Goal: Task Accomplishment & Management: Complete application form

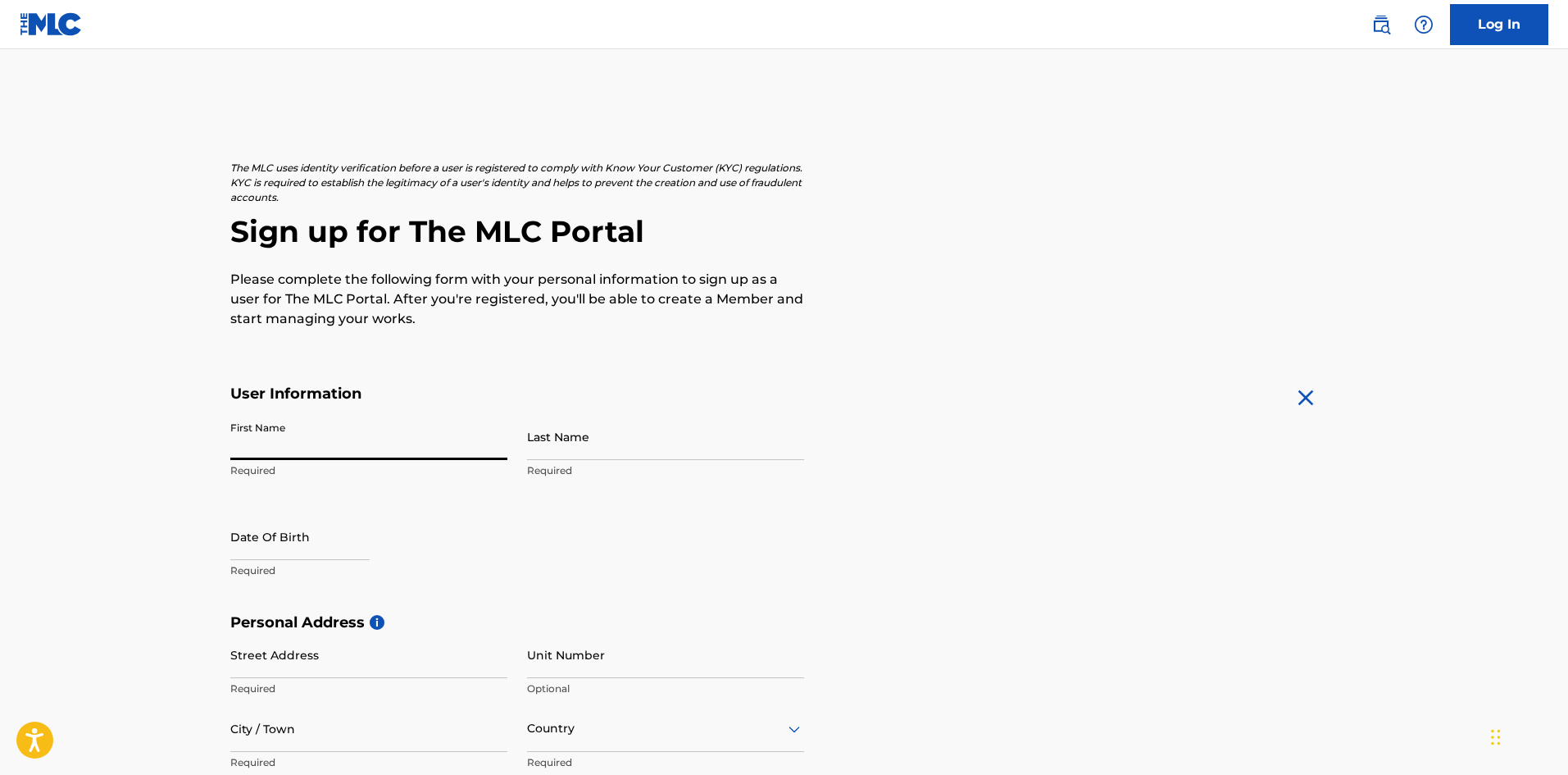
click at [353, 445] on input "First Name" at bounding box center [368, 437] width 277 height 47
click at [321, 432] on input "First Name" at bounding box center [368, 437] width 277 height 47
type input "[PERSON_NAME]"
type input "[STREET_ADDRESS]"
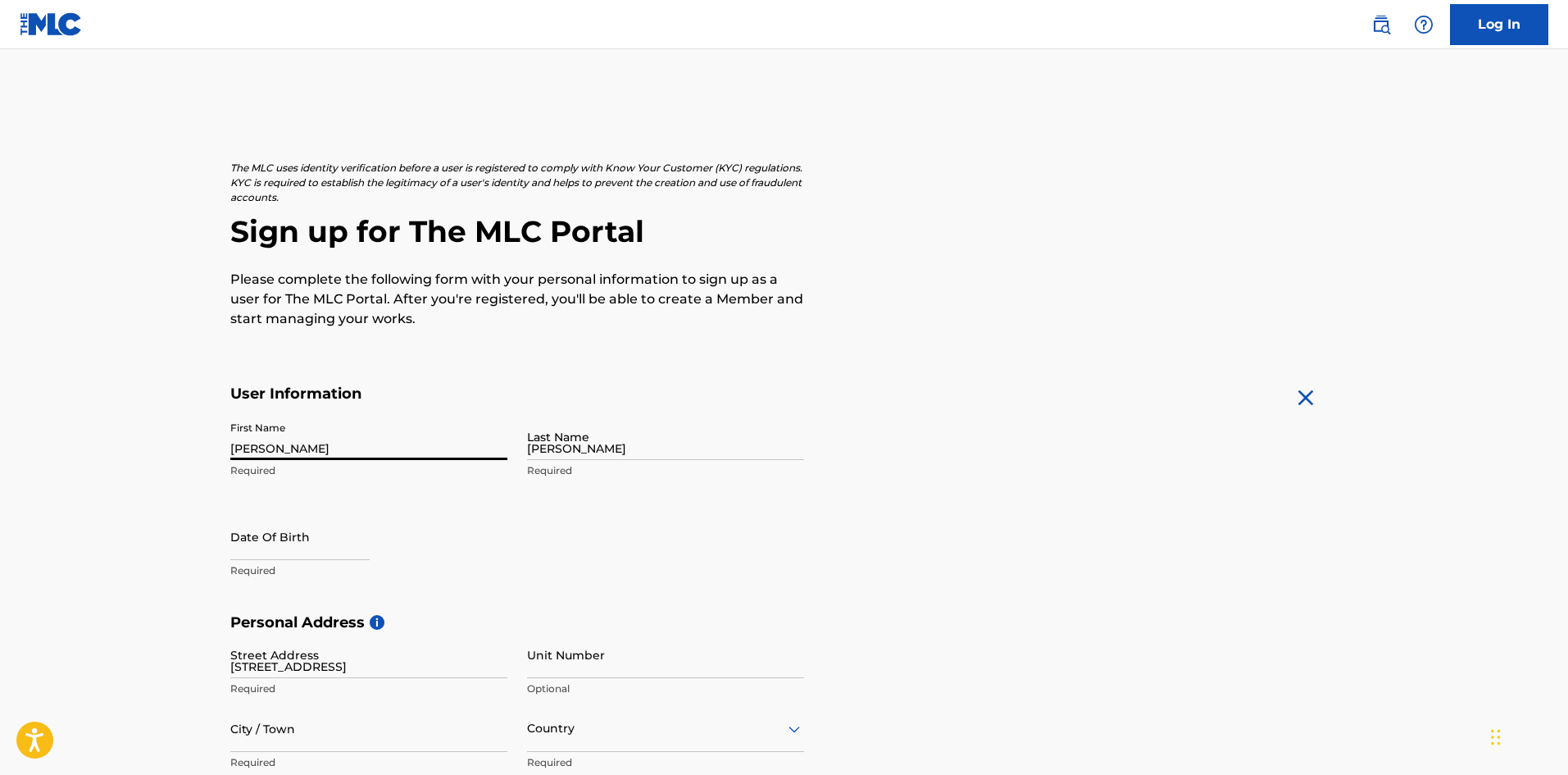
type input "[GEOGRAPHIC_DATA]"
type input "FL"
type input "32086-5880"
type input "904"
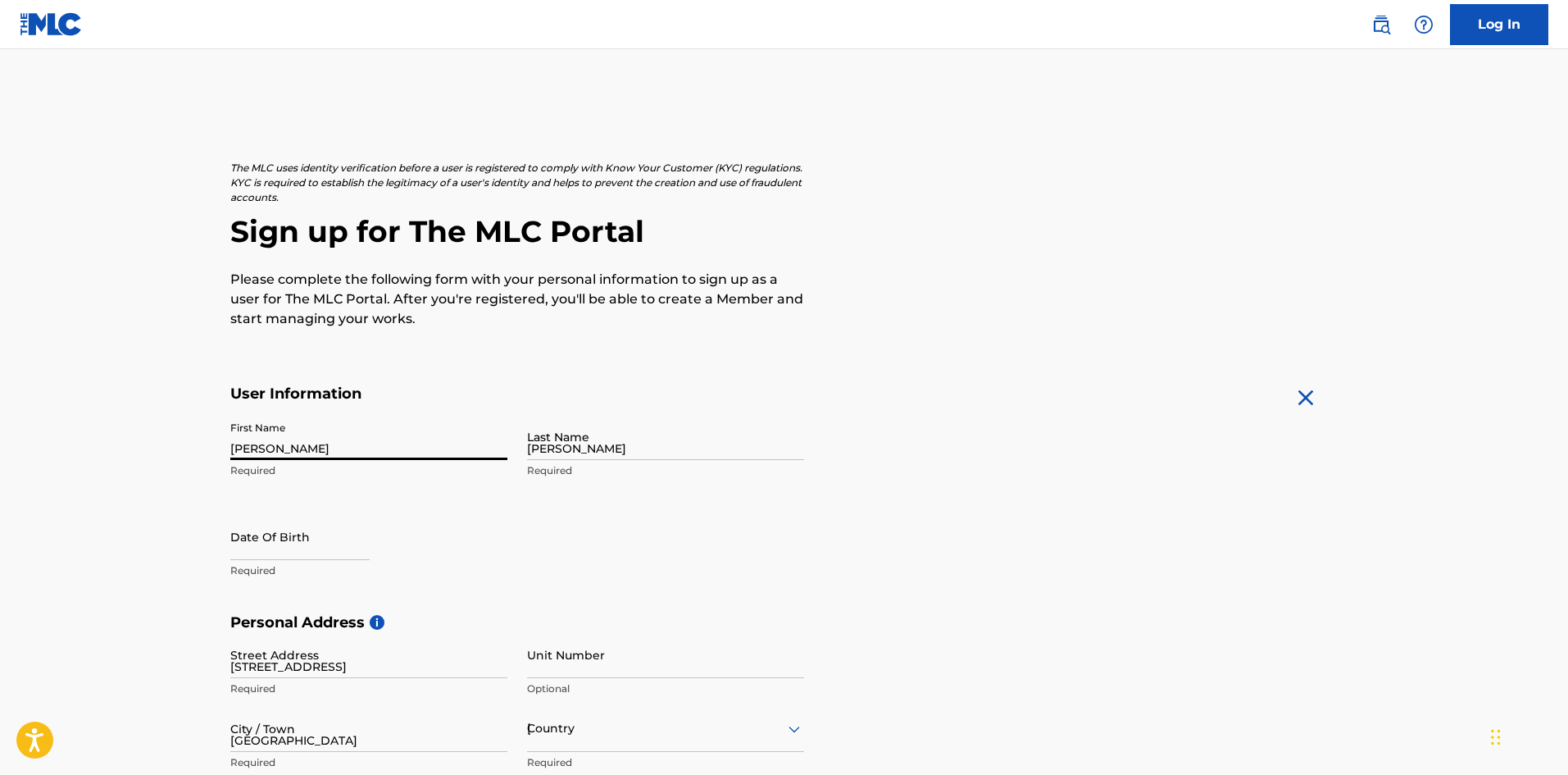
type input "4662198"
type input "[EMAIL_ADDRESS][DOMAIN_NAME]"
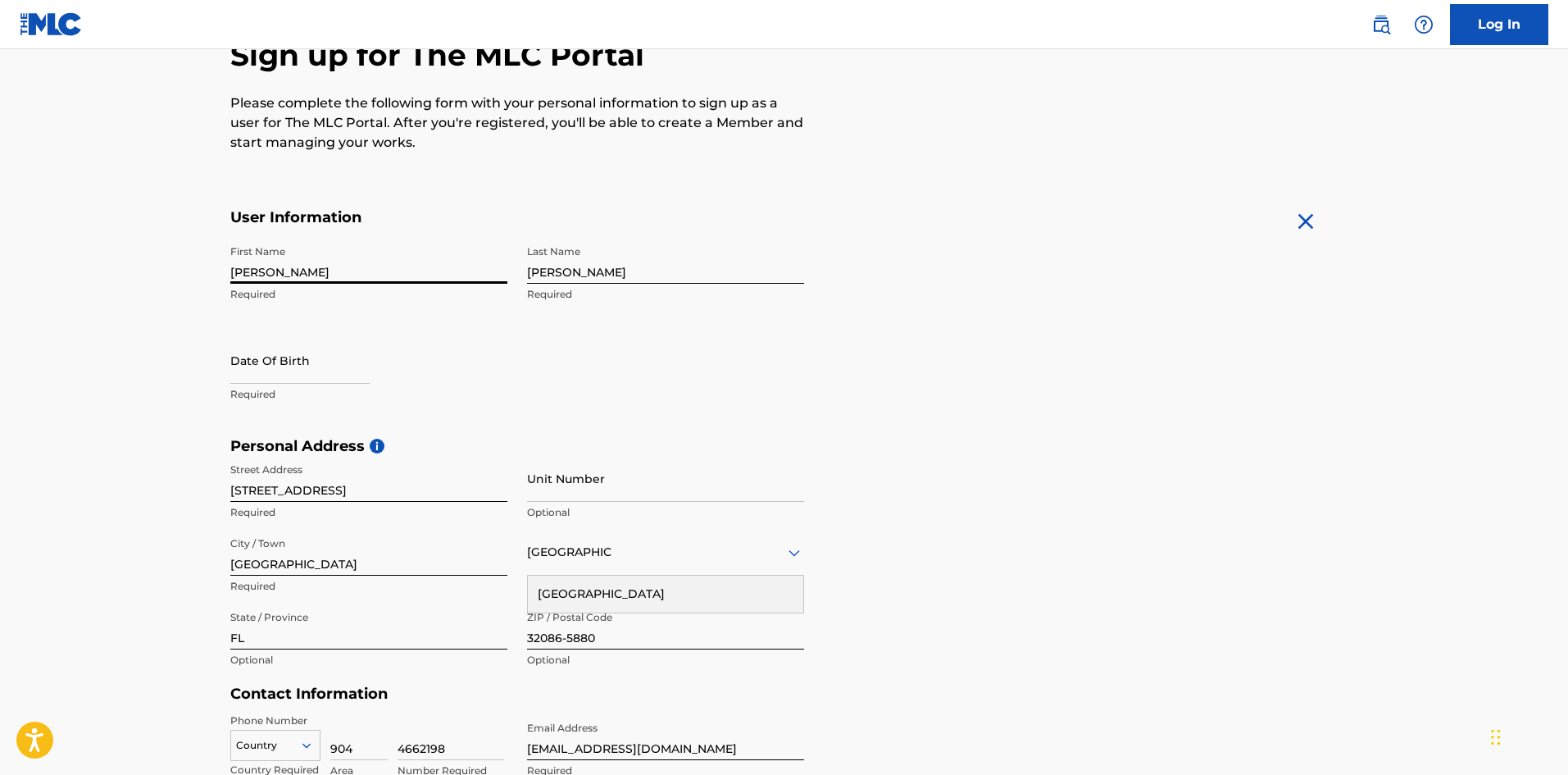
scroll to position [179, 0]
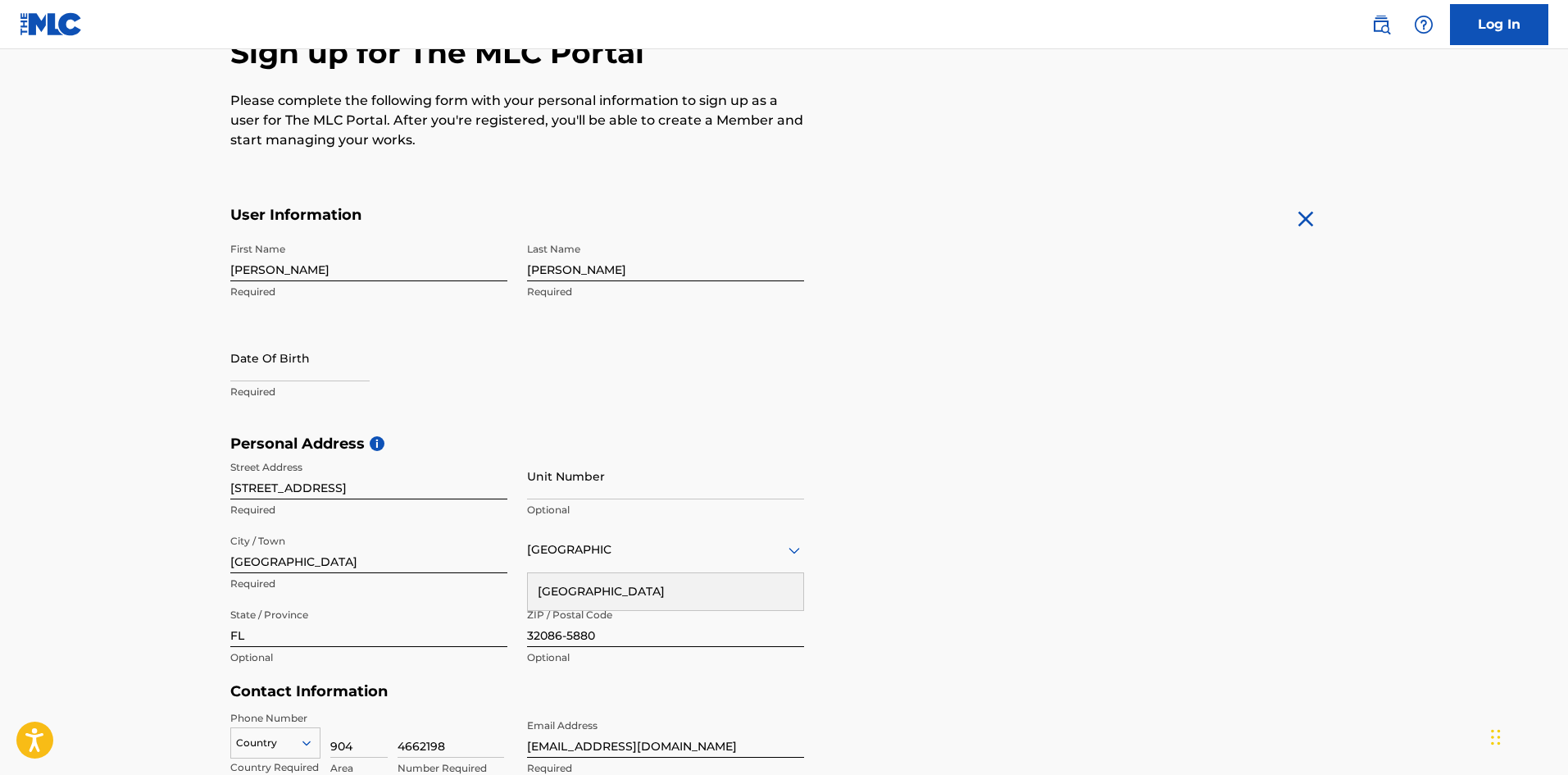
drag, startPoint x: 313, startPoint y: 339, endPoint x: 302, endPoint y: 365, distance: 28.2
click at [311, 345] on input "text" at bounding box center [300, 358] width 139 height 47
select select "7"
select select "2025"
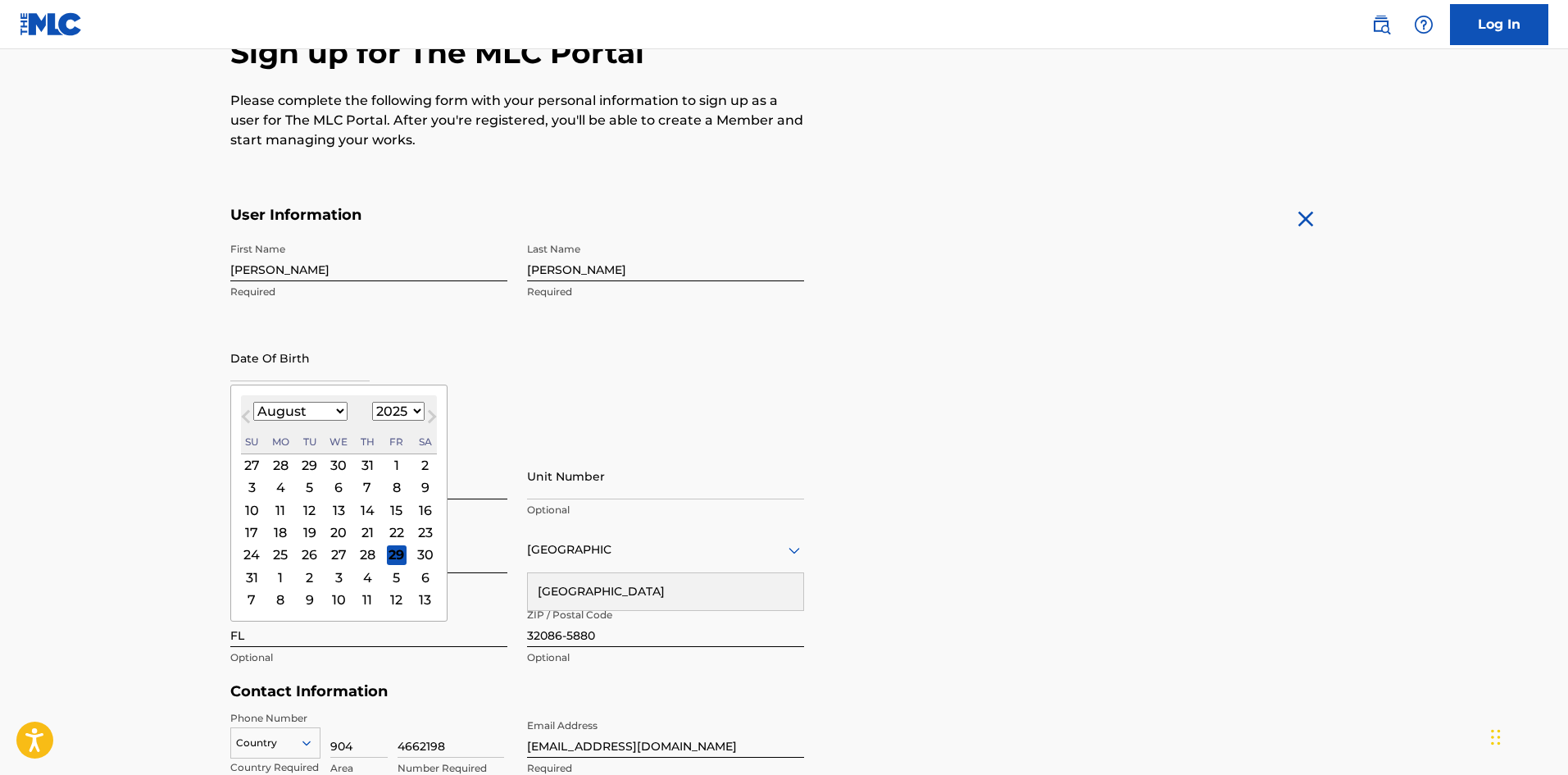
type input "[DATE]"
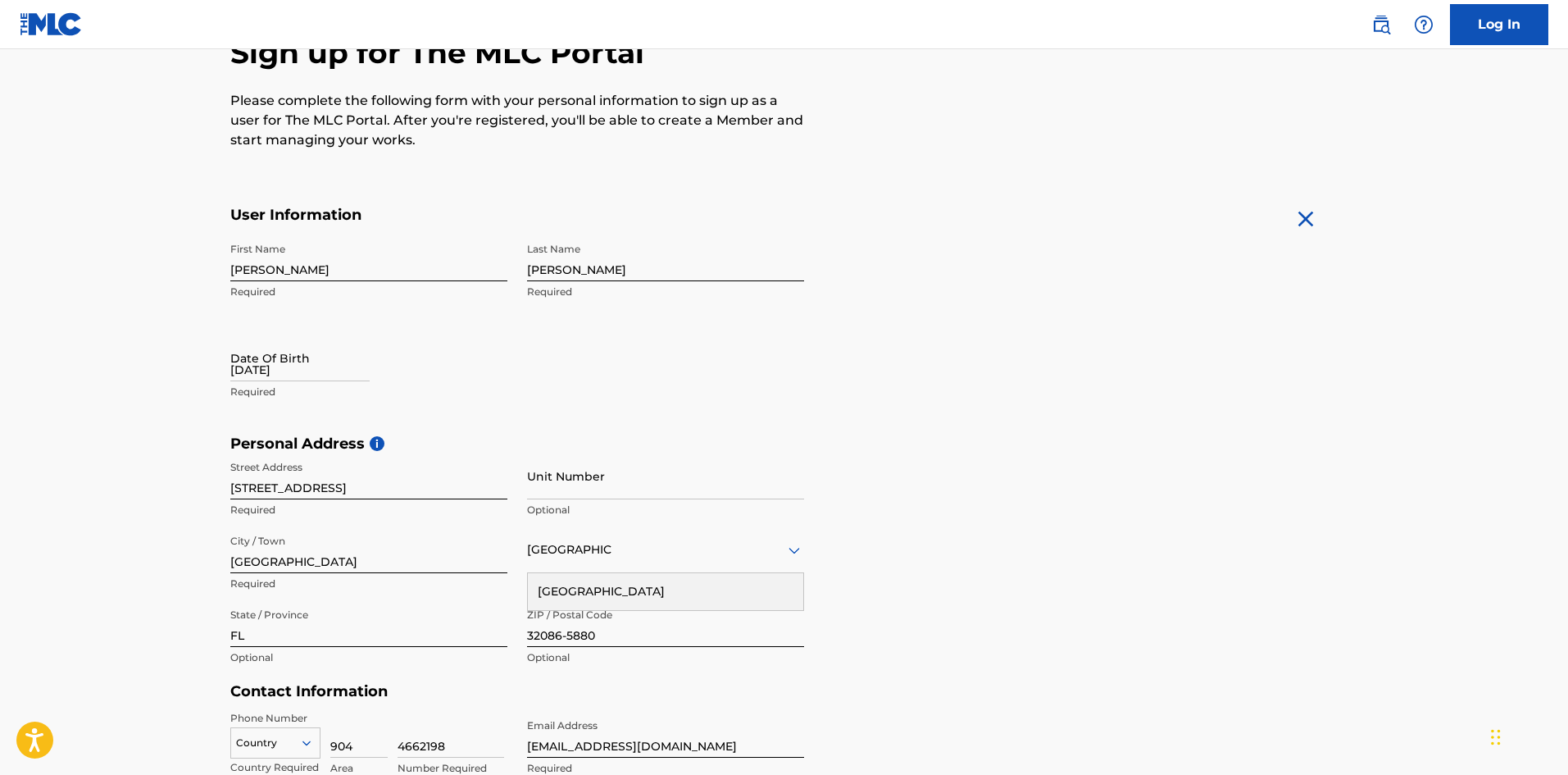
click at [125, 391] on main "The MLC uses identity verification before a user is registered to comply with K…" at bounding box center [784, 448] width 1568 height 1155
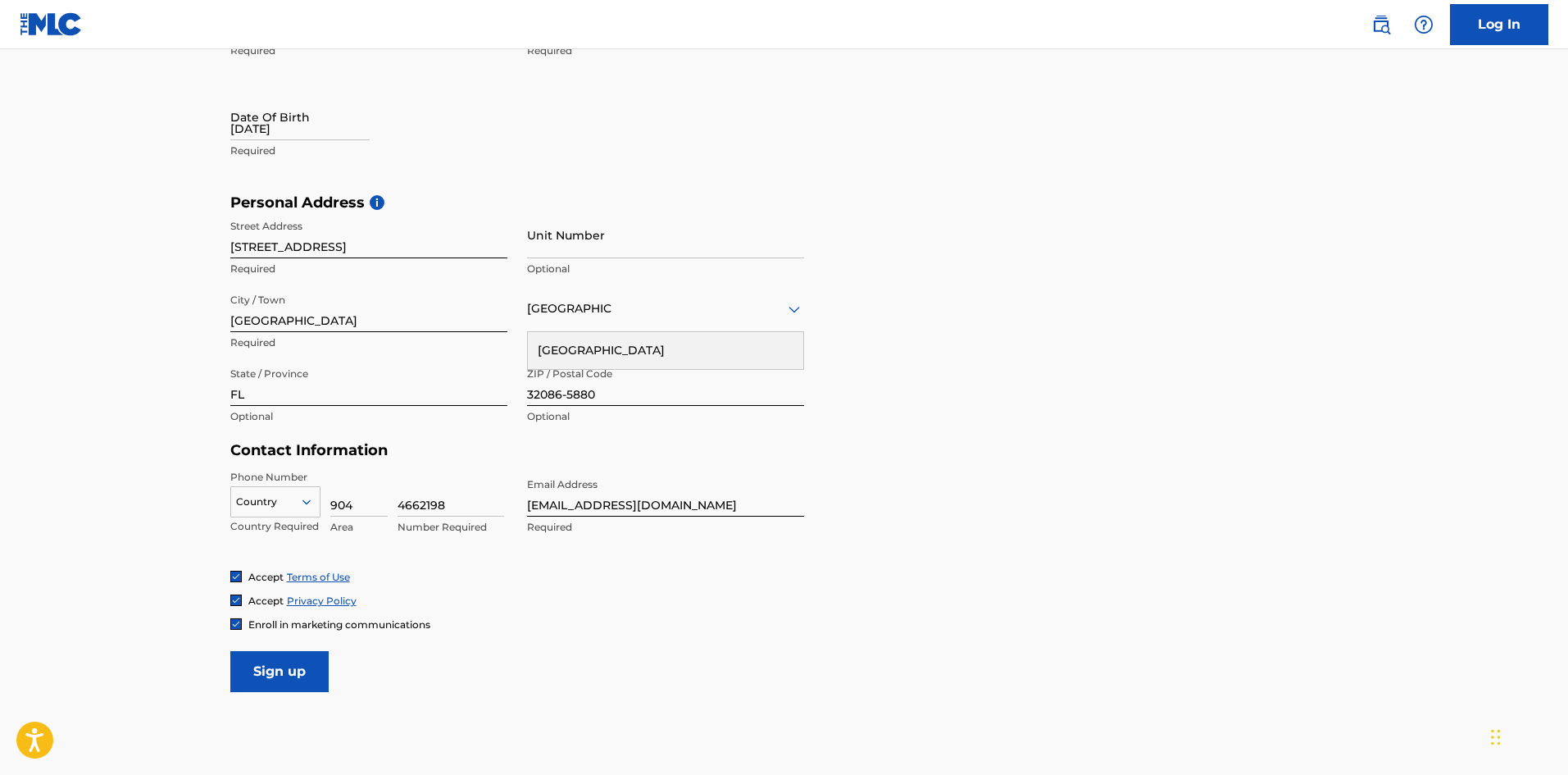
scroll to position [425, 0]
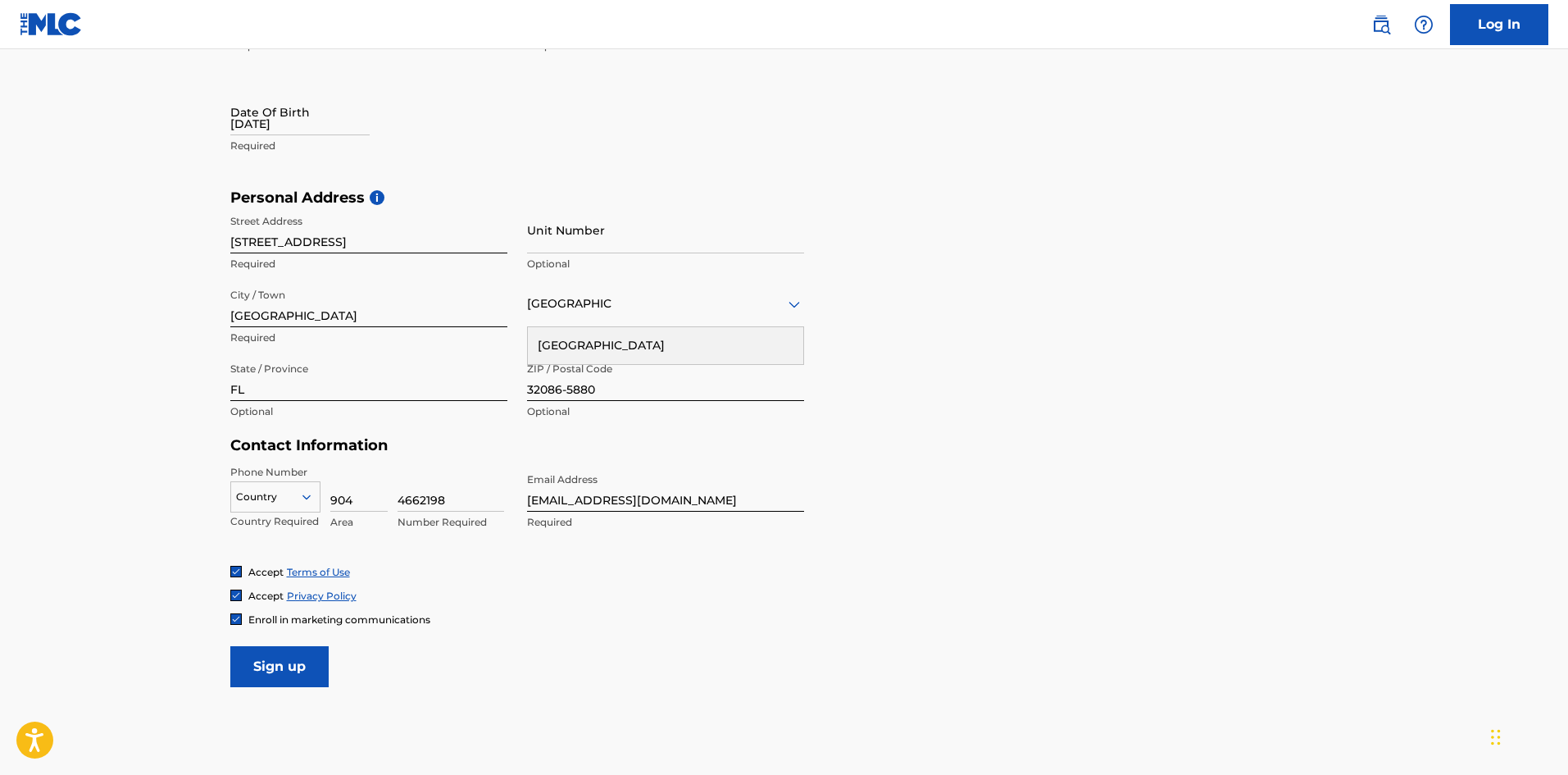
click at [465, 502] on input "4662198" at bounding box center [450, 489] width 107 height 47
drag, startPoint x: 464, startPoint y: 501, endPoint x: 322, endPoint y: 500, distance: 142.0
click at [322, 500] on div "Country Country Required 904 Area 4662198 Number Required" at bounding box center [368, 502] width 277 height 74
click at [133, 500] on main "The MLC uses identity verification before a user is registered to comply with K…" at bounding box center [784, 201] width 1568 height 1155
click at [237, 621] on img at bounding box center [236, 619] width 10 height 10
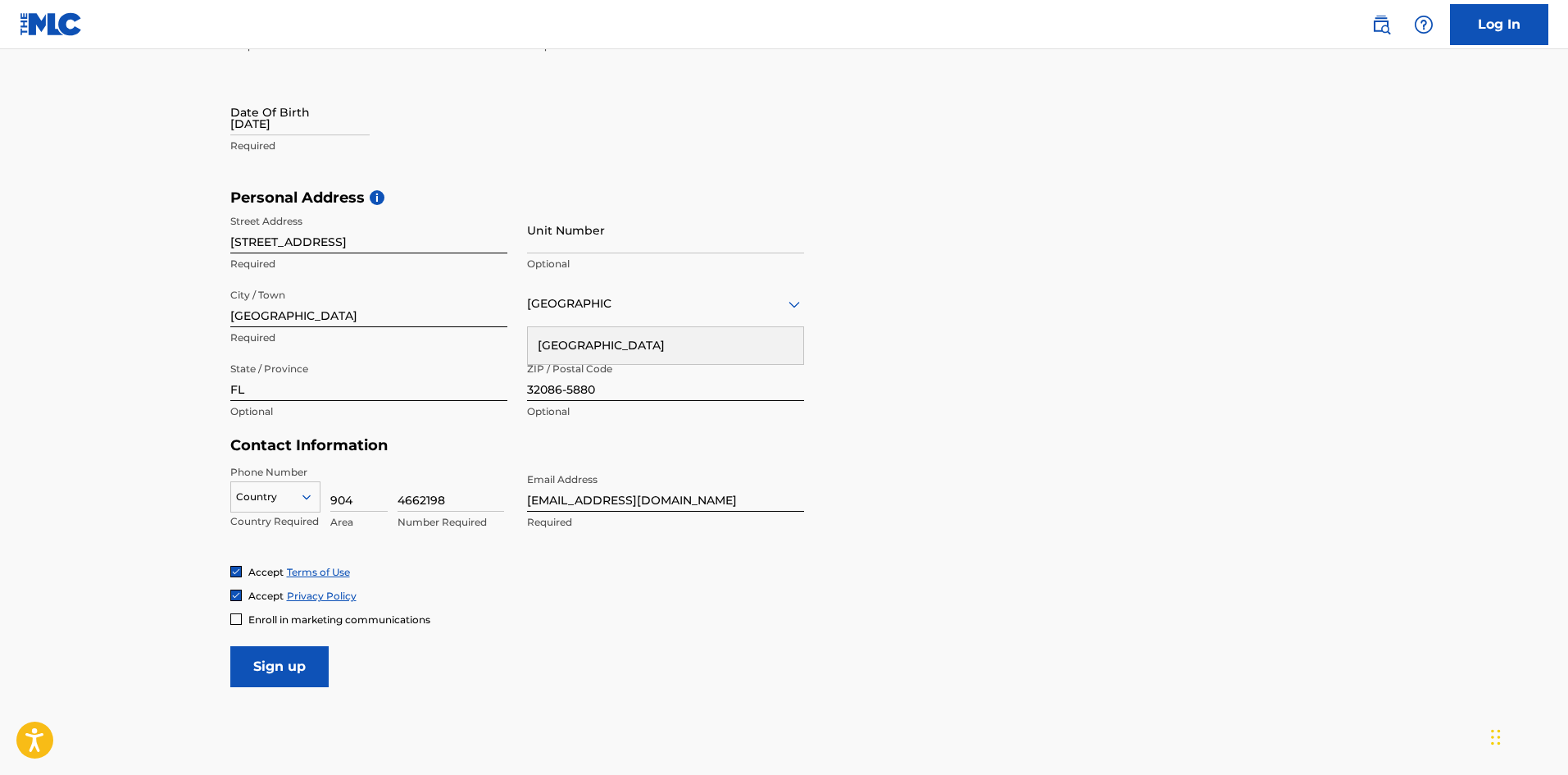
click at [290, 668] on input "Sign up" at bounding box center [279, 667] width 98 height 41
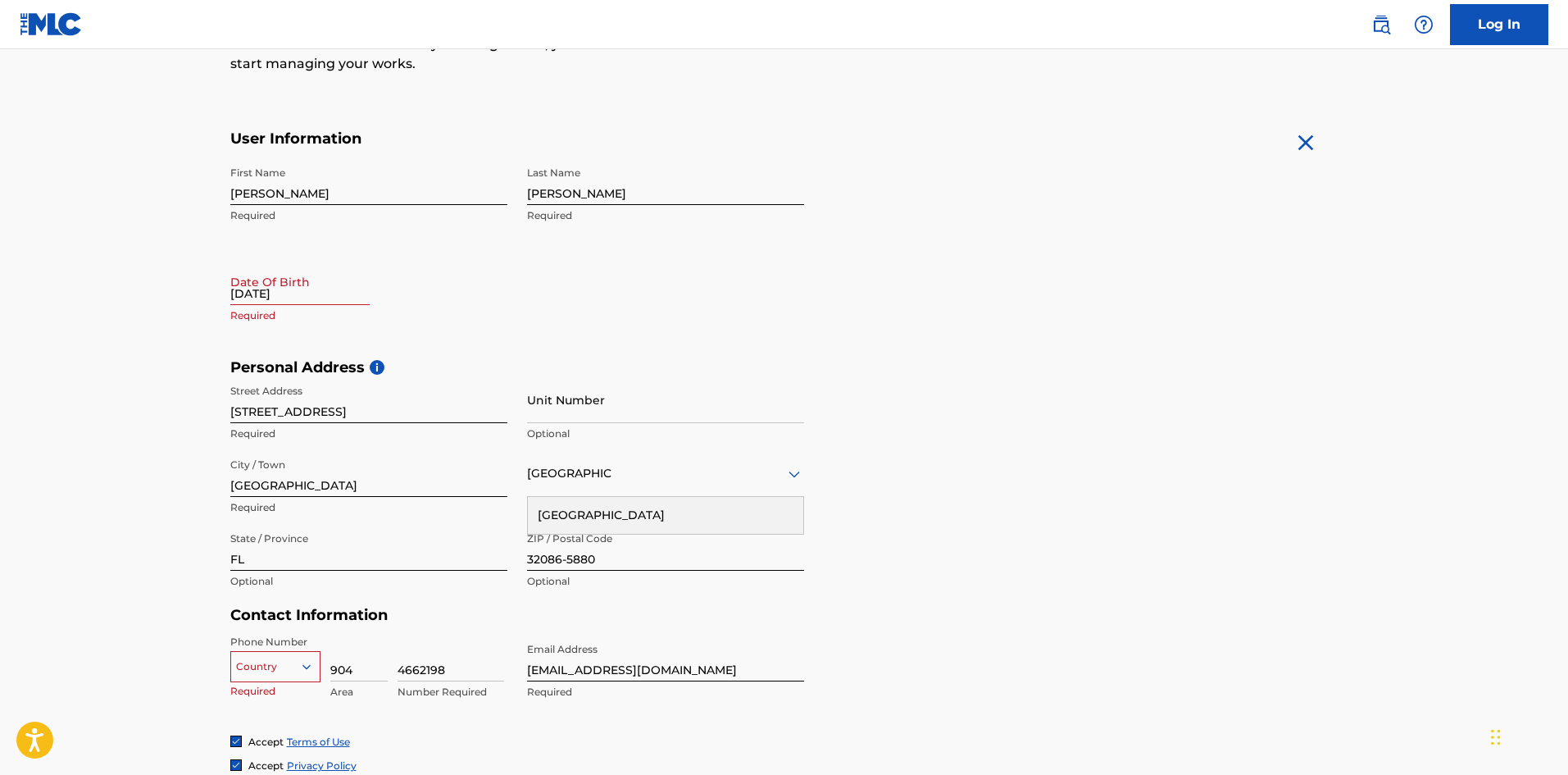
scroll to position [179, 0]
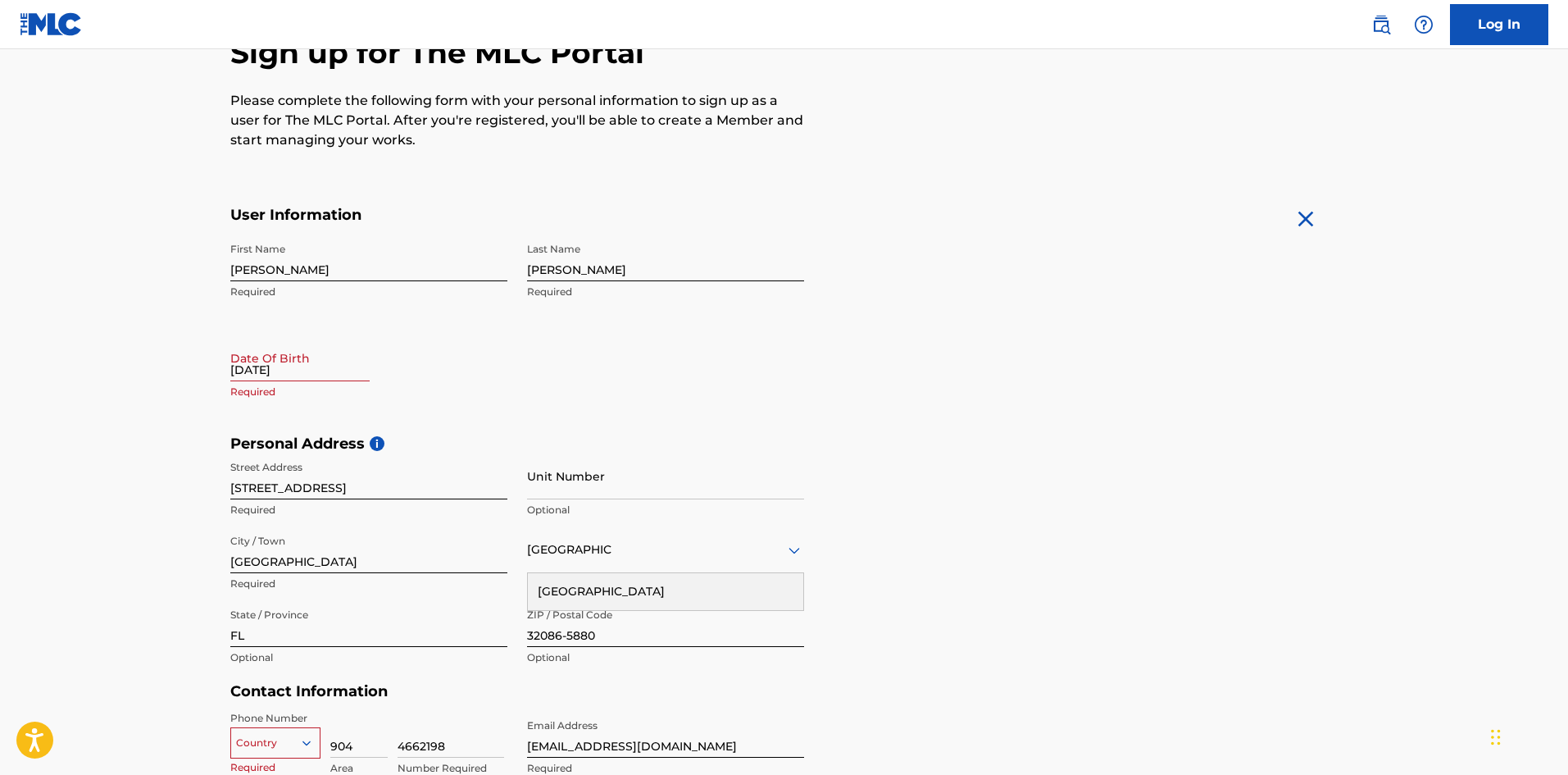
click at [277, 365] on input "[DATE]" at bounding box center [300, 358] width 139 height 47
select select "7"
select select "2025"
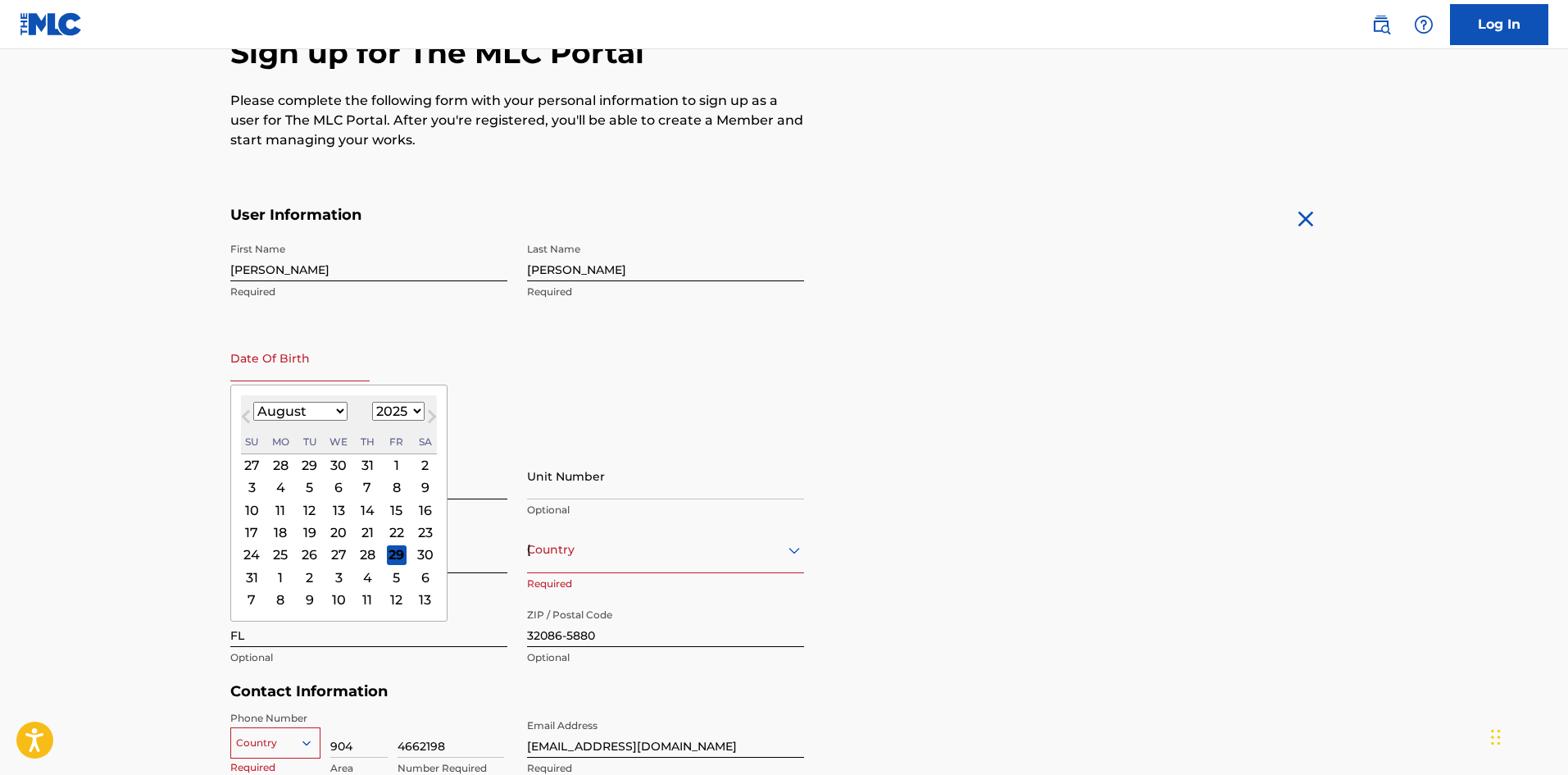
type input "[DATE]"
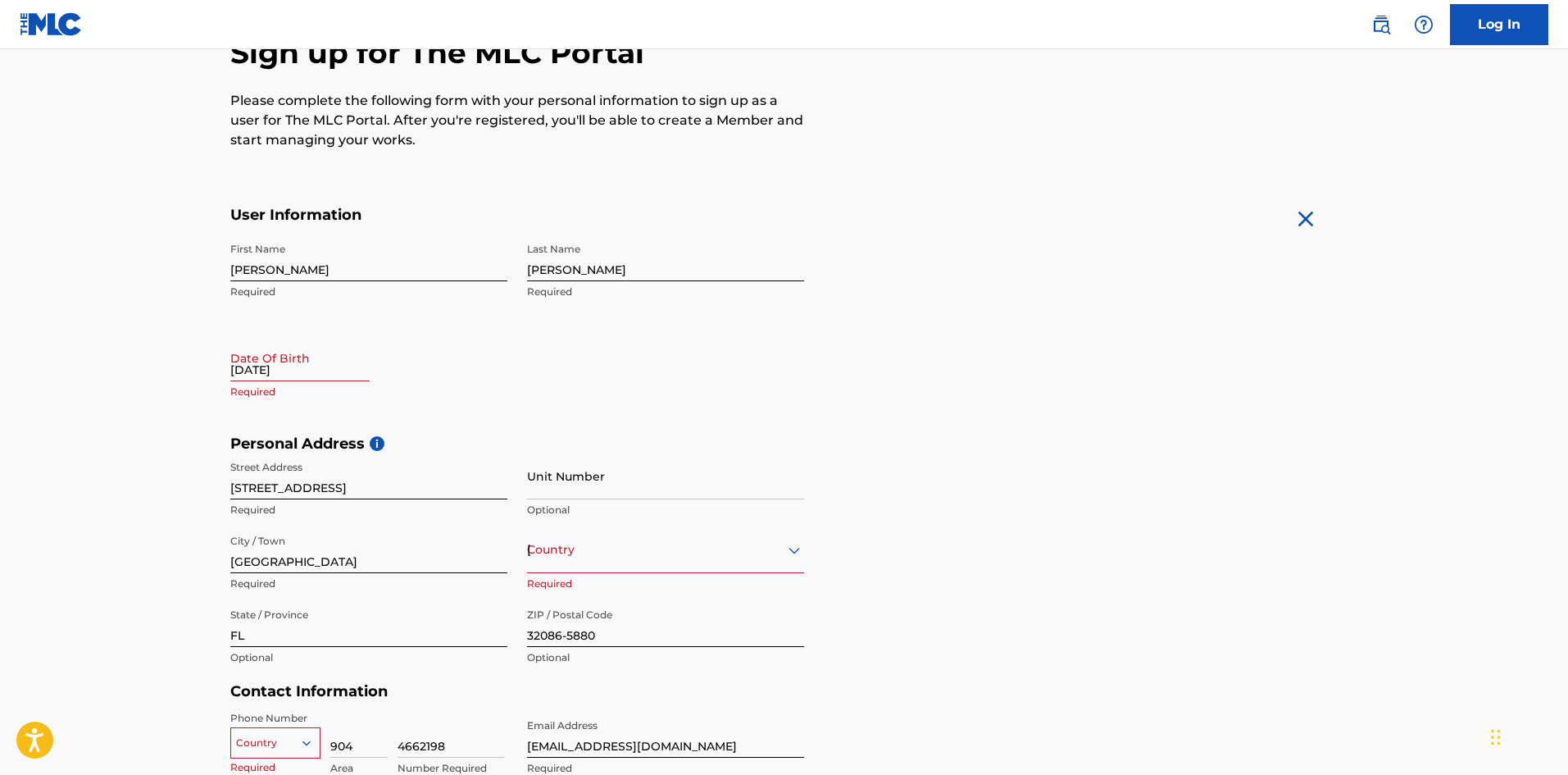
click at [566, 344] on div "First Name [PERSON_NAME] Required Last Name [PERSON_NAME] Required Date Of Birt…" at bounding box center [517, 335] width 574 height 201
click at [309, 382] on div "[DATE]" at bounding box center [300, 359] width 139 height 50
click at [308, 368] on input "[DATE]" at bounding box center [300, 358] width 139 height 47
select select "7"
select select "2025"
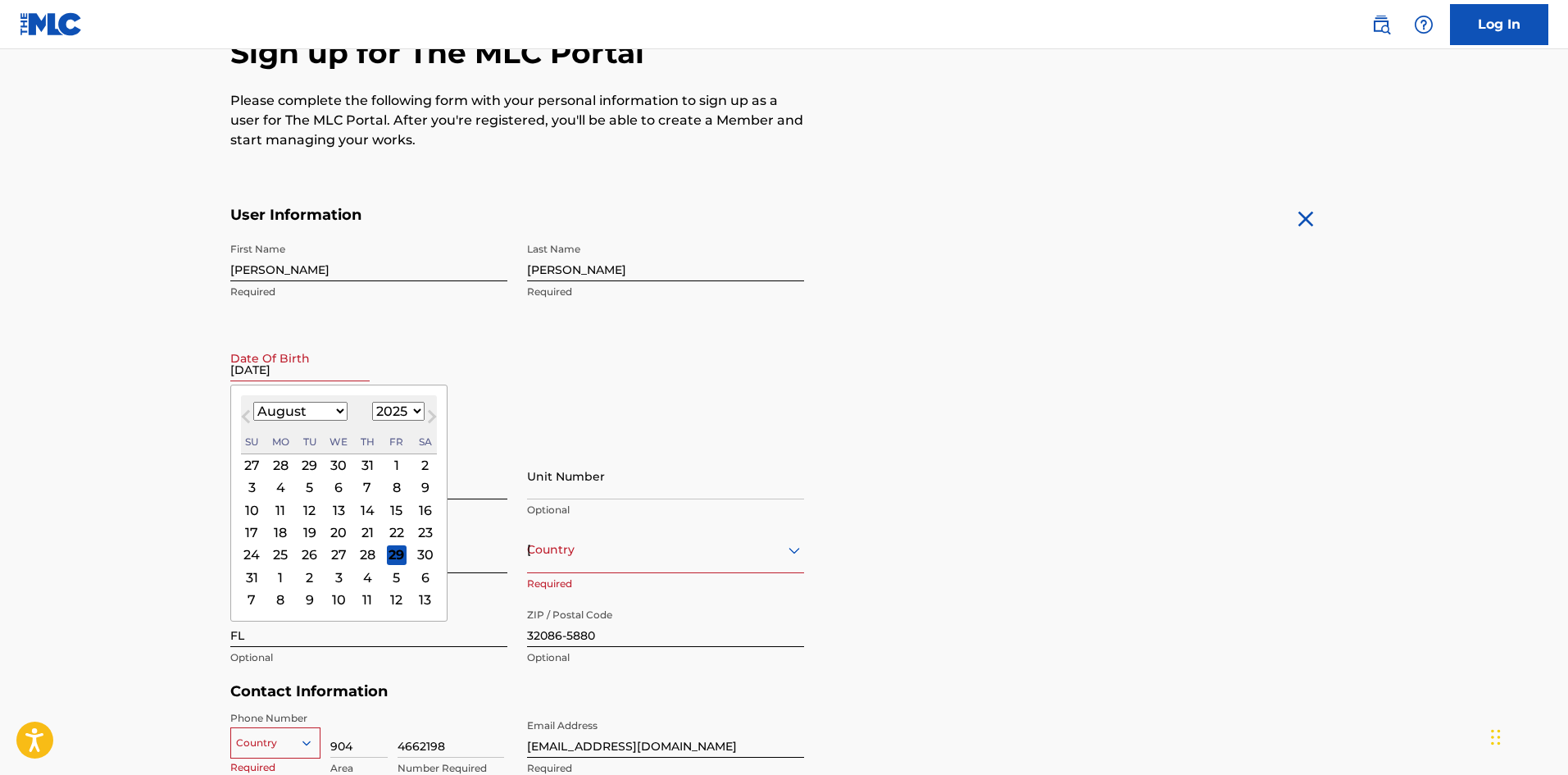
click at [268, 416] on select "January February March April May June July August September October November De…" at bounding box center [301, 411] width 94 height 19
select select "4"
click at [254, 402] on select "January February March April May June July August September October November De…" at bounding box center [301, 411] width 94 height 19
click at [393, 408] on select "1899 1900 1901 1902 1903 1904 1905 1906 1907 1908 1909 1910 1911 1912 1913 1914…" at bounding box center [398, 411] width 52 height 19
select select "2003"
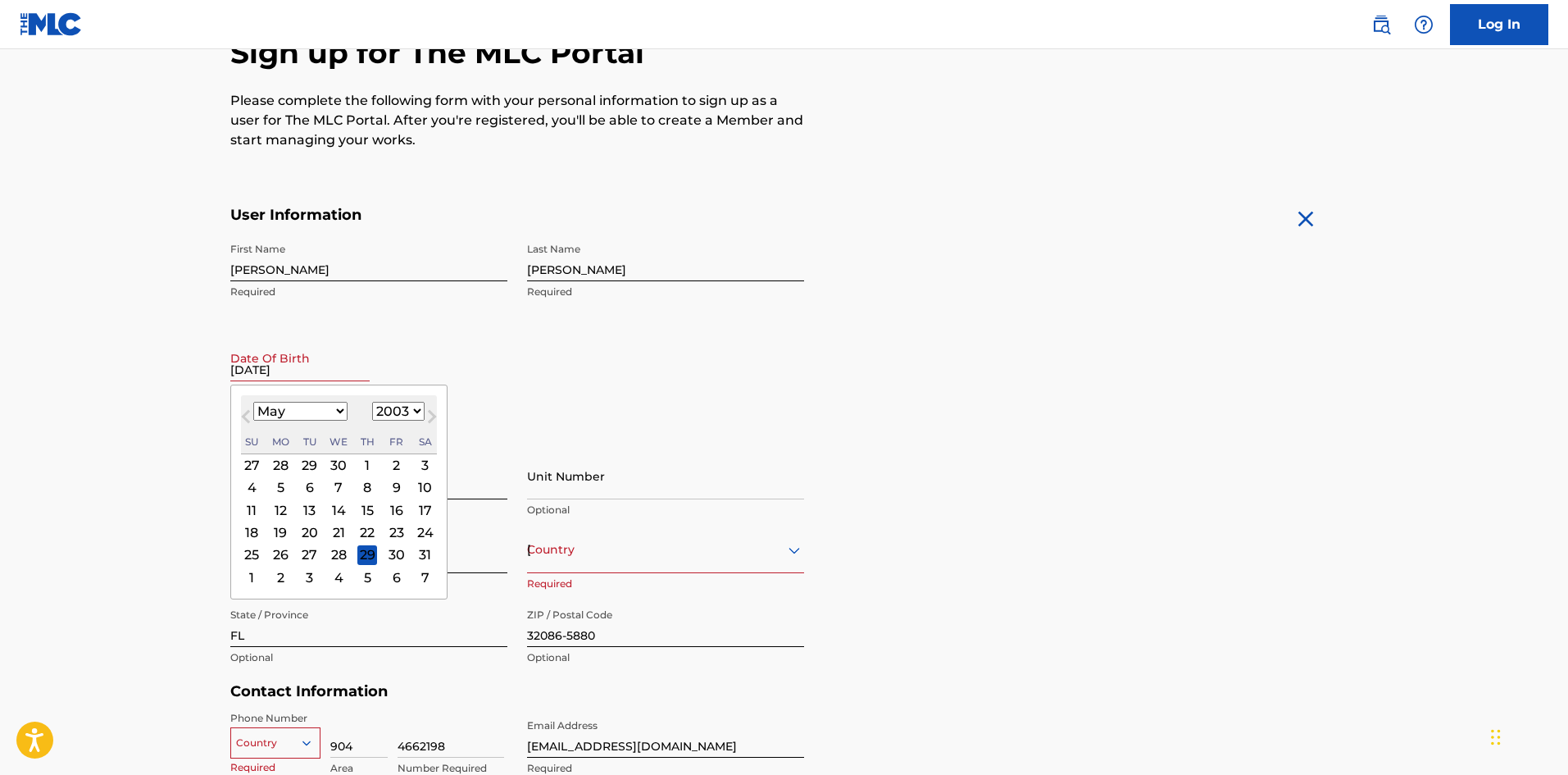
click at [372, 402] on select "1899 1900 1901 1902 1903 1904 1905 1906 1907 1908 1909 1910 1911 1912 1913 1914…" at bounding box center [398, 411] width 52 height 19
drag, startPoint x: 394, startPoint y: 414, endPoint x: 394, endPoint y: 403, distance: 11.0
click at [394, 409] on select "1899 1900 1901 1902 1903 1904 1905 1906 1907 1908 1909 1910 1911 1912 1913 1914…" at bounding box center [398, 411] width 52 height 19
click at [372, 402] on select "1899 1900 1901 1902 1903 1904 1905 1906 1907 1908 1909 1910 1911 1912 1913 1914…" at bounding box center [398, 411] width 52 height 19
click at [345, 548] on div "28" at bounding box center [339, 556] width 20 height 20
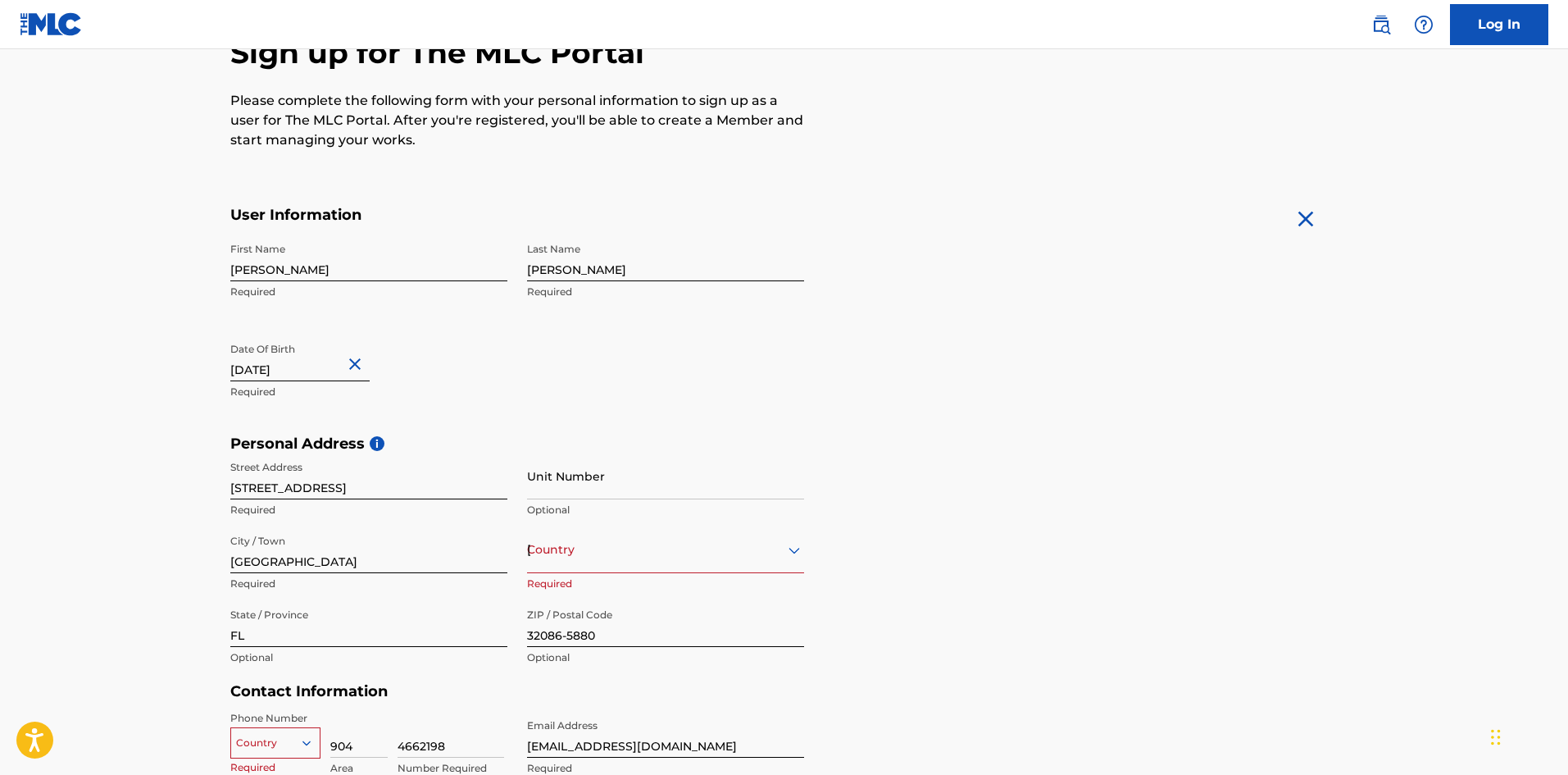
click at [58, 407] on main "The MLC uses identity verification before a user is registered to comply with K…" at bounding box center [784, 448] width 1568 height 1155
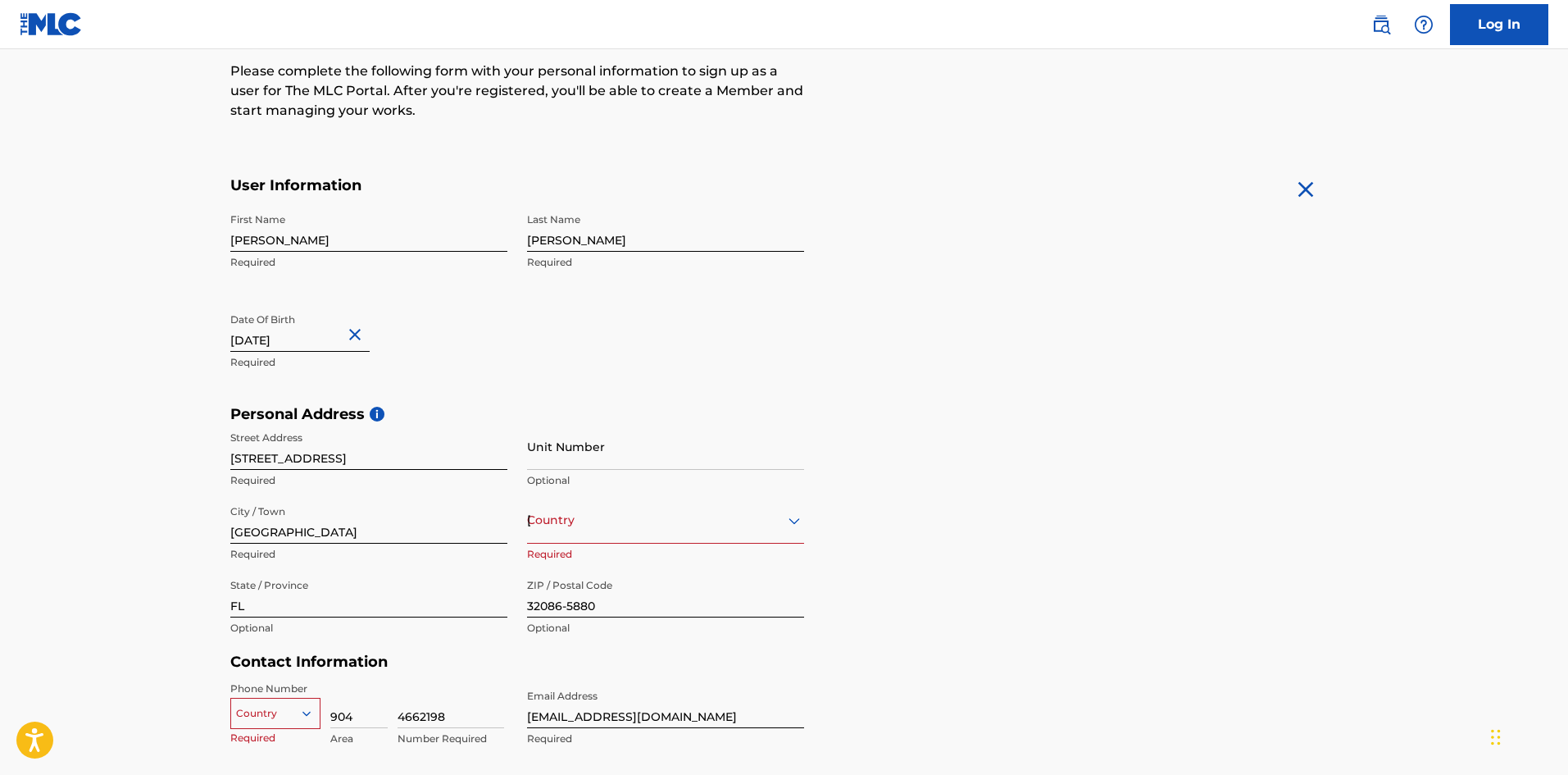
scroll to position [261, 0]
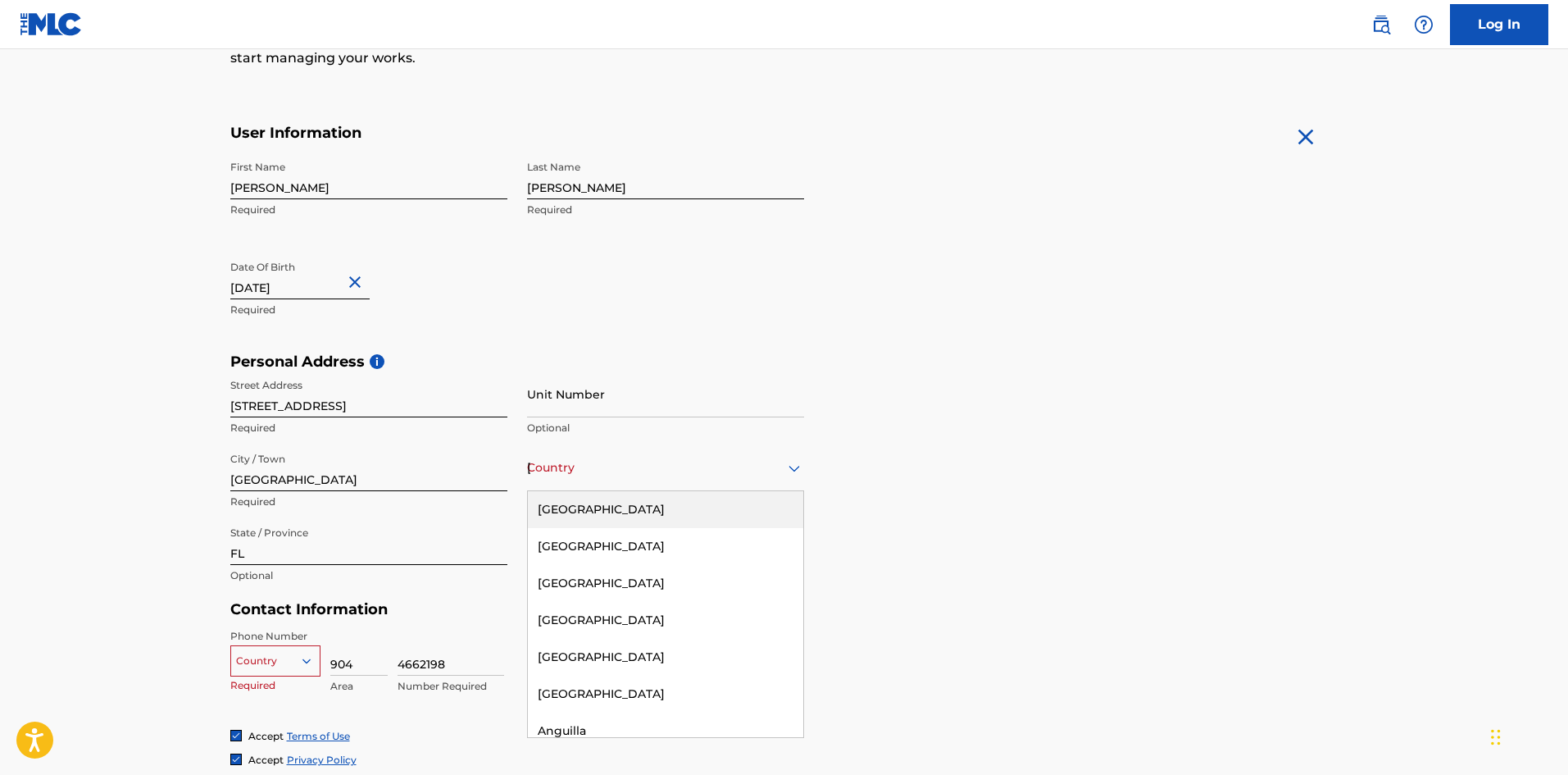
click at [570, 488] on div "Country [GEOGRAPHIC_DATA]" at bounding box center [665, 468] width 277 height 47
click at [590, 511] on div "[GEOGRAPHIC_DATA]" at bounding box center [665, 509] width 275 height 37
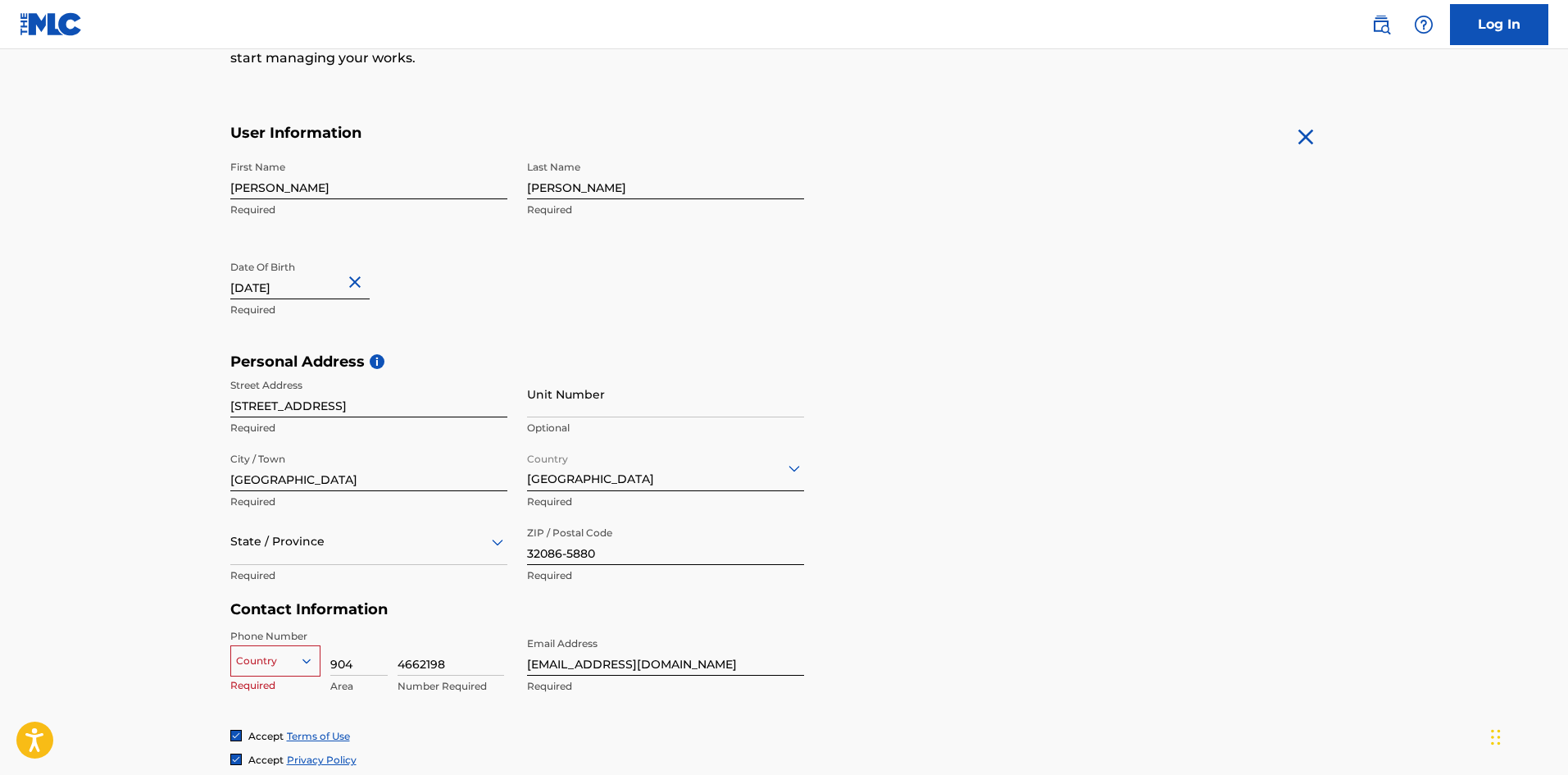
scroll to position [298, 0]
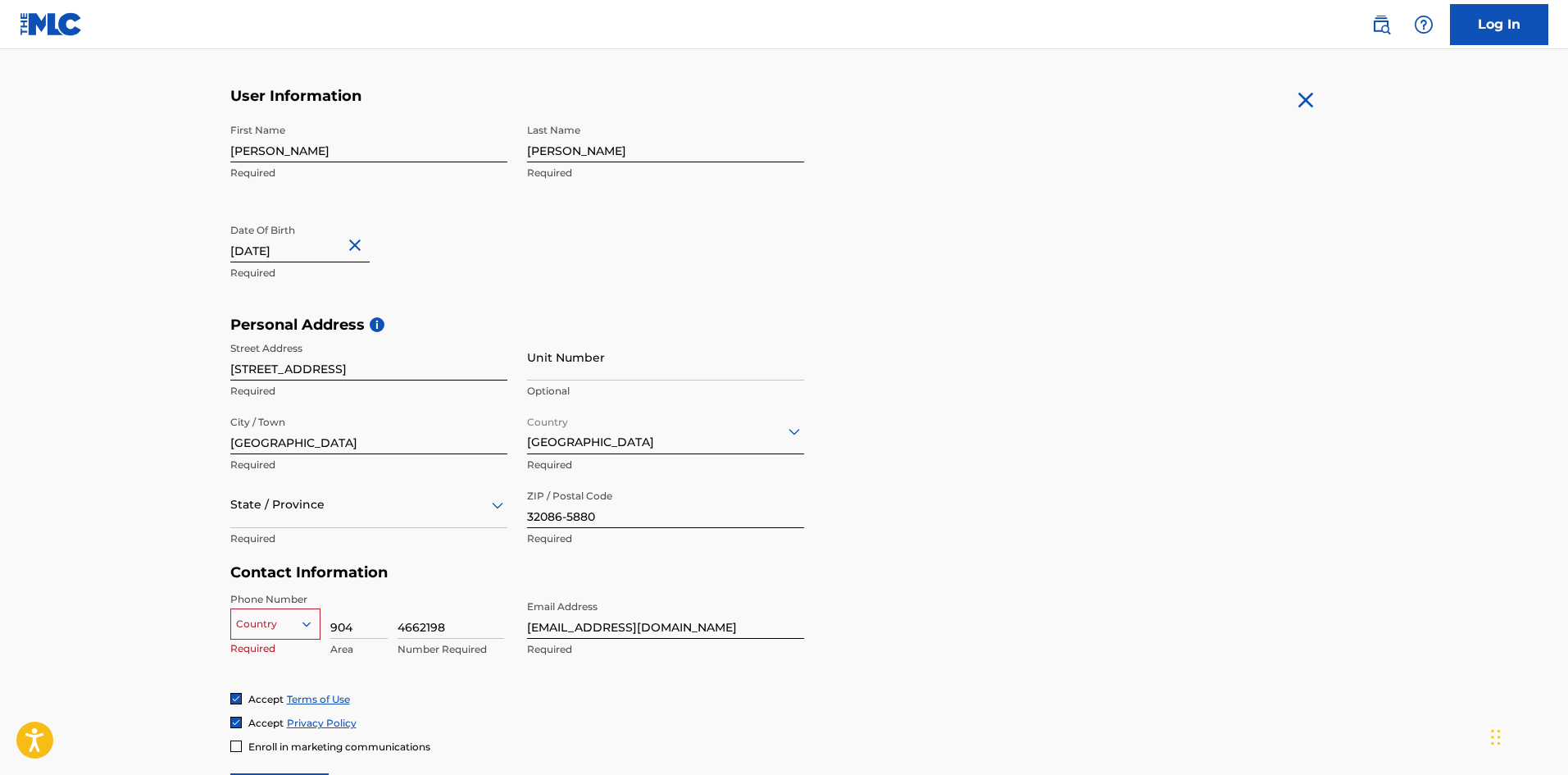
click at [321, 528] on div "State / Province" at bounding box center [368, 505] width 277 height 47
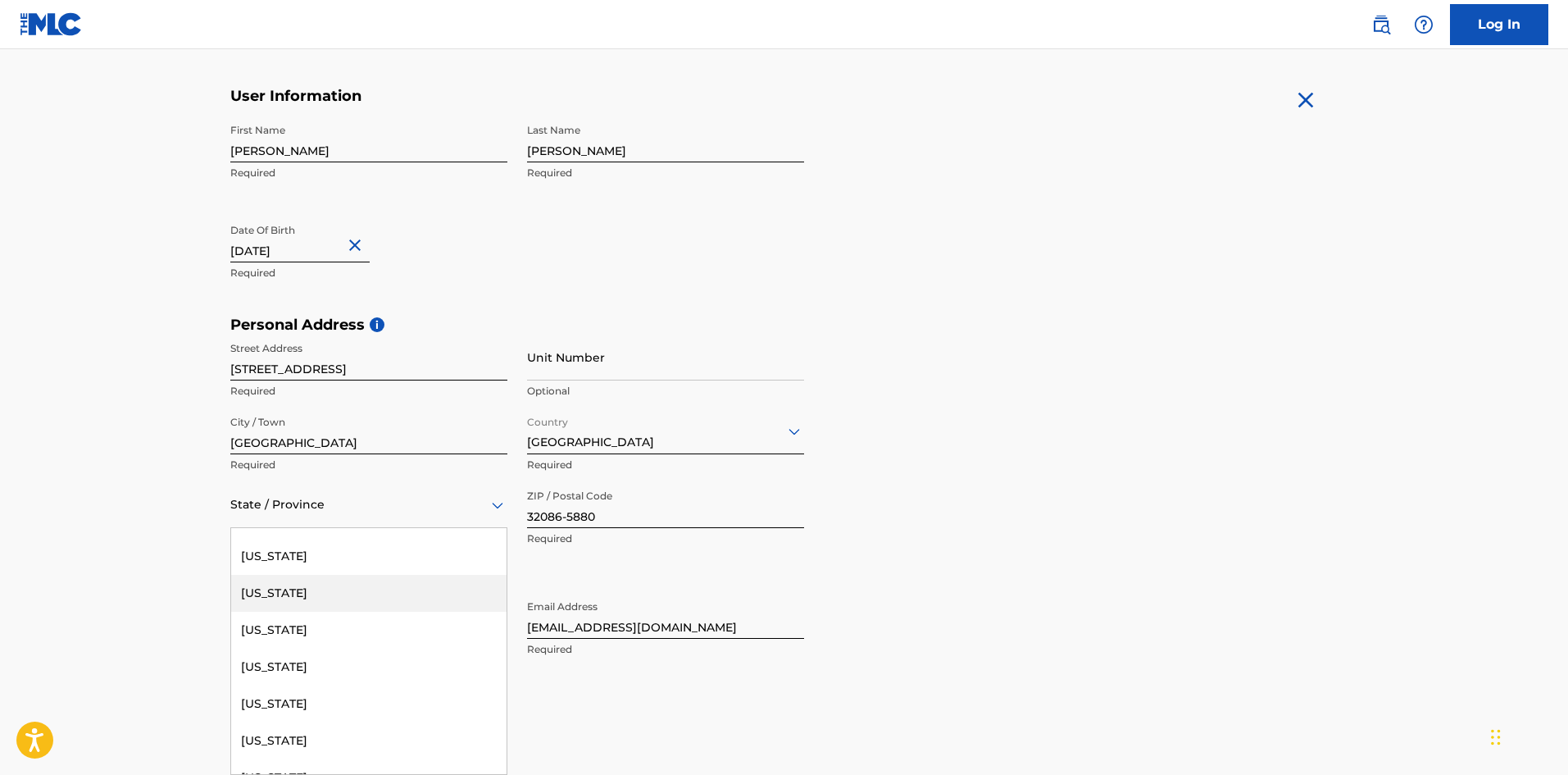
scroll to position [328, 0]
click at [291, 595] on div "[US_STATE]" at bounding box center [368, 587] width 275 height 37
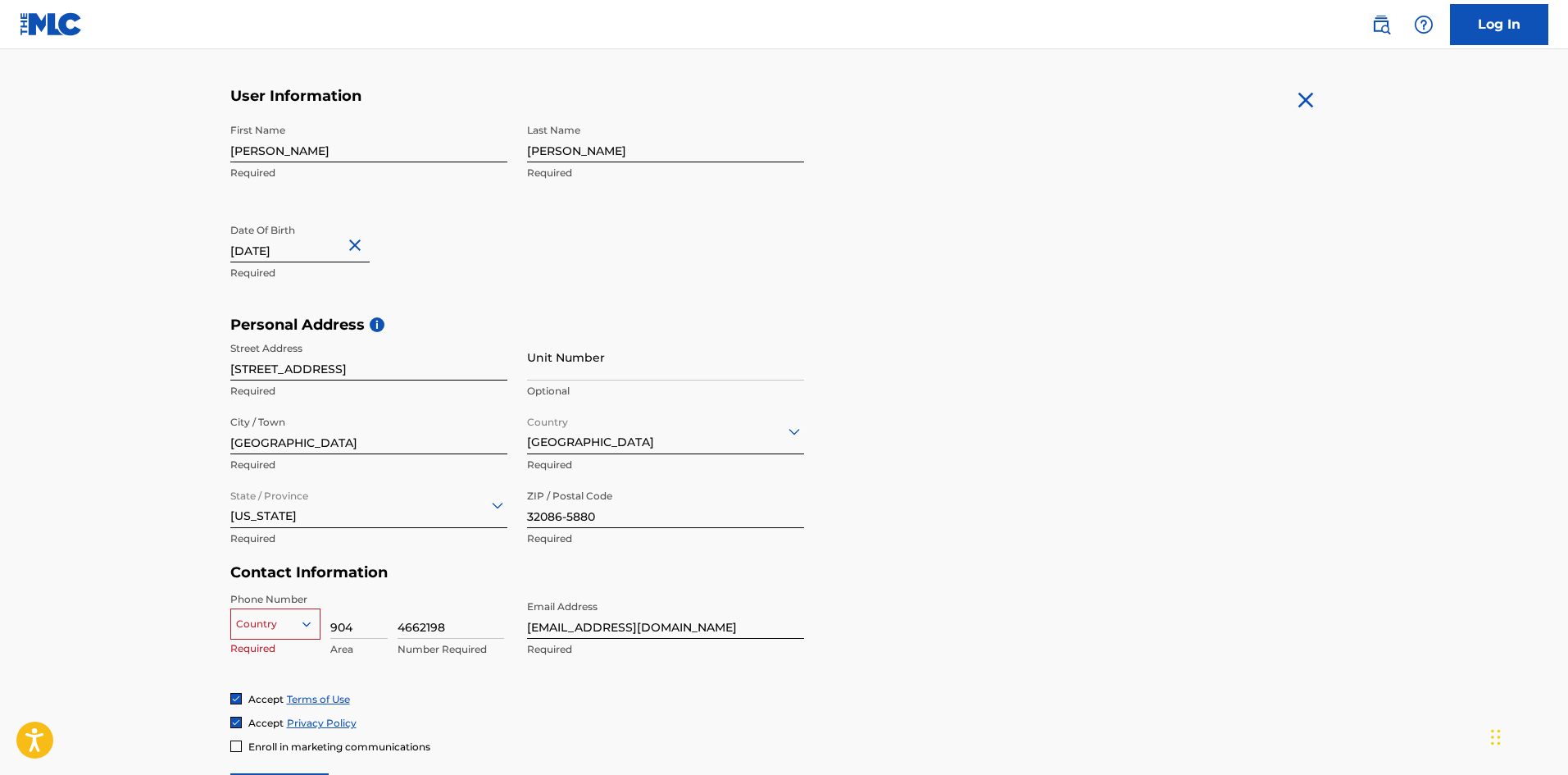
click at [176, 482] on main "The MLC uses identity verification before a user is registered to comply with K…" at bounding box center [784, 329] width 1568 height 1155
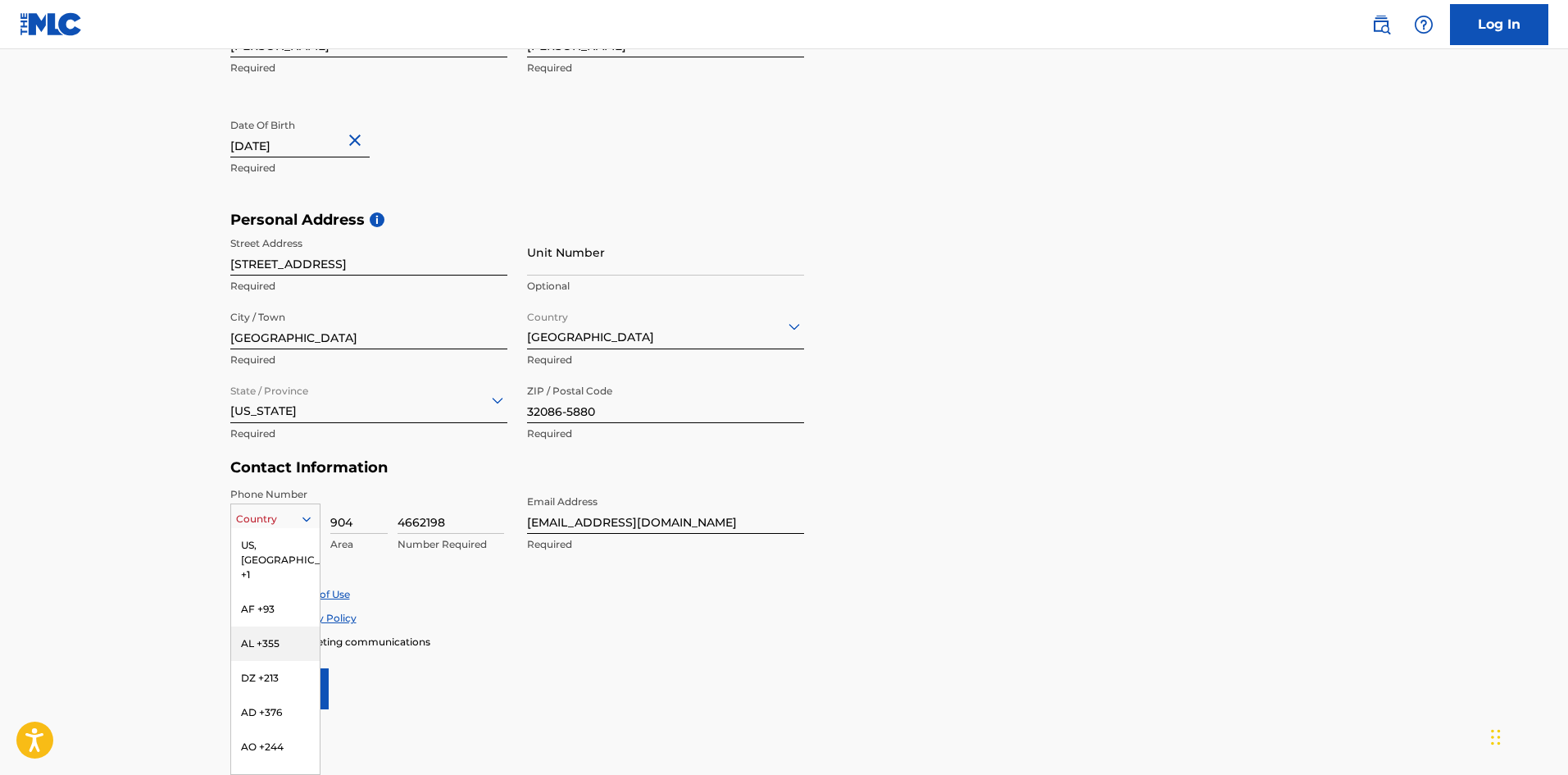
click at [283, 528] on div "216 results available. Use Up and Down to choose options, press Enter to select…" at bounding box center [275, 516] width 90 height 24
click at [267, 553] on div "US, [GEOGRAPHIC_DATA] +1" at bounding box center [275, 560] width 88 height 64
click at [156, 539] on main "The MLC uses identity verification before a user is registered to comply with K…" at bounding box center [784, 224] width 1568 height 1155
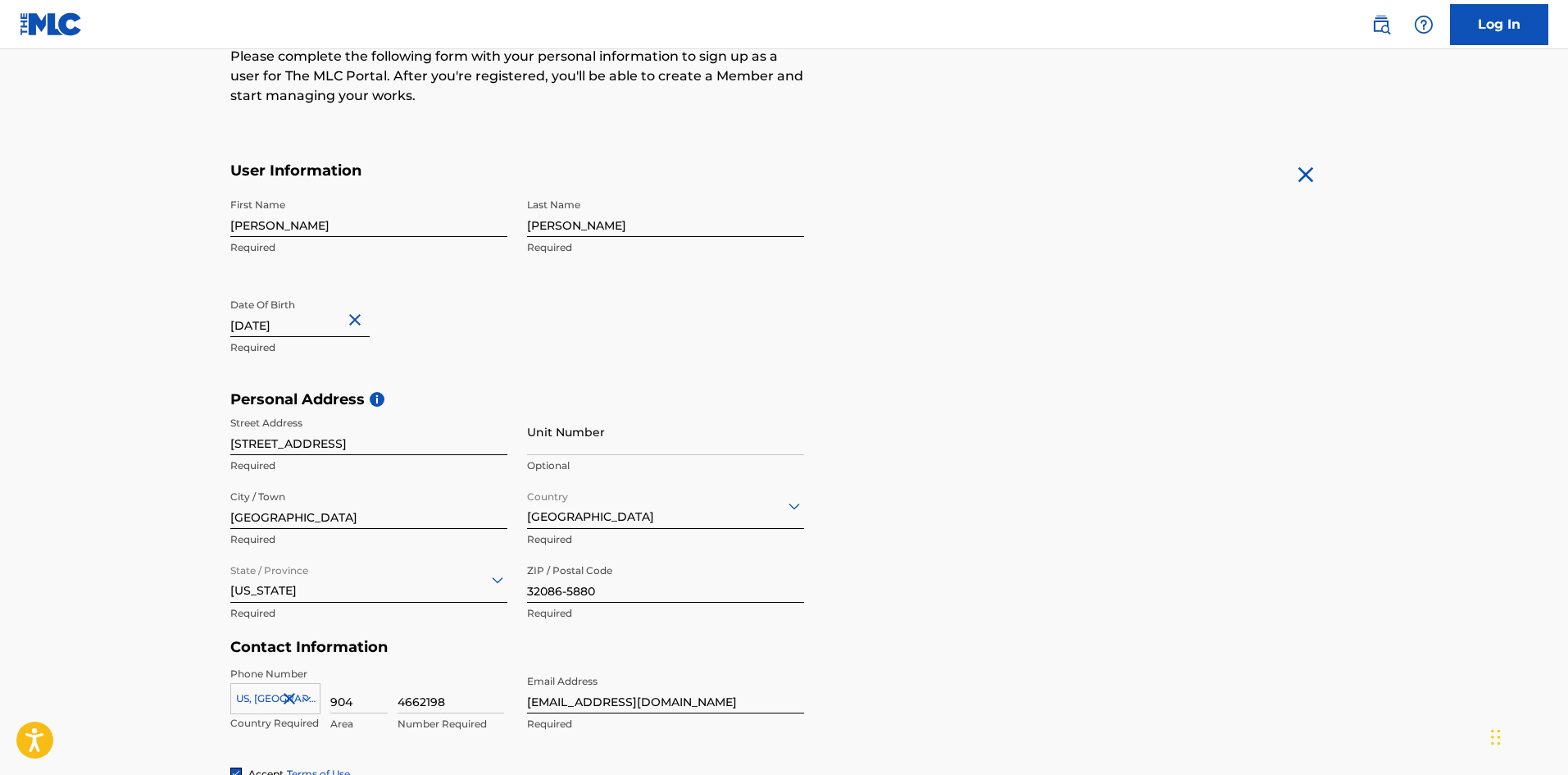
scroll to position [508, 0]
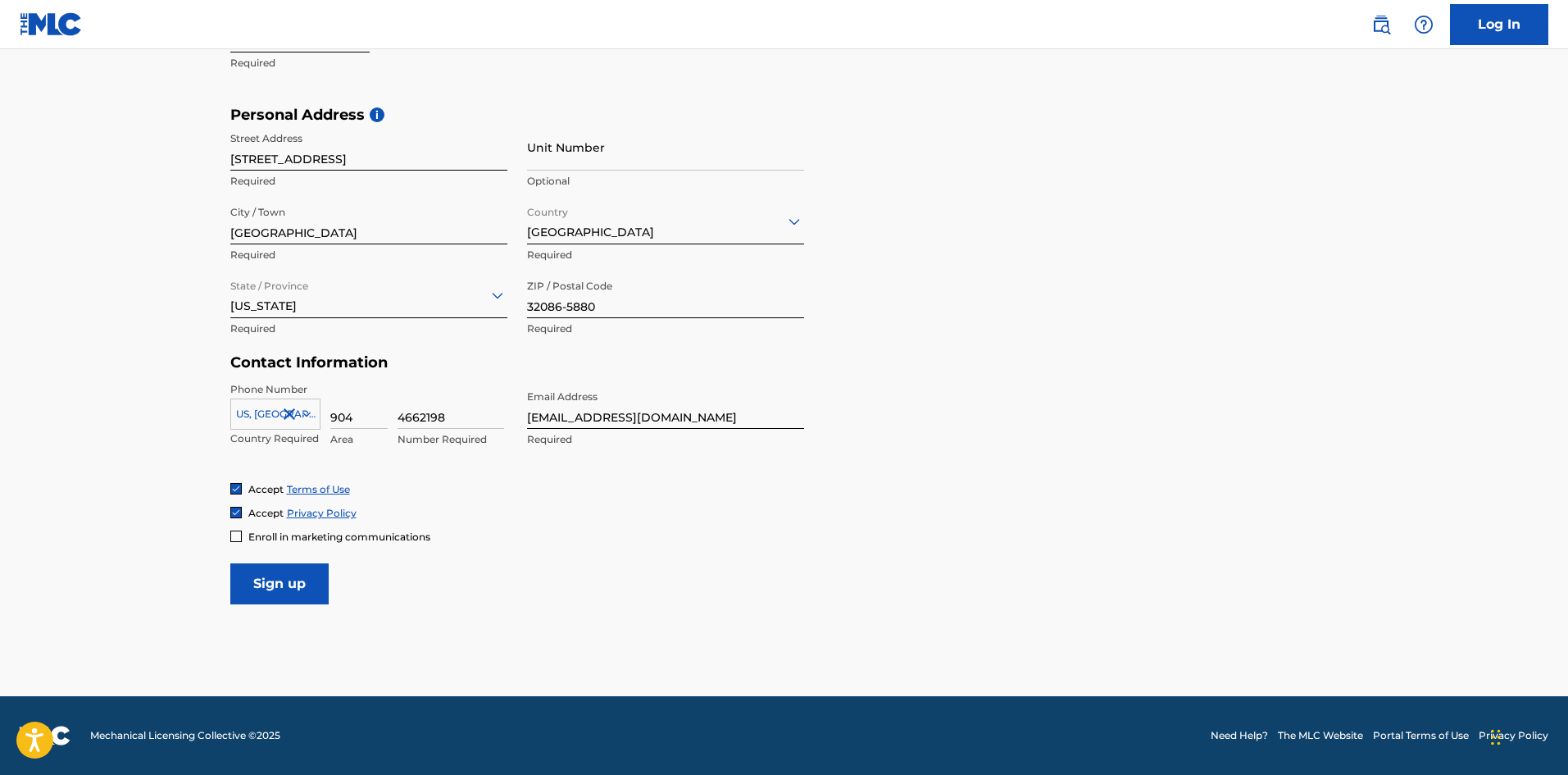
click at [255, 578] on input "Sign up" at bounding box center [279, 584] width 98 height 41
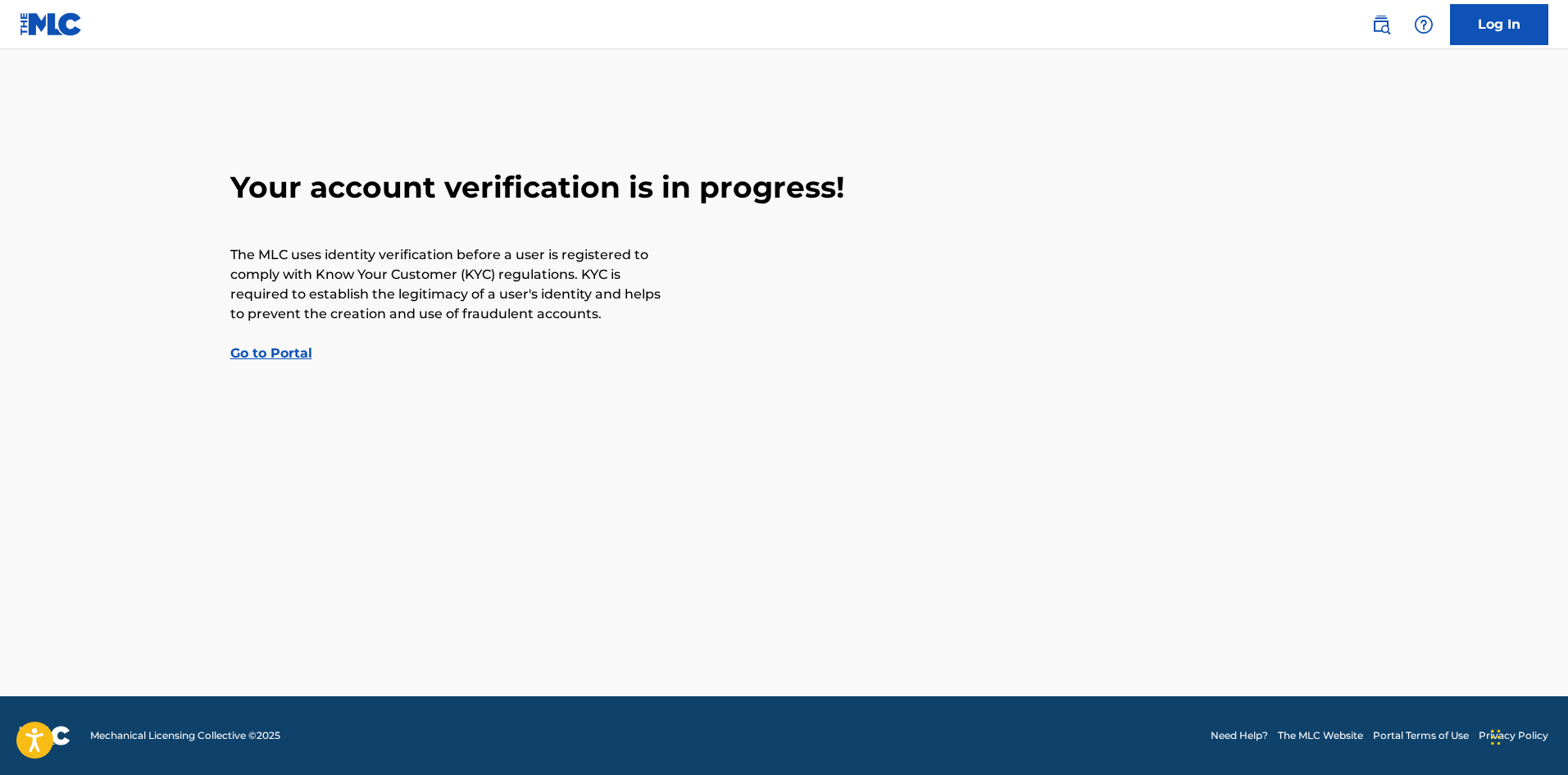
click at [264, 353] on link "Go to Portal" at bounding box center [271, 352] width 82 height 15
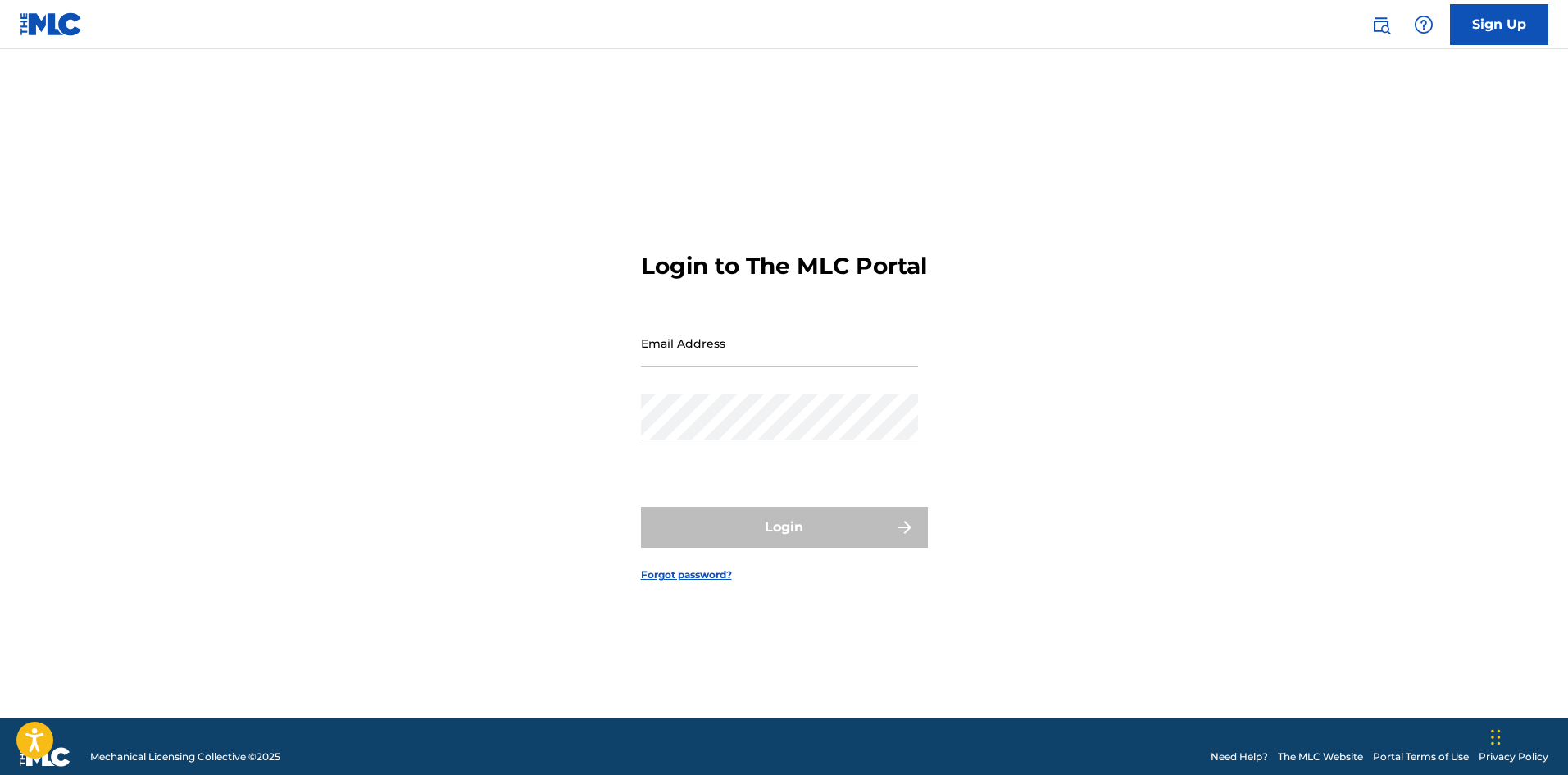
click at [659, 357] on input "Email Address" at bounding box center [779, 343] width 277 height 47
click at [545, 421] on div "Login to The MLC Portal Email Address Password Login Forgot password?" at bounding box center [784, 404] width 1147 height 628
click at [1488, 19] on link "Sign Up" at bounding box center [1498, 24] width 98 height 41
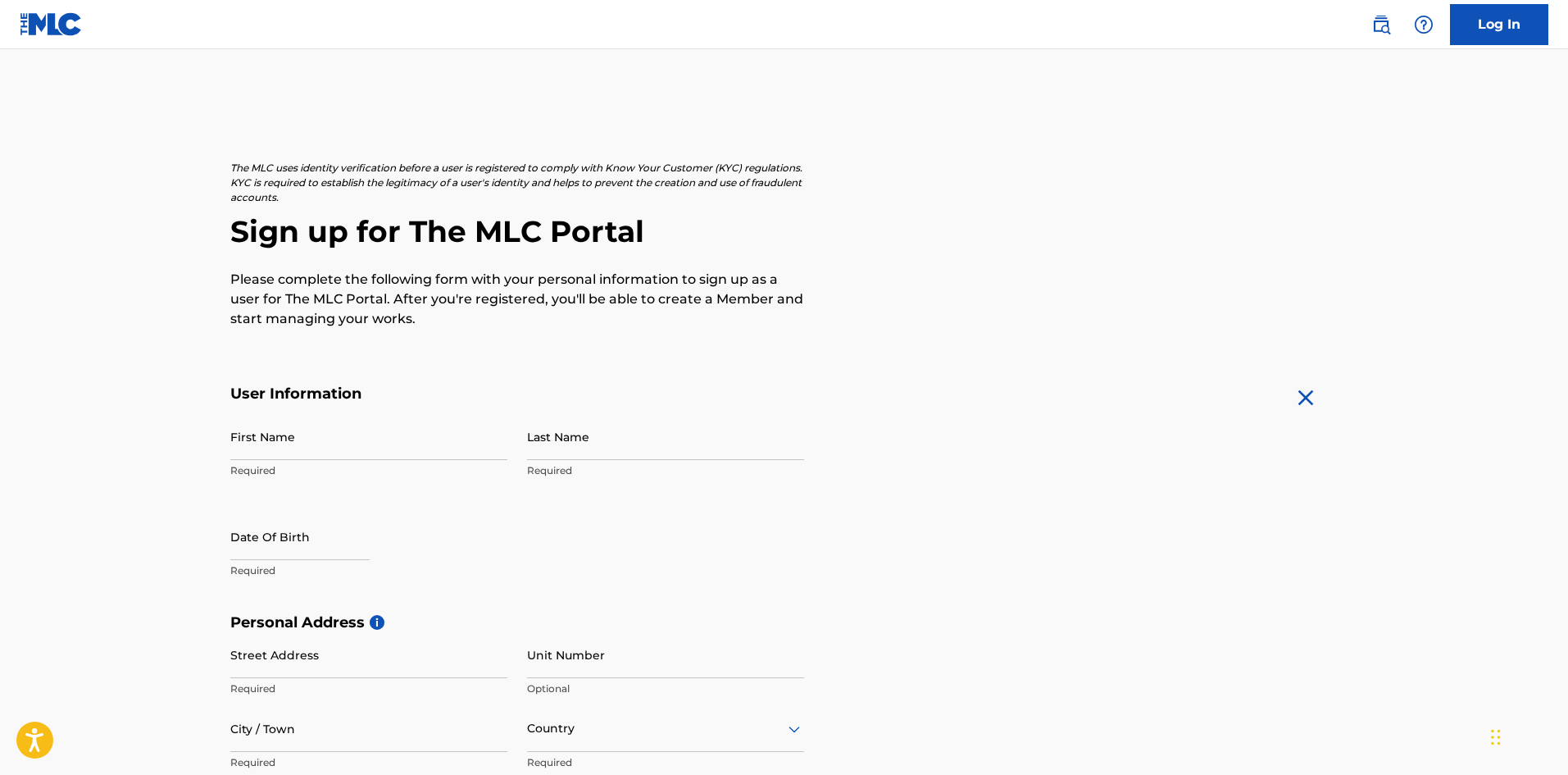
click at [1479, 23] on link "Log In" at bounding box center [1498, 24] width 98 height 41
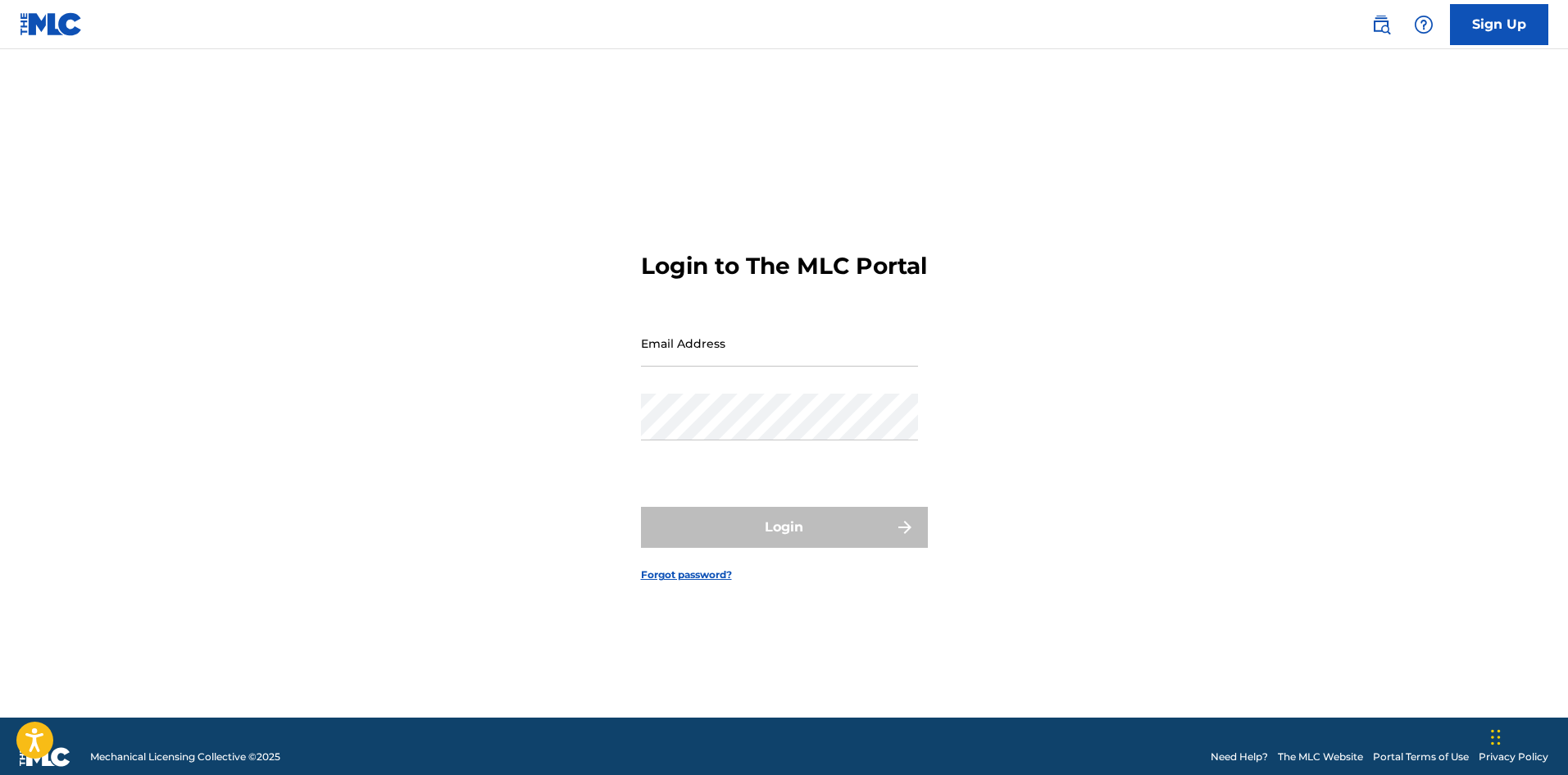
click at [755, 359] on input "Email Address" at bounding box center [779, 343] width 277 height 47
type input "[EMAIL_ADDRESS][DOMAIN_NAME]"
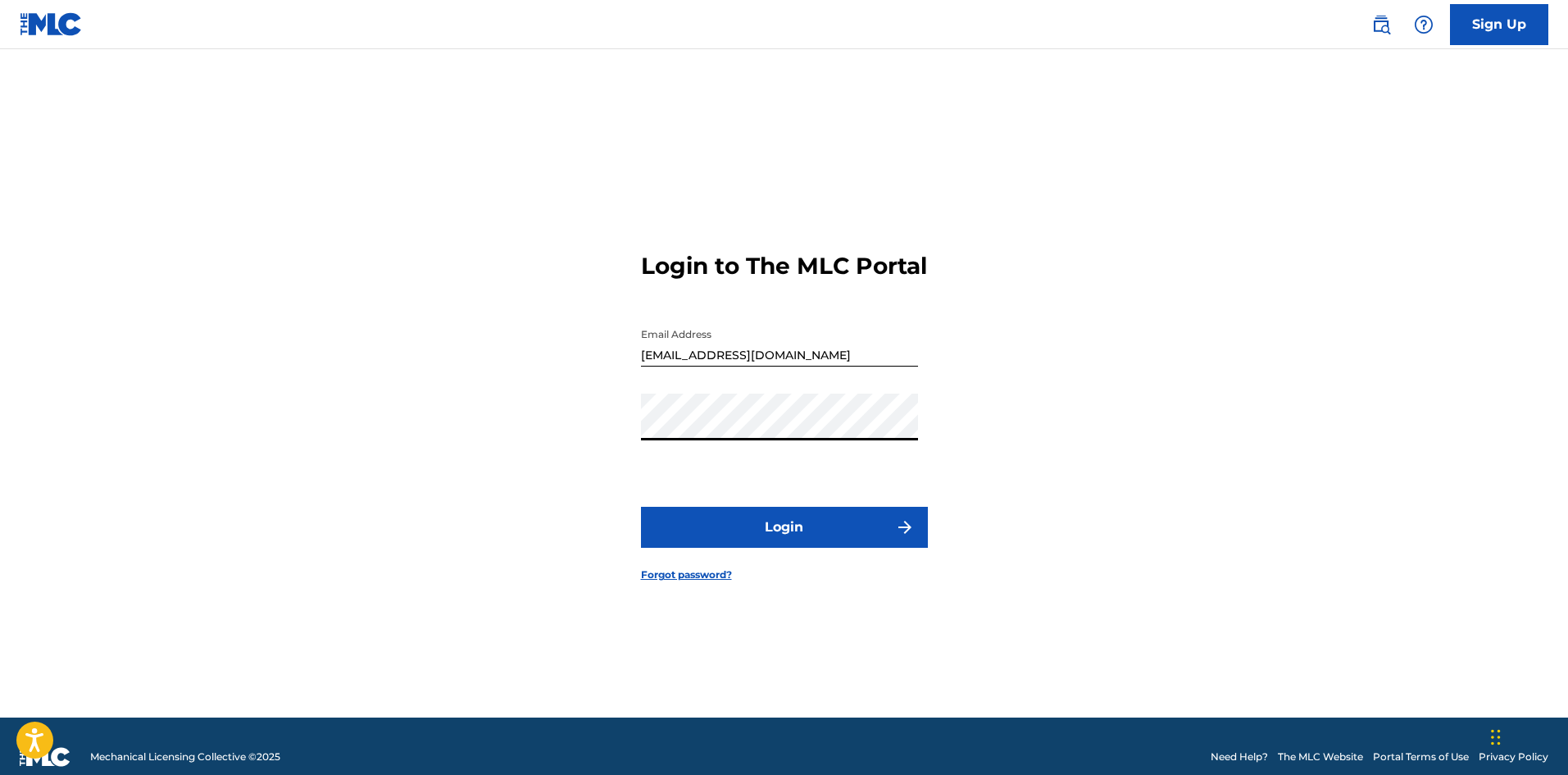
click at [641, 507] on button "Login" at bounding box center [784, 527] width 287 height 41
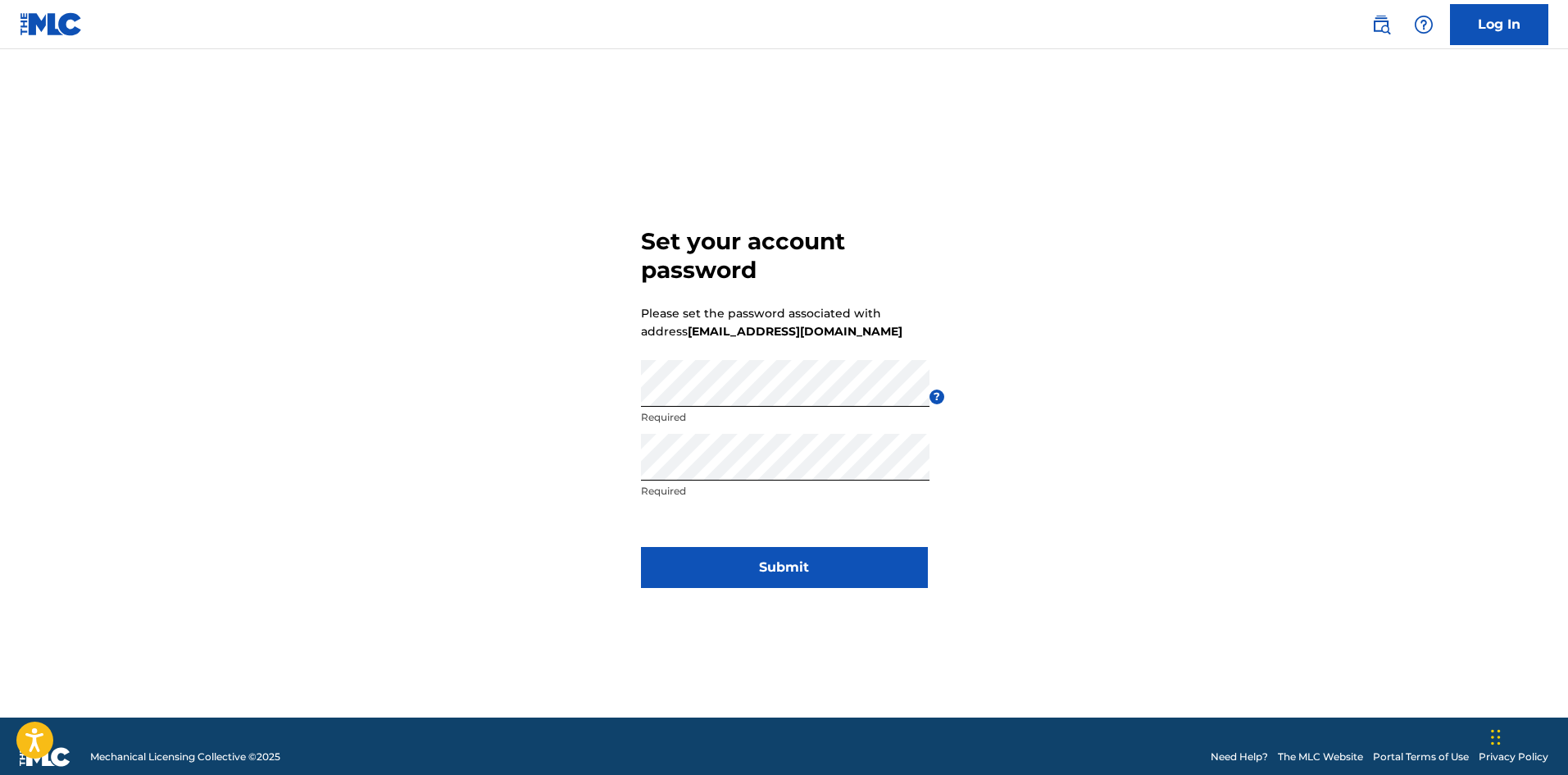
click at [877, 569] on button "Submit" at bounding box center [784, 567] width 287 height 41
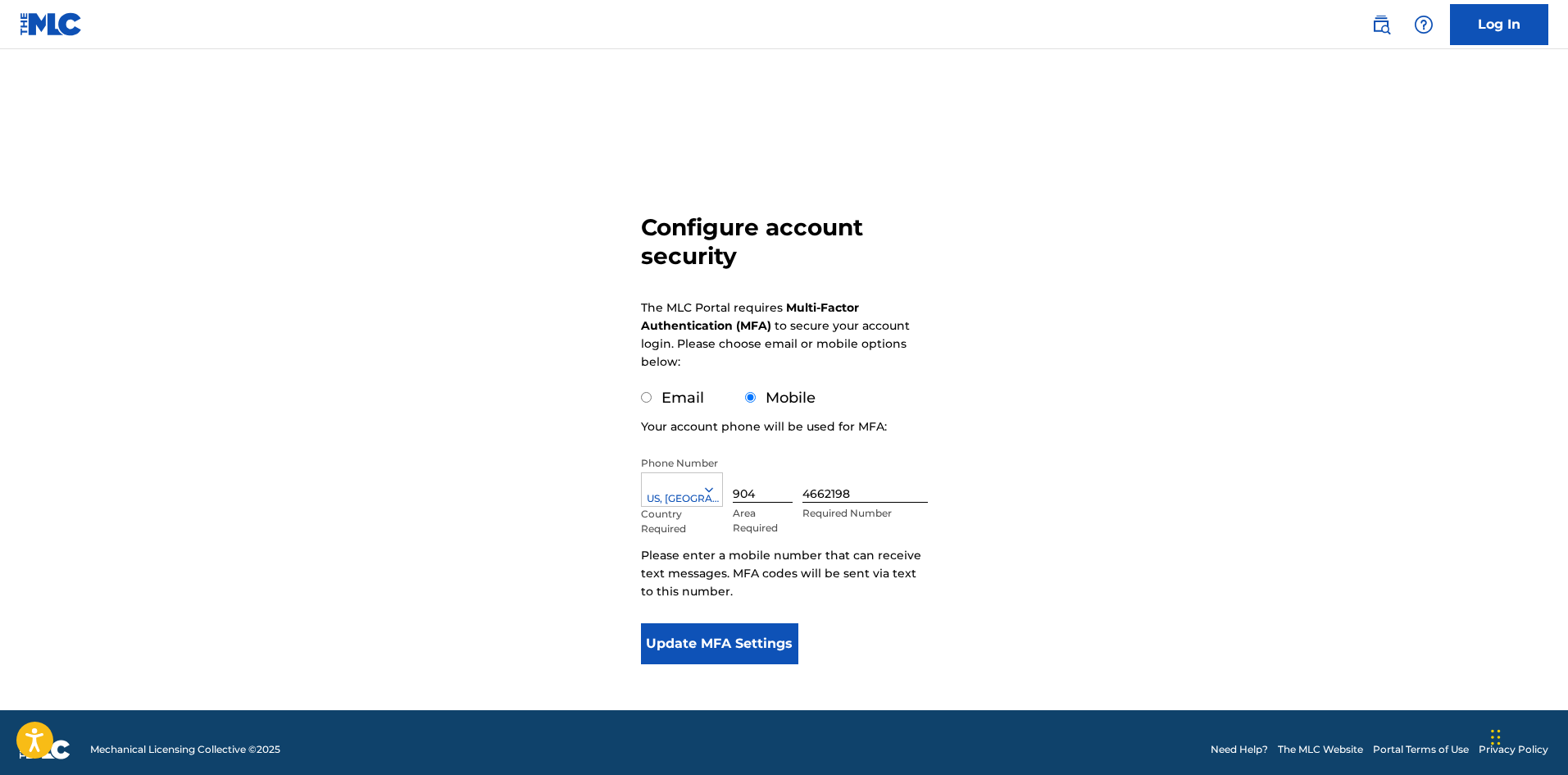
click at [727, 641] on button "Update MFA Settings" at bounding box center [719, 643] width 158 height 41
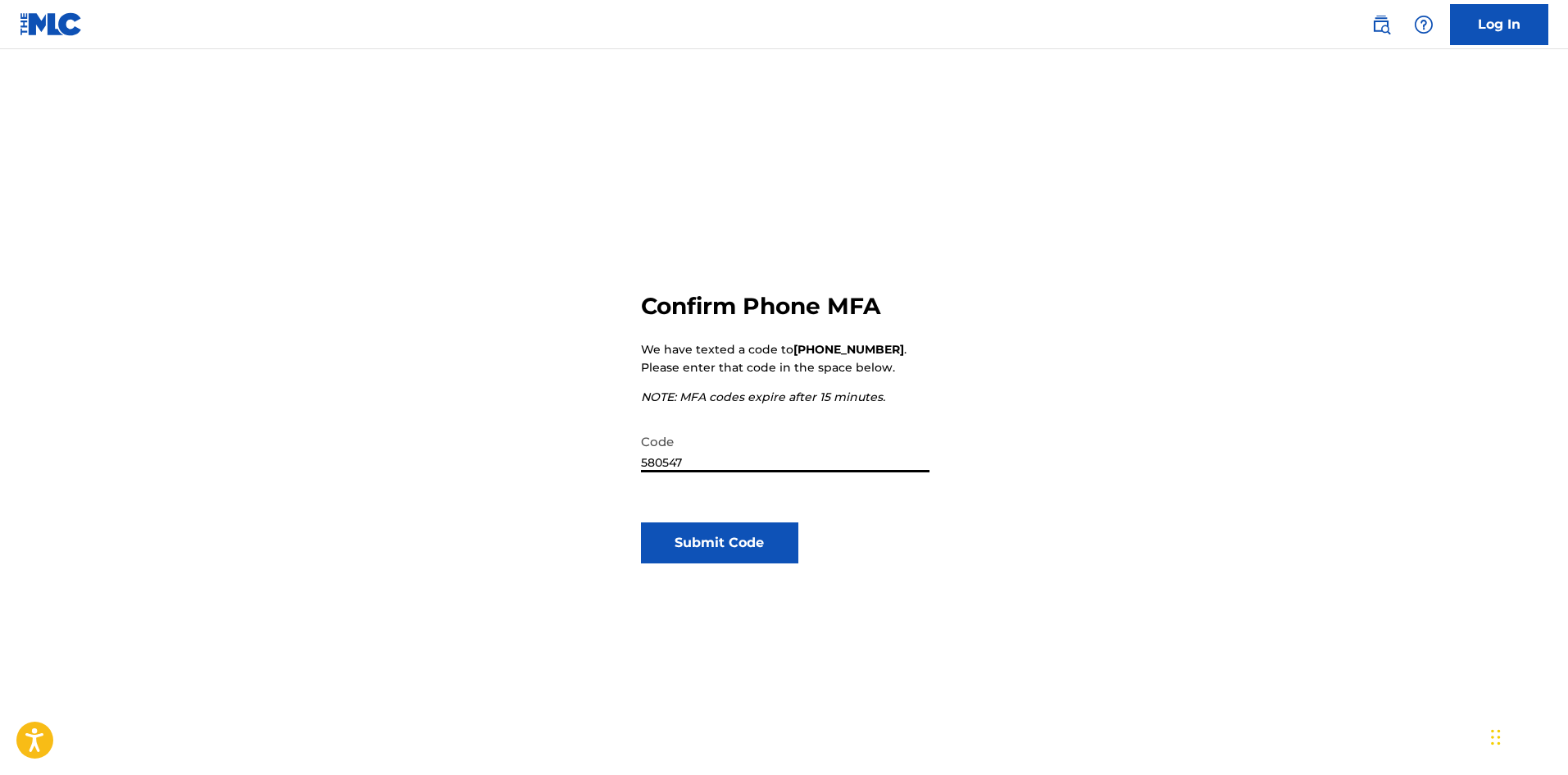
type input "580547"
click at [759, 545] on button "Submit Code" at bounding box center [719, 542] width 158 height 41
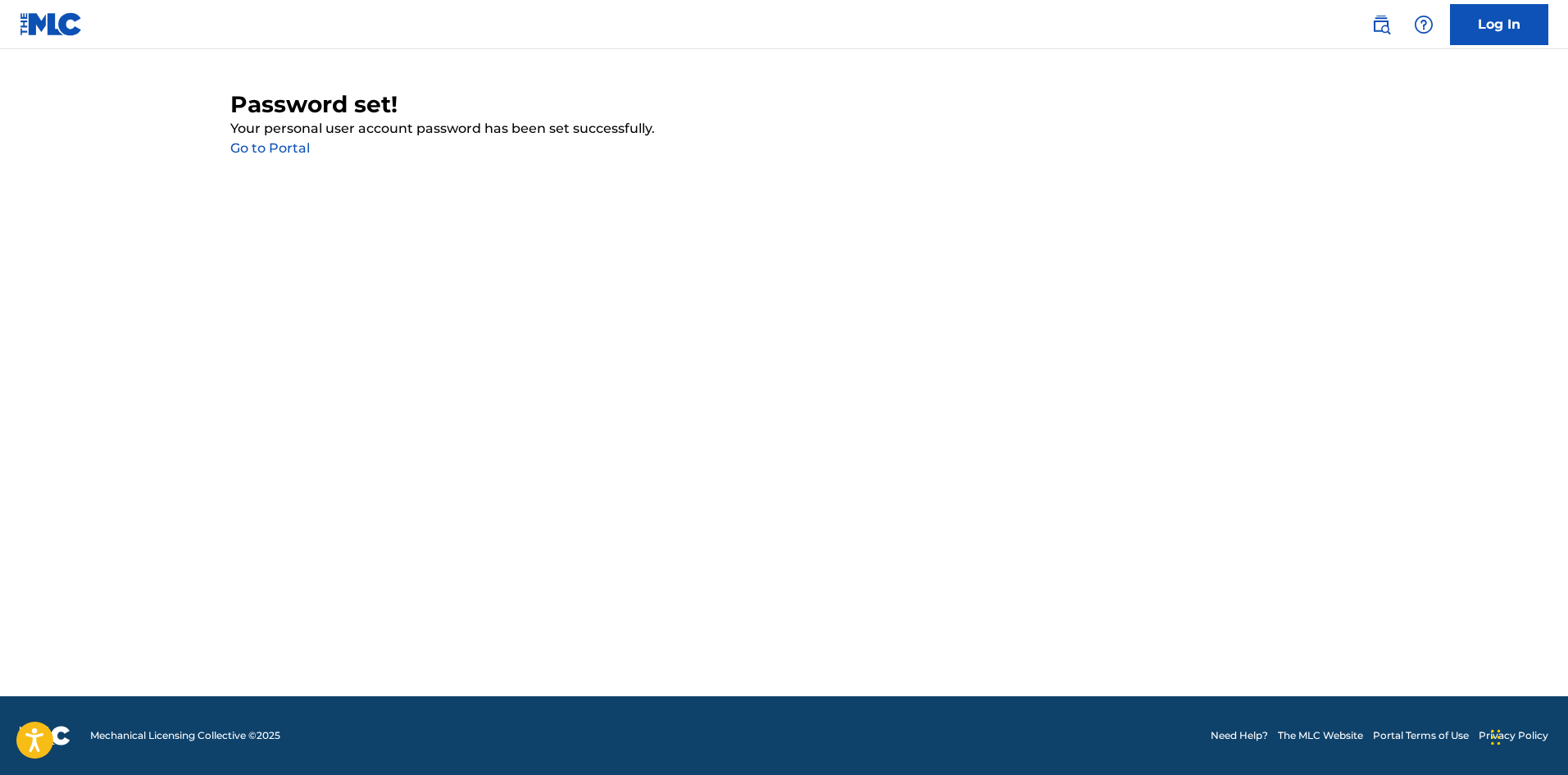
click at [291, 145] on link "Go to Portal" at bounding box center [270, 147] width 79 height 15
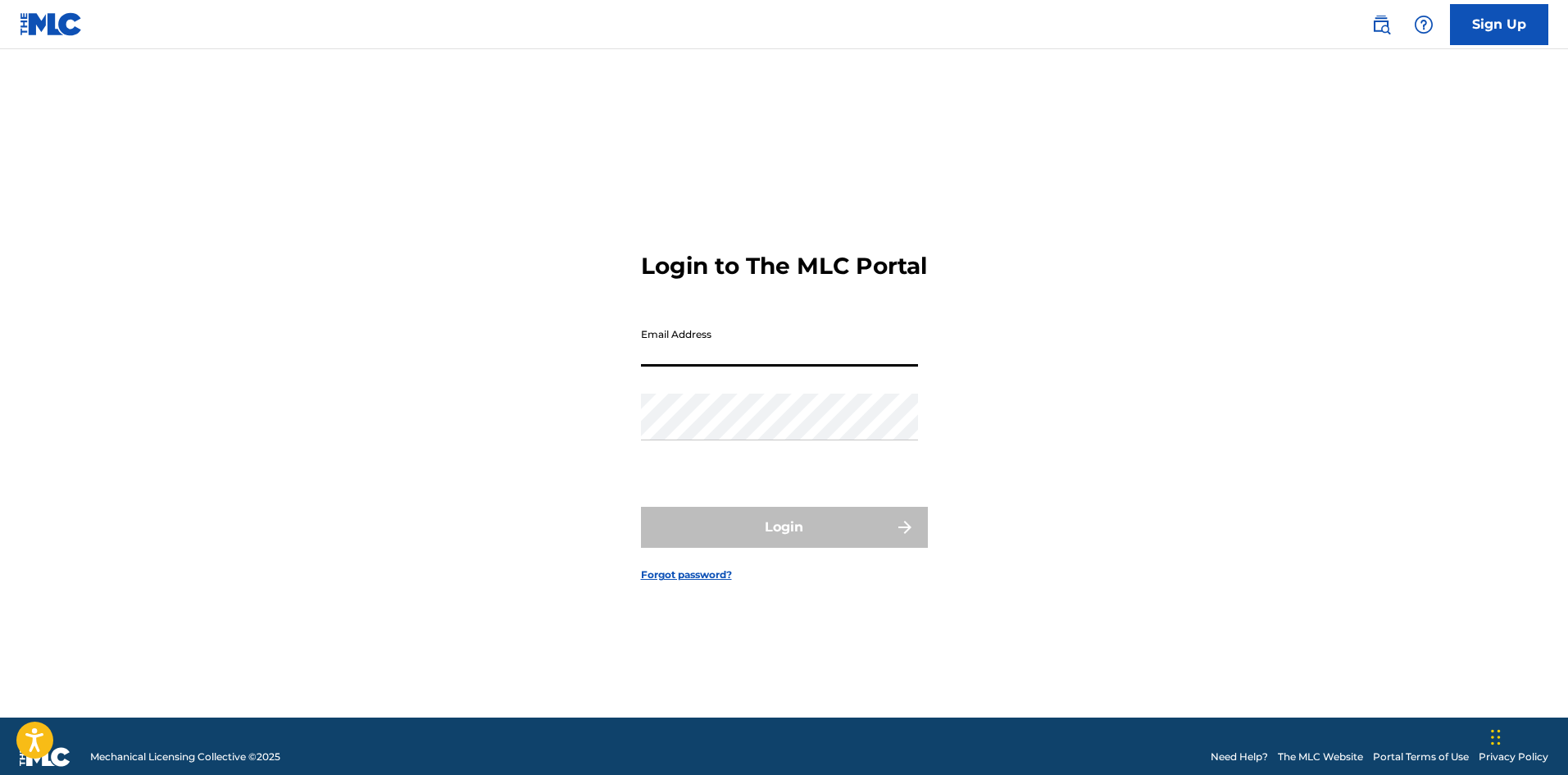
click at [690, 349] on input "Email Address" at bounding box center [779, 343] width 277 height 47
type input "[EMAIL_ADDRESS][DOMAIN_NAME]"
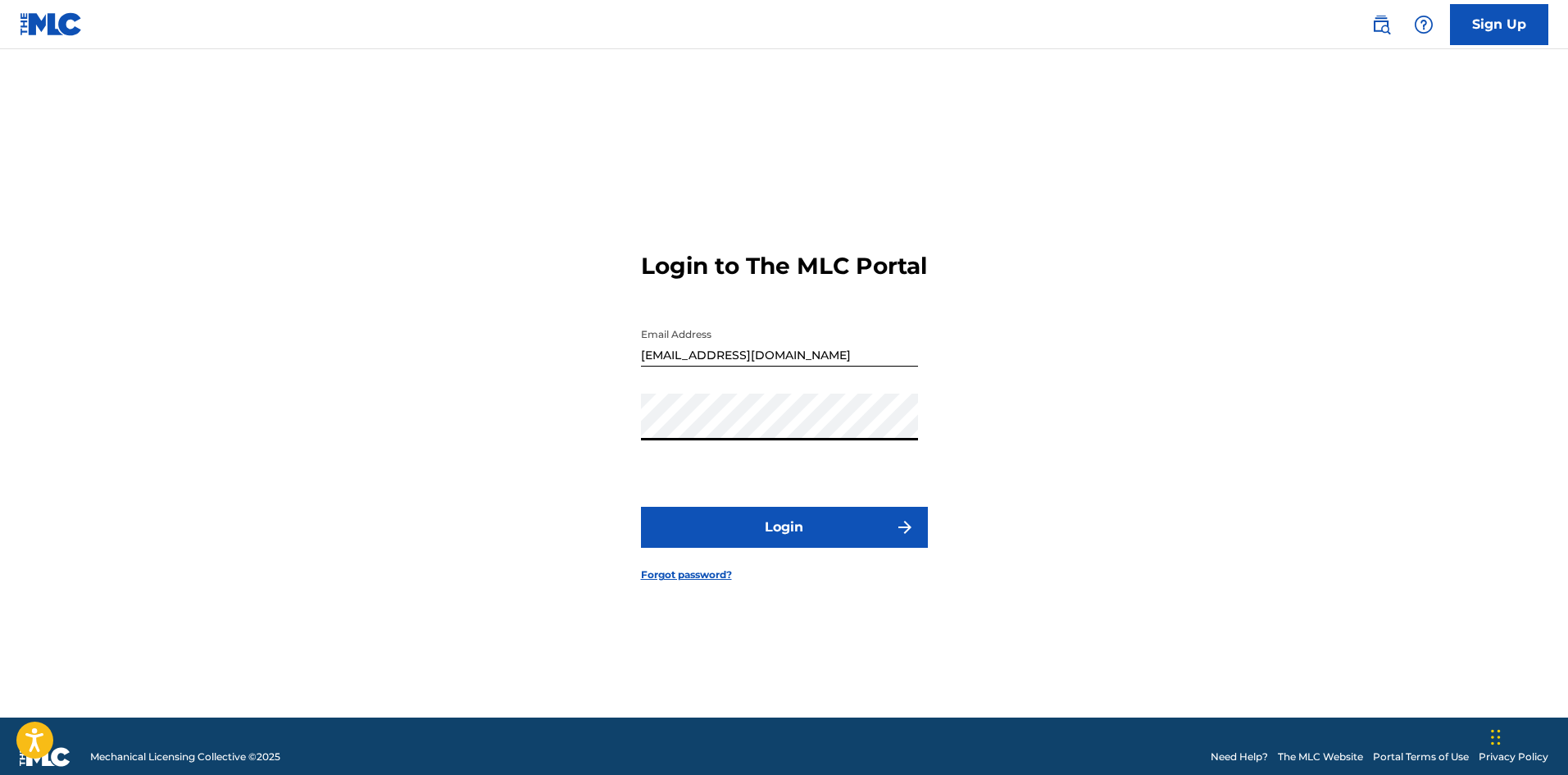
click at [641, 507] on button "Login" at bounding box center [784, 527] width 287 height 41
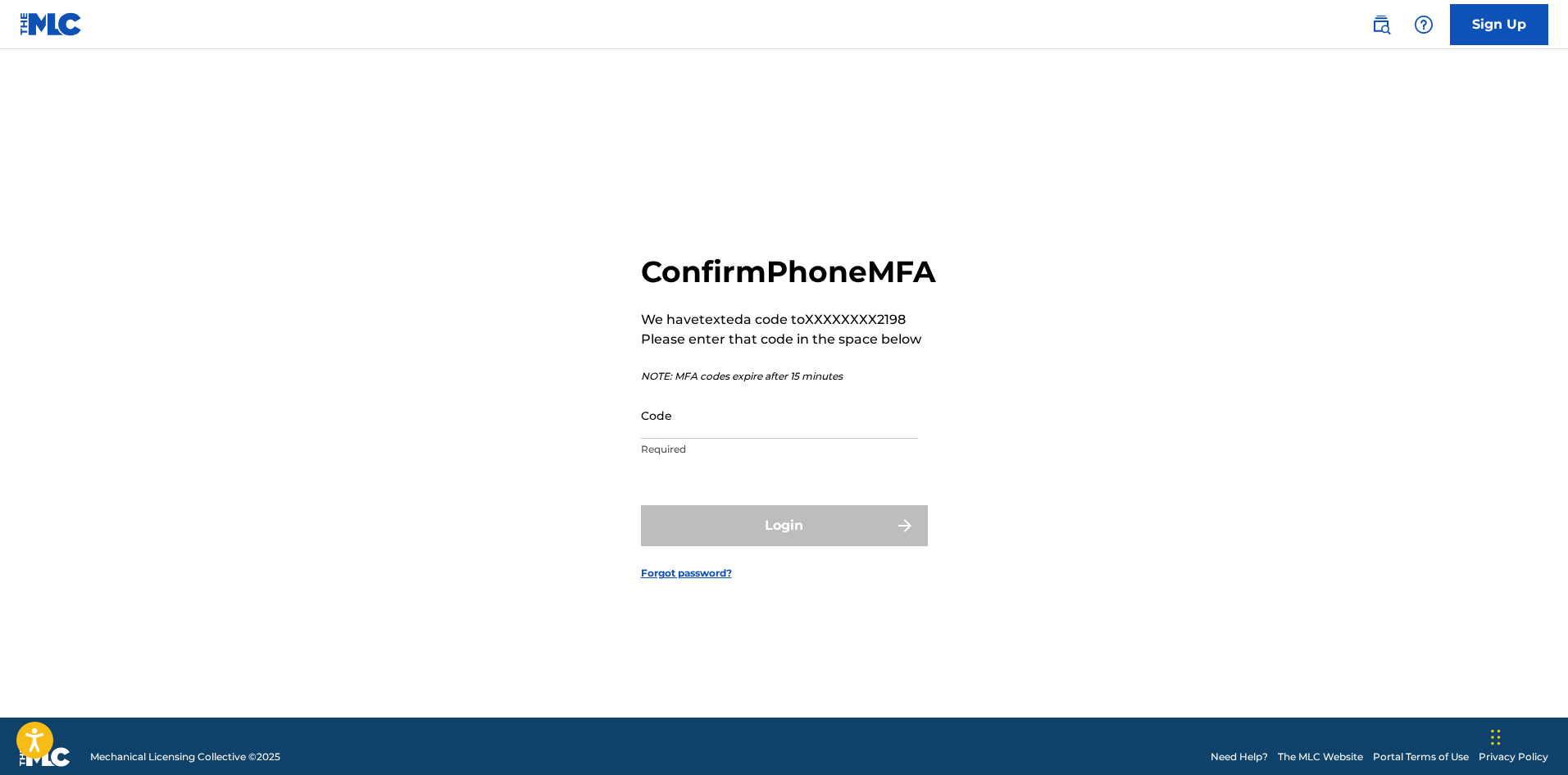
click at [720, 439] on input "Code" at bounding box center [779, 416] width 277 height 47
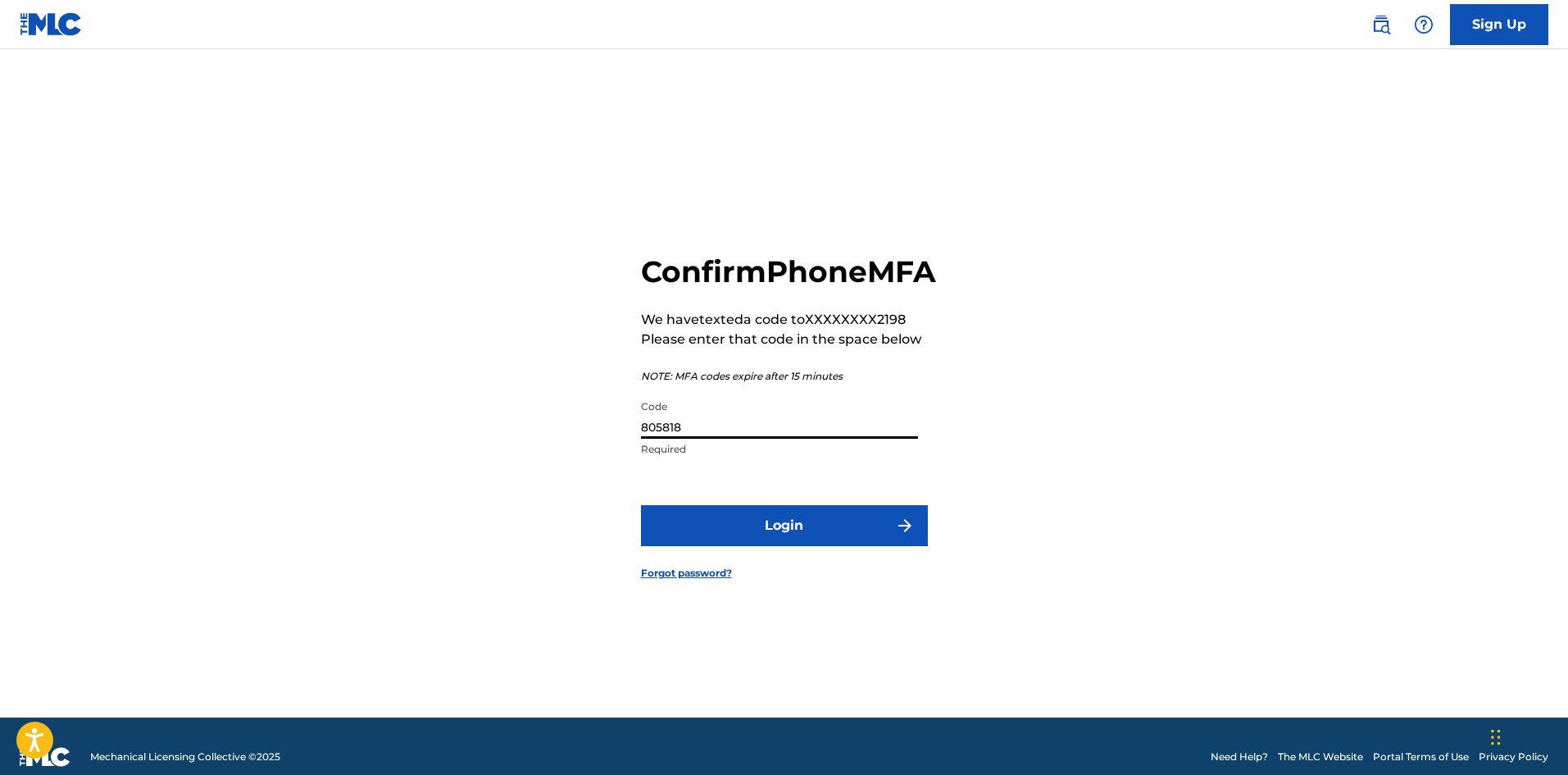
type input "805818"
click at [724, 546] on button "Login" at bounding box center [784, 525] width 287 height 41
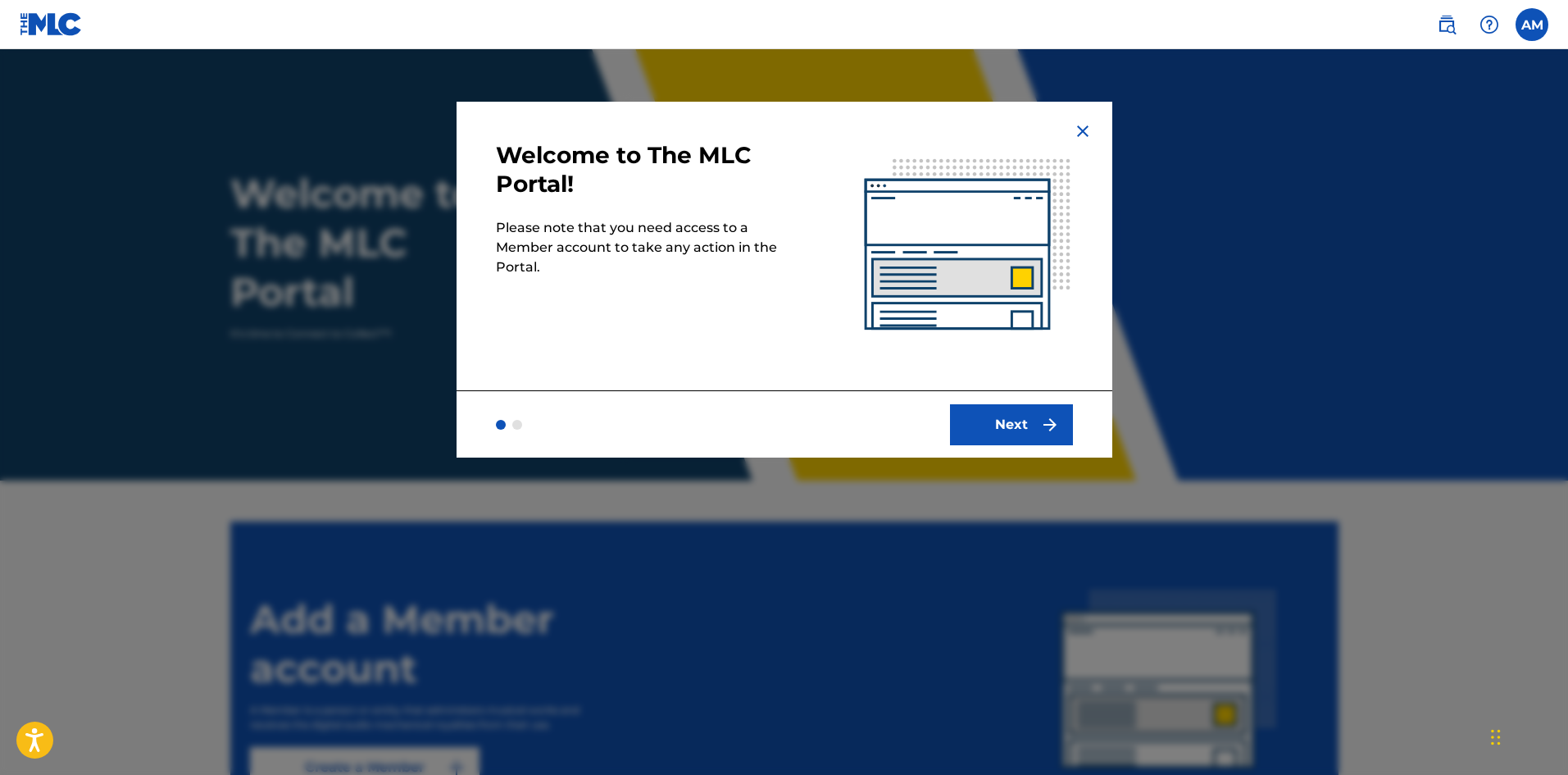
click at [1013, 432] on button "Next" at bounding box center [1011, 425] width 123 height 41
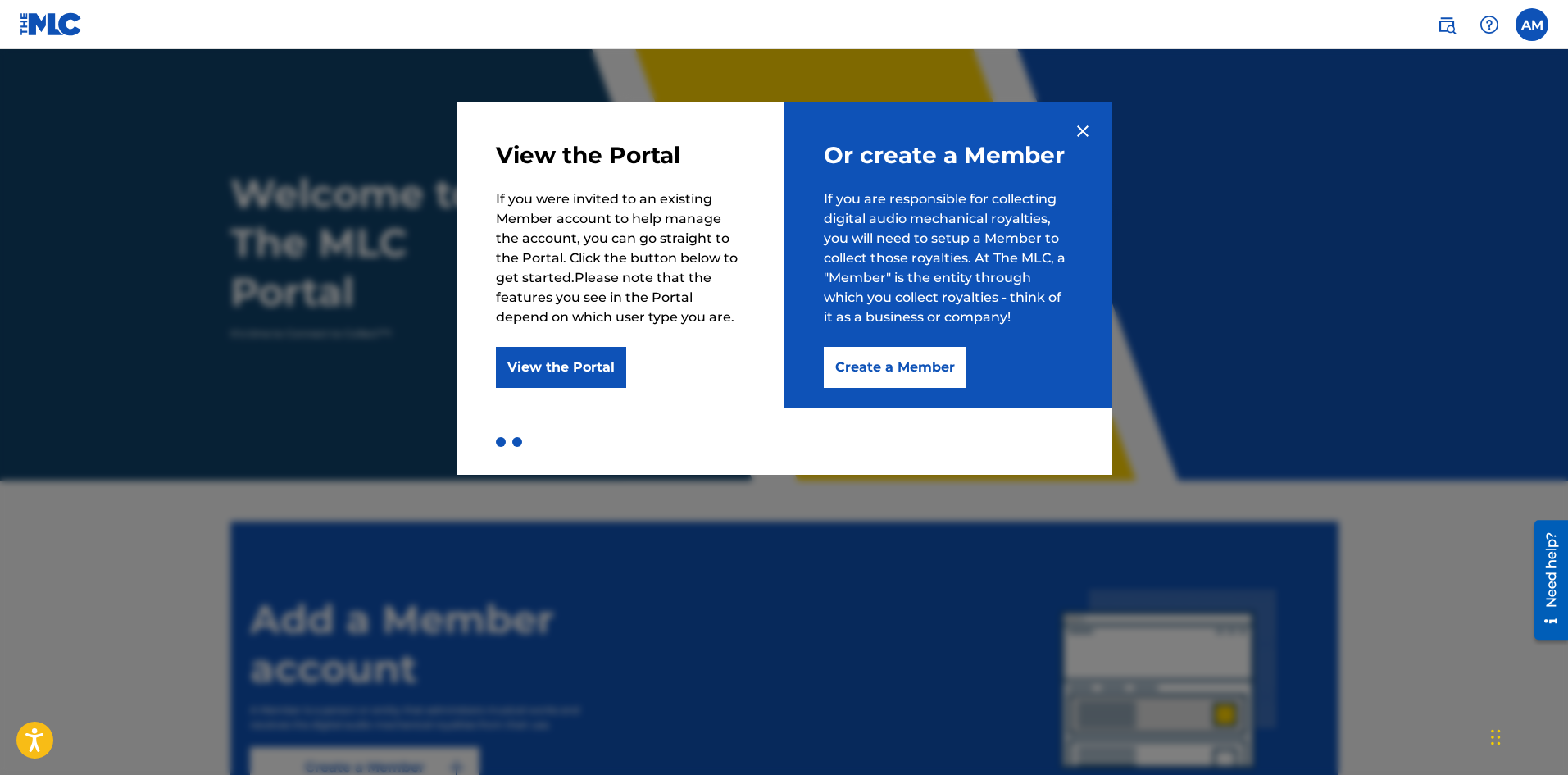
click at [848, 379] on button "Create a Member" at bounding box center [895, 367] width 143 height 41
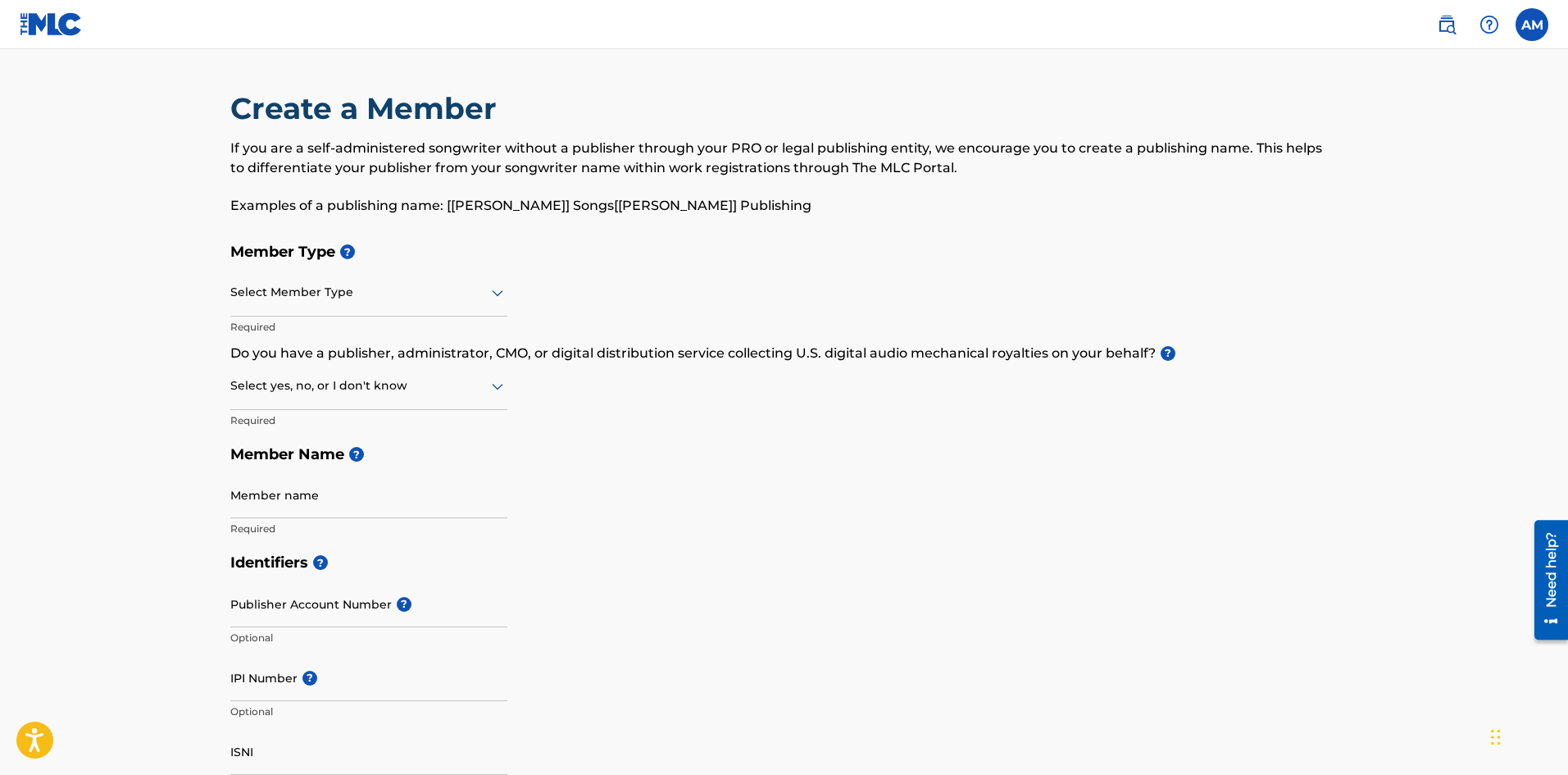
click at [317, 280] on div "Select Member Type" at bounding box center [368, 294] width 277 height 47
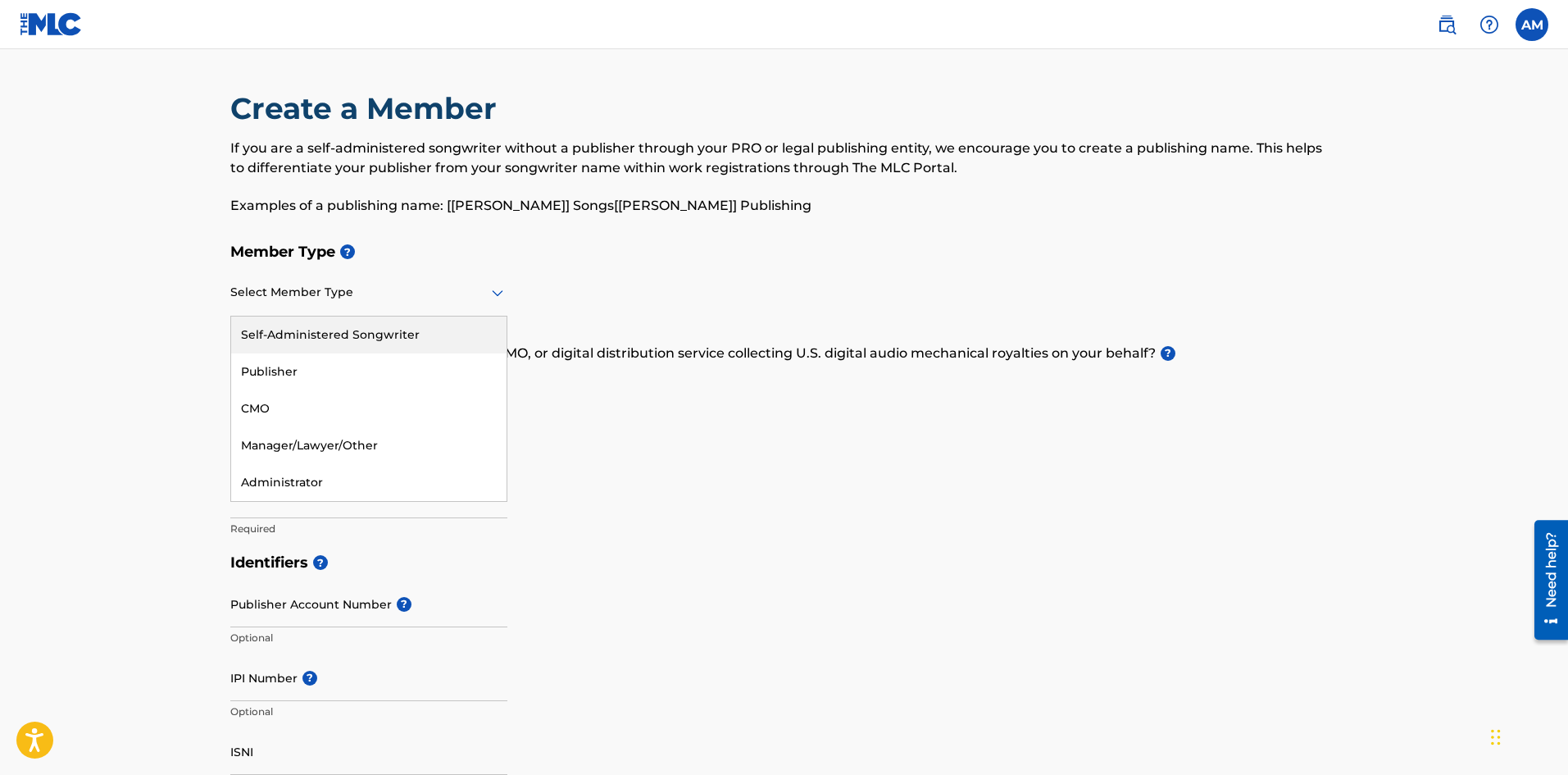
click at [360, 341] on div "Self-Administered Songwriter" at bounding box center [368, 335] width 275 height 37
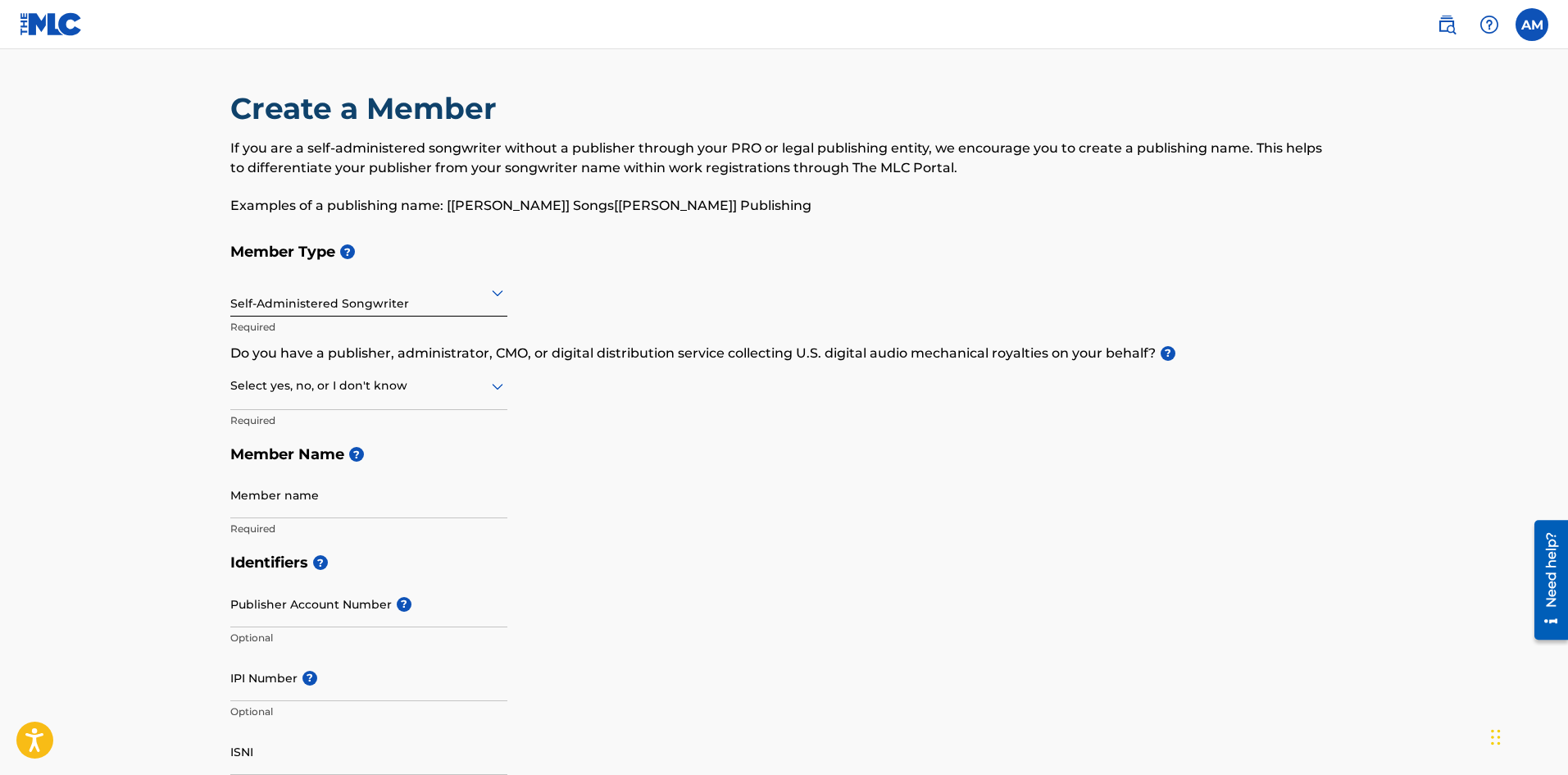
click at [335, 395] on div at bounding box center [368, 386] width 277 height 21
click at [264, 496] on div "I don't know" at bounding box center [368, 502] width 275 height 37
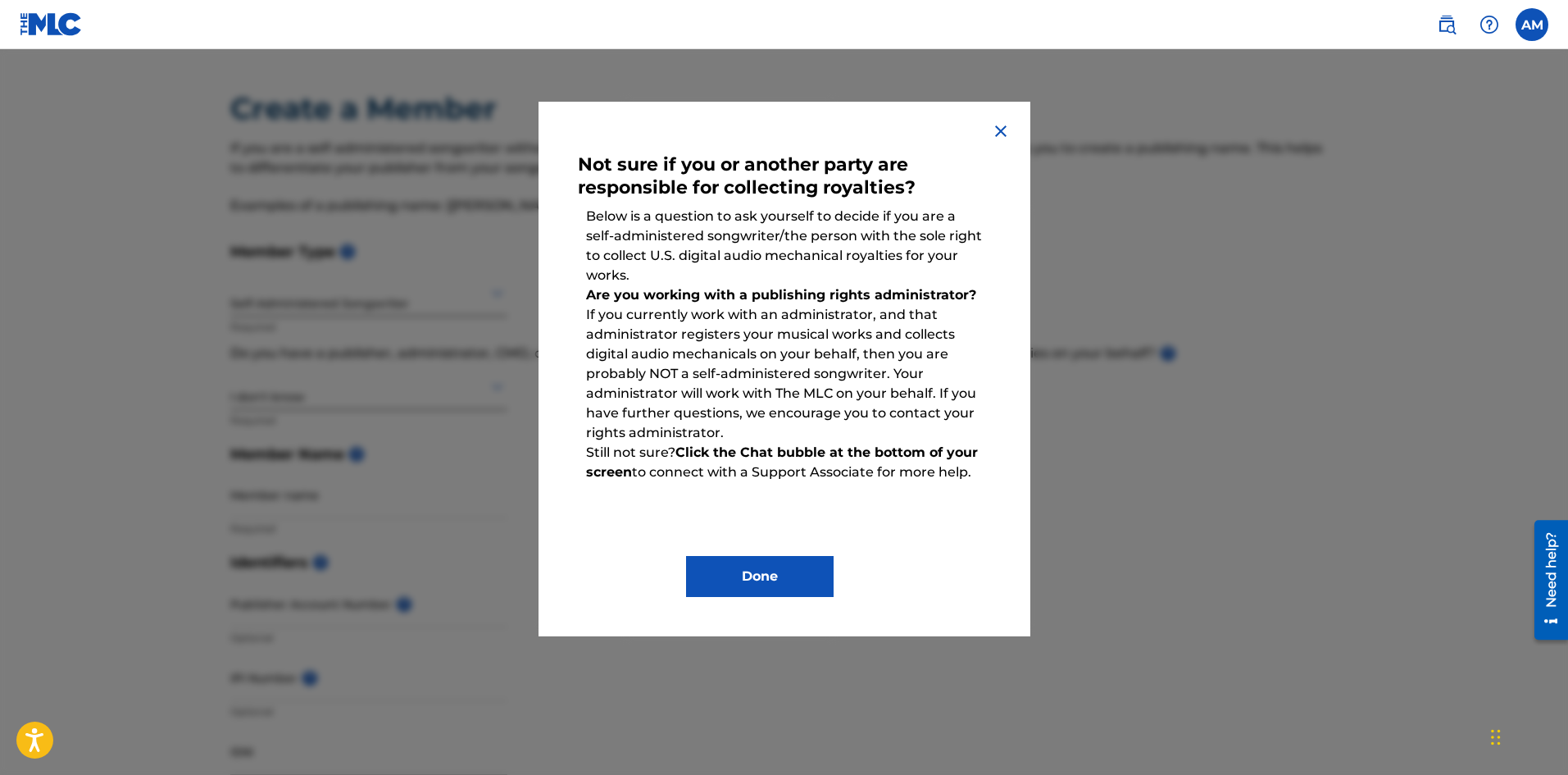
click at [751, 584] on button "Done" at bounding box center [759, 576] width 147 height 41
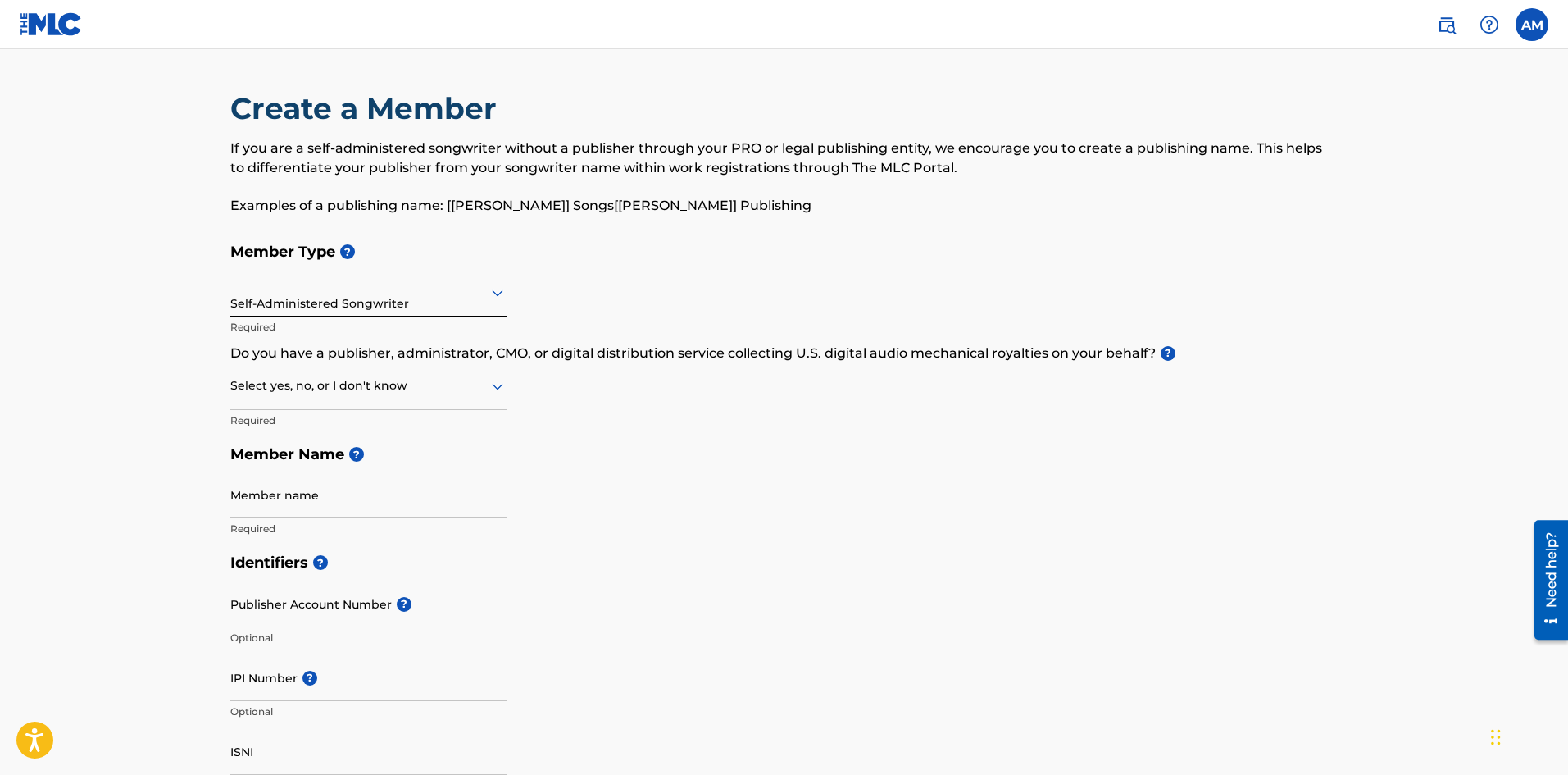
click at [341, 388] on div at bounding box center [368, 386] width 277 height 21
click at [318, 471] on div "No" at bounding box center [368, 465] width 275 height 37
click at [308, 391] on div at bounding box center [368, 386] width 277 height 21
click at [287, 436] on div "Yes" at bounding box center [368, 428] width 275 height 37
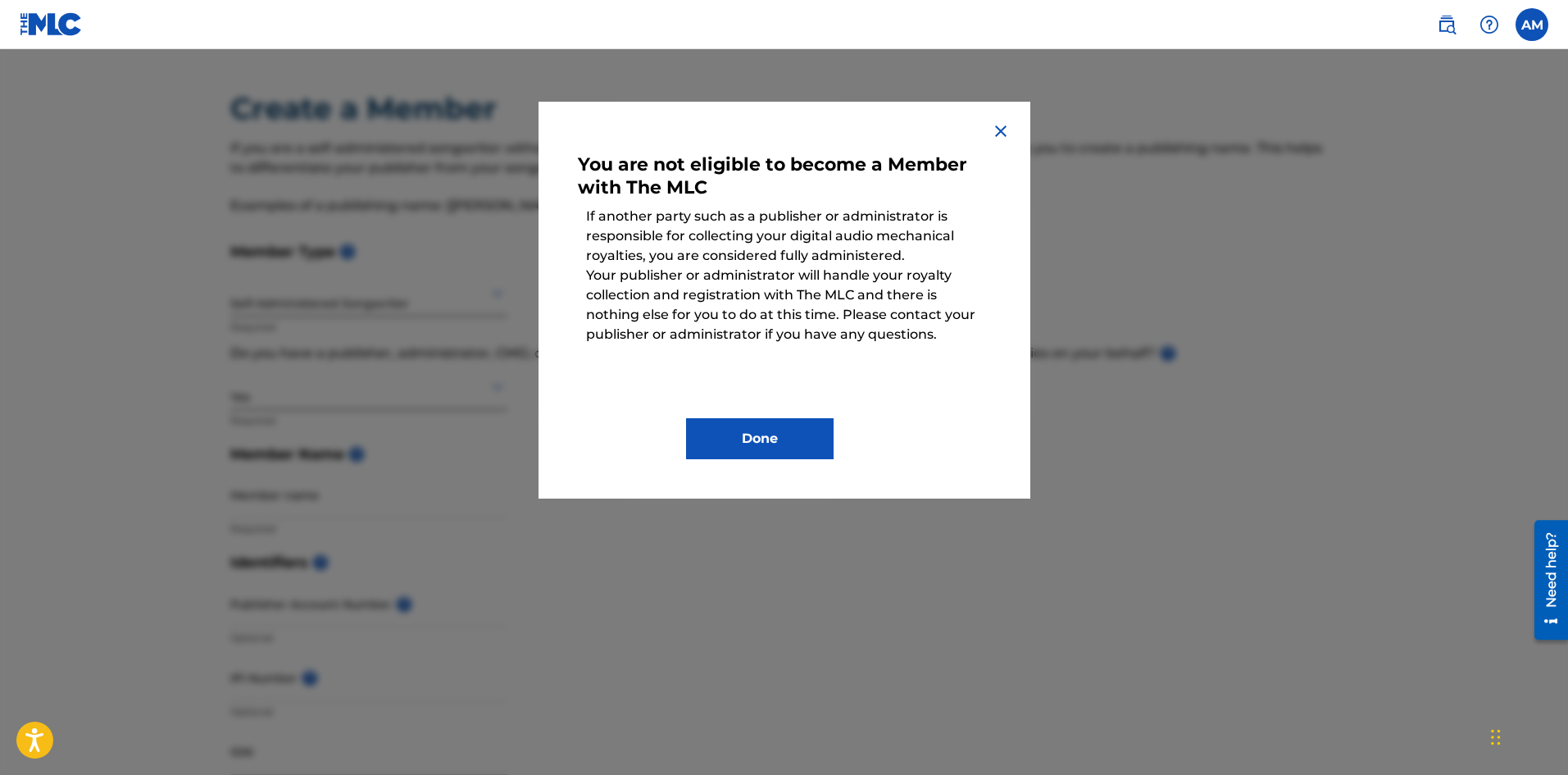
click at [994, 133] on img at bounding box center [1001, 131] width 20 height 20
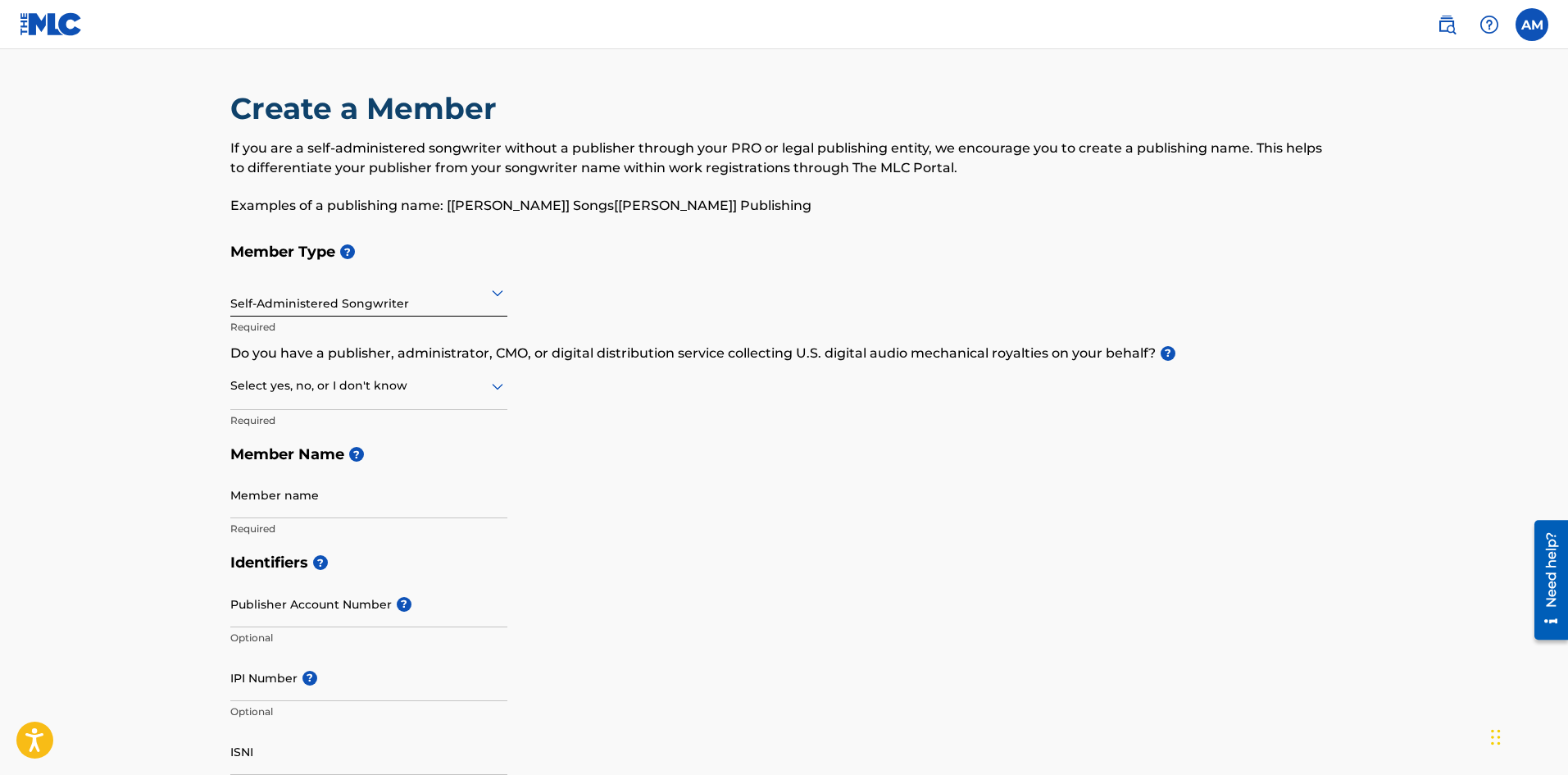
drag, startPoint x: 365, startPoint y: 364, endPoint x: 362, endPoint y: 381, distance: 17.3
click at [364, 374] on div "Select yes, no, or I don't know" at bounding box center [368, 387] width 277 height 47
click at [326, 460] on div "No" at bounding box center [368, 465] width 275 height 37
click at [329, 505] on input "Member name" at bounding box center [368, 495] width 277 height 47
type input "[PERSON_NAME]"
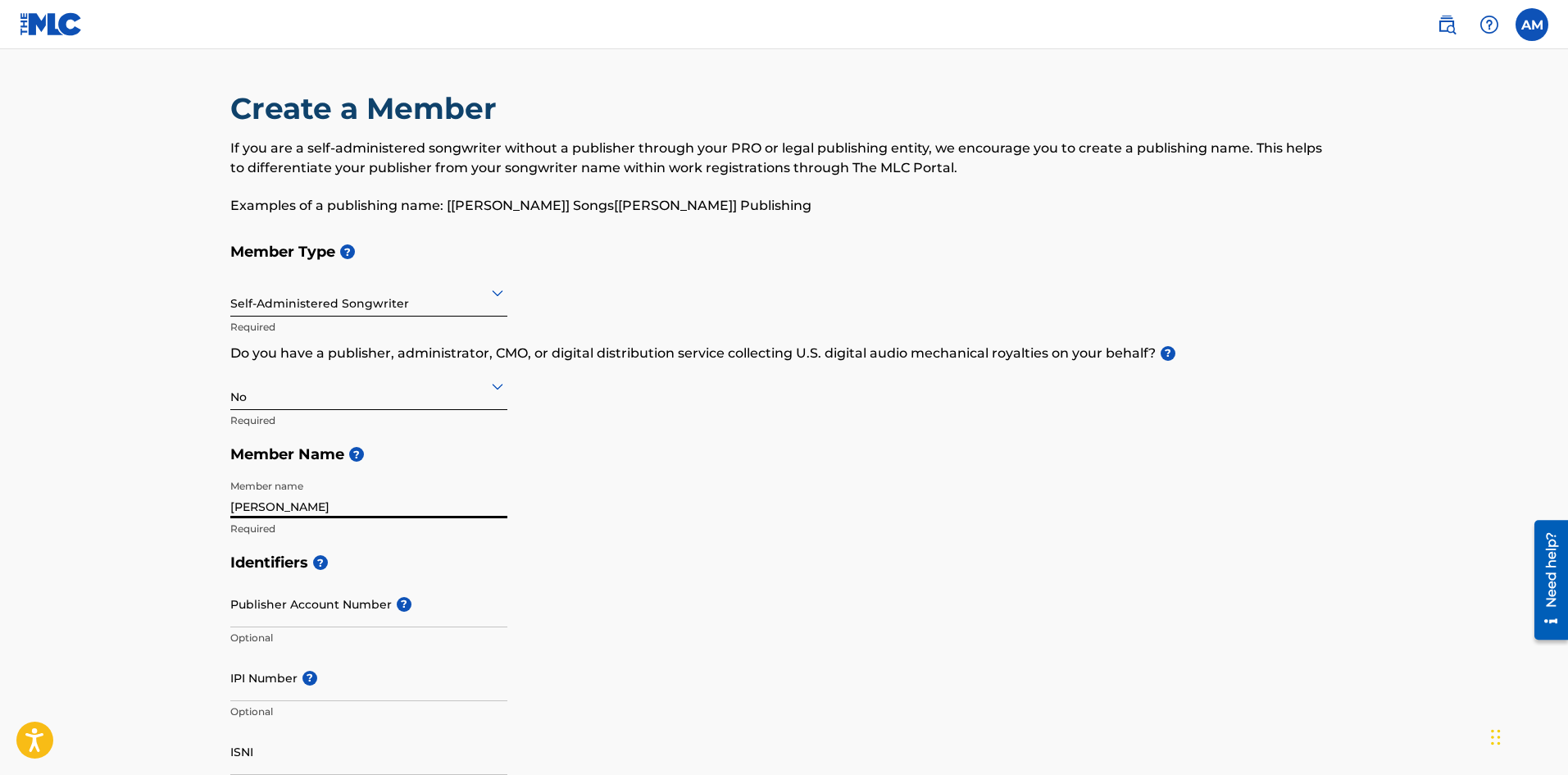
click at [715, 514] on div "Member Type ? Self-Administered Songwriter Required Do you have a publisher, ad…" at bounding box center [784, 390] width 1109 height 311
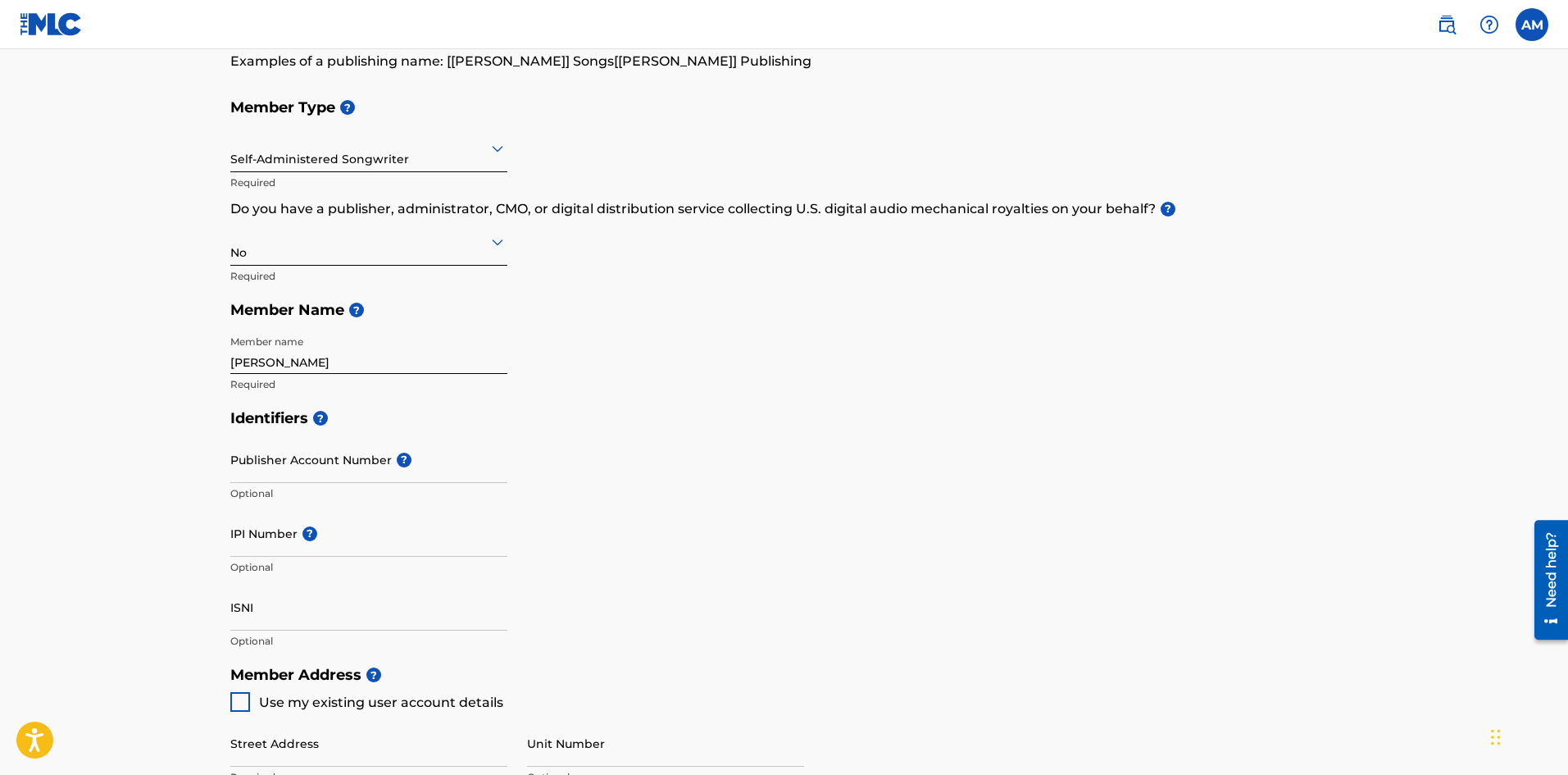
scroll to position [164, 0]
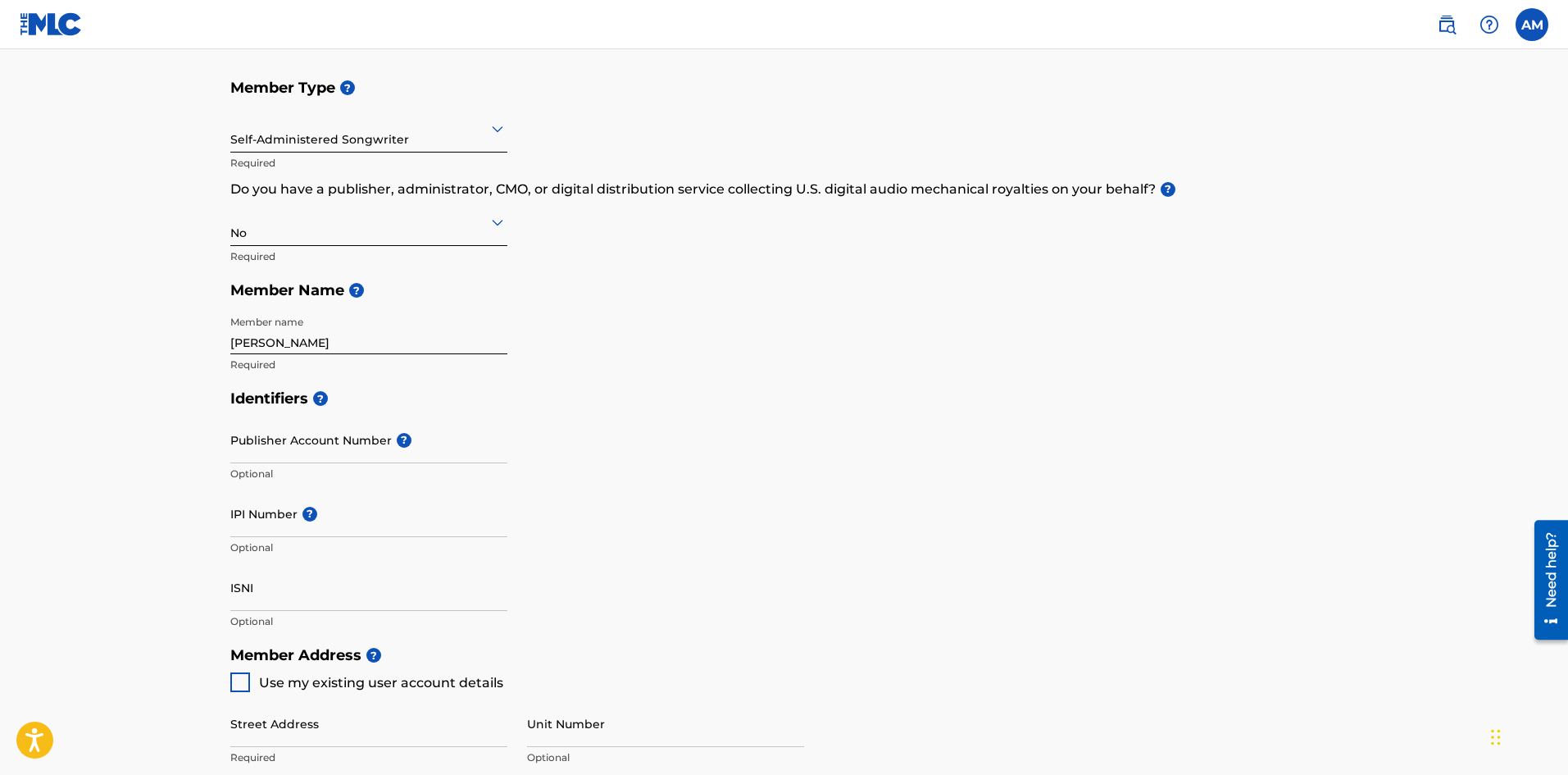
click at [336, 447] on input "Publisher Account Number ?" at bounding box center [368, 440] width 277 height 47
click at [691, 435] on div "Identifiers ? Publisher Account Number ? Optional IPI Number ? Optional ISNI Op…" at bounding box center [784, 509] width 1109 height 257
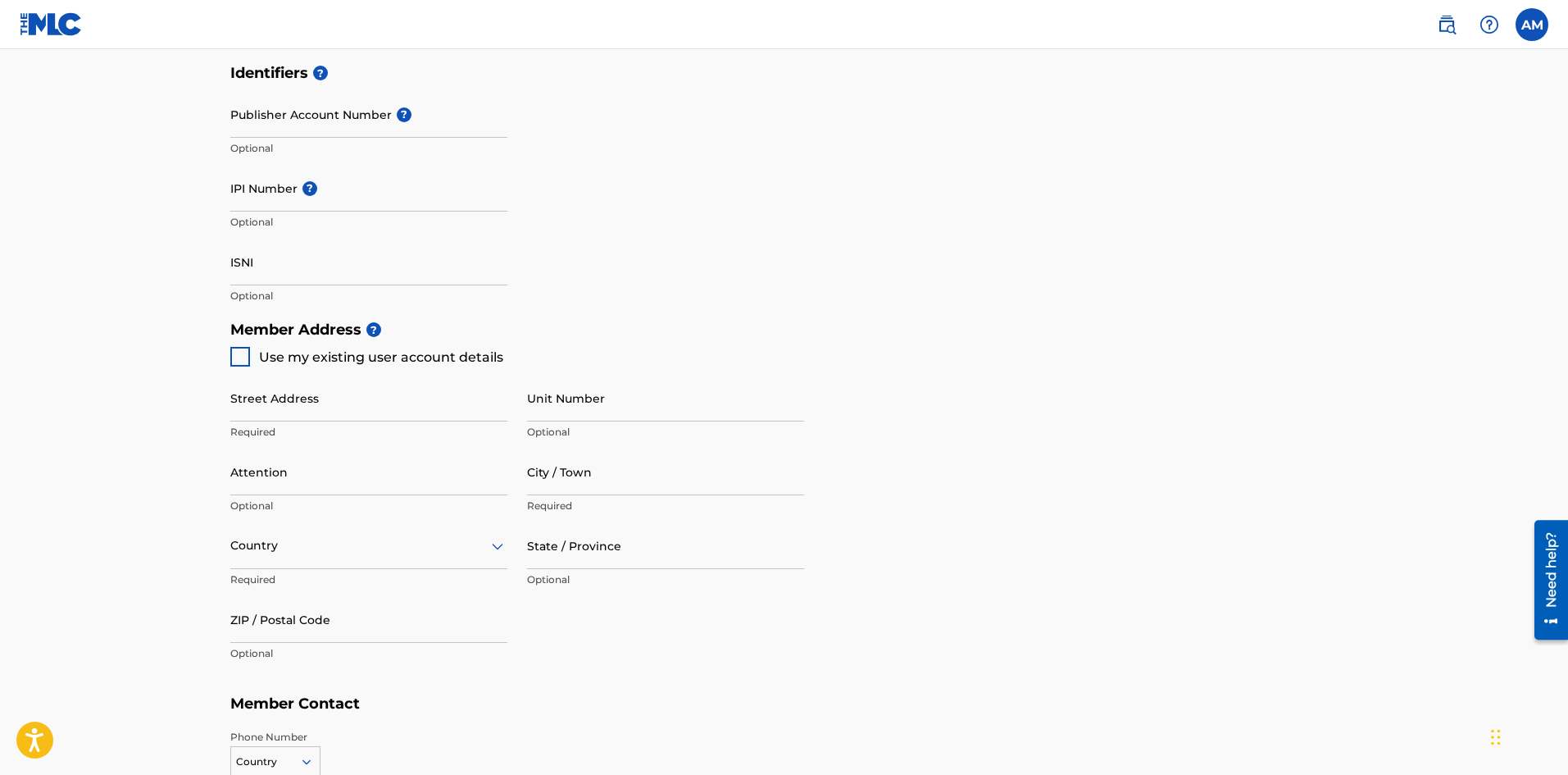
scroll to position [492, 0]
click at [239, 355] on div at bounding box center [240, 354] width 20 height 20
type input "[STREET_ADDRESS]"
type input "[GEOGRAPHIC_DATA]"
type input "32086-5880"
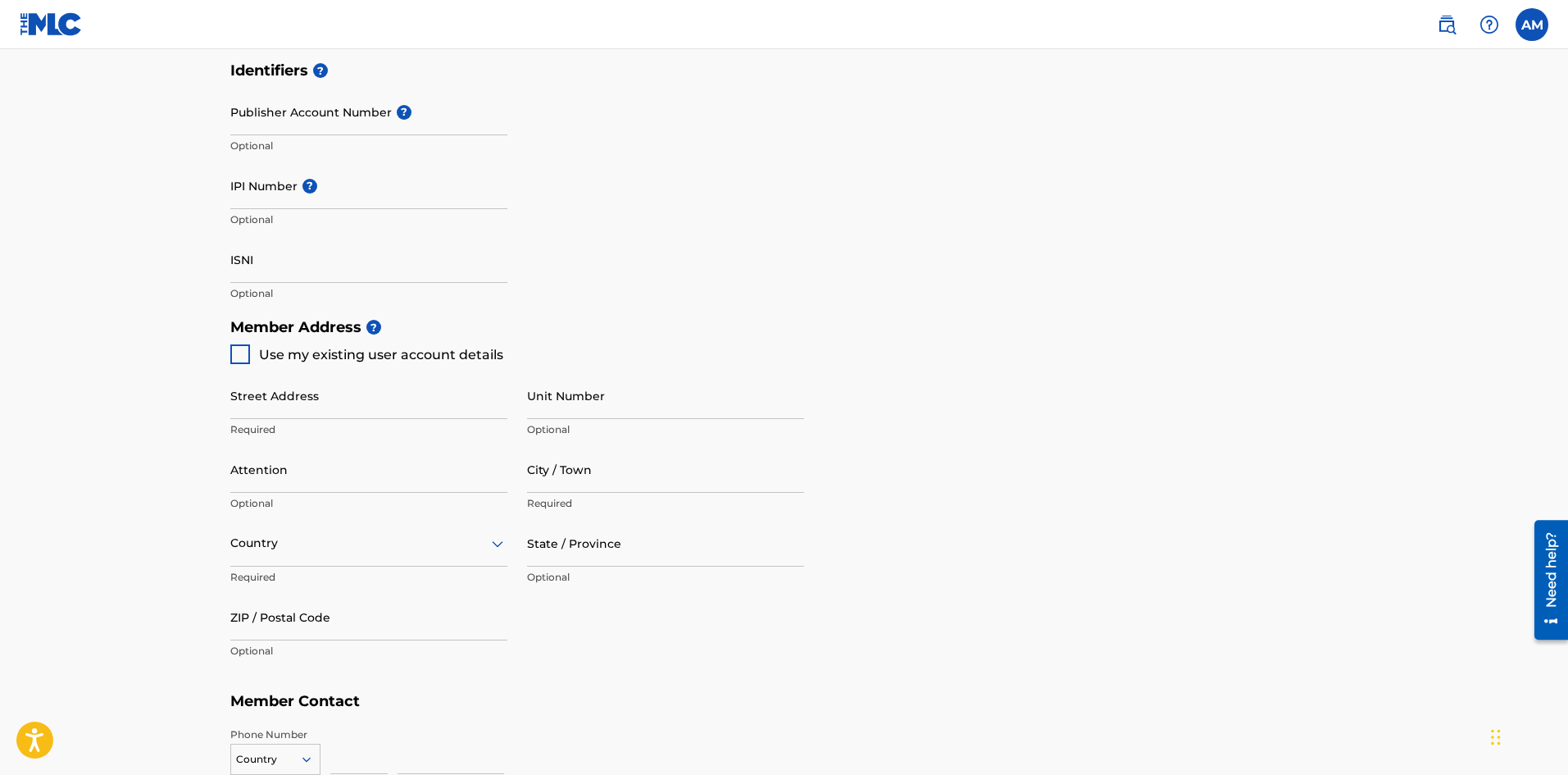
type input "904"
type input "4662198"
type input "[EMAIL_ADDRESS][DOMAIN_NAME]"
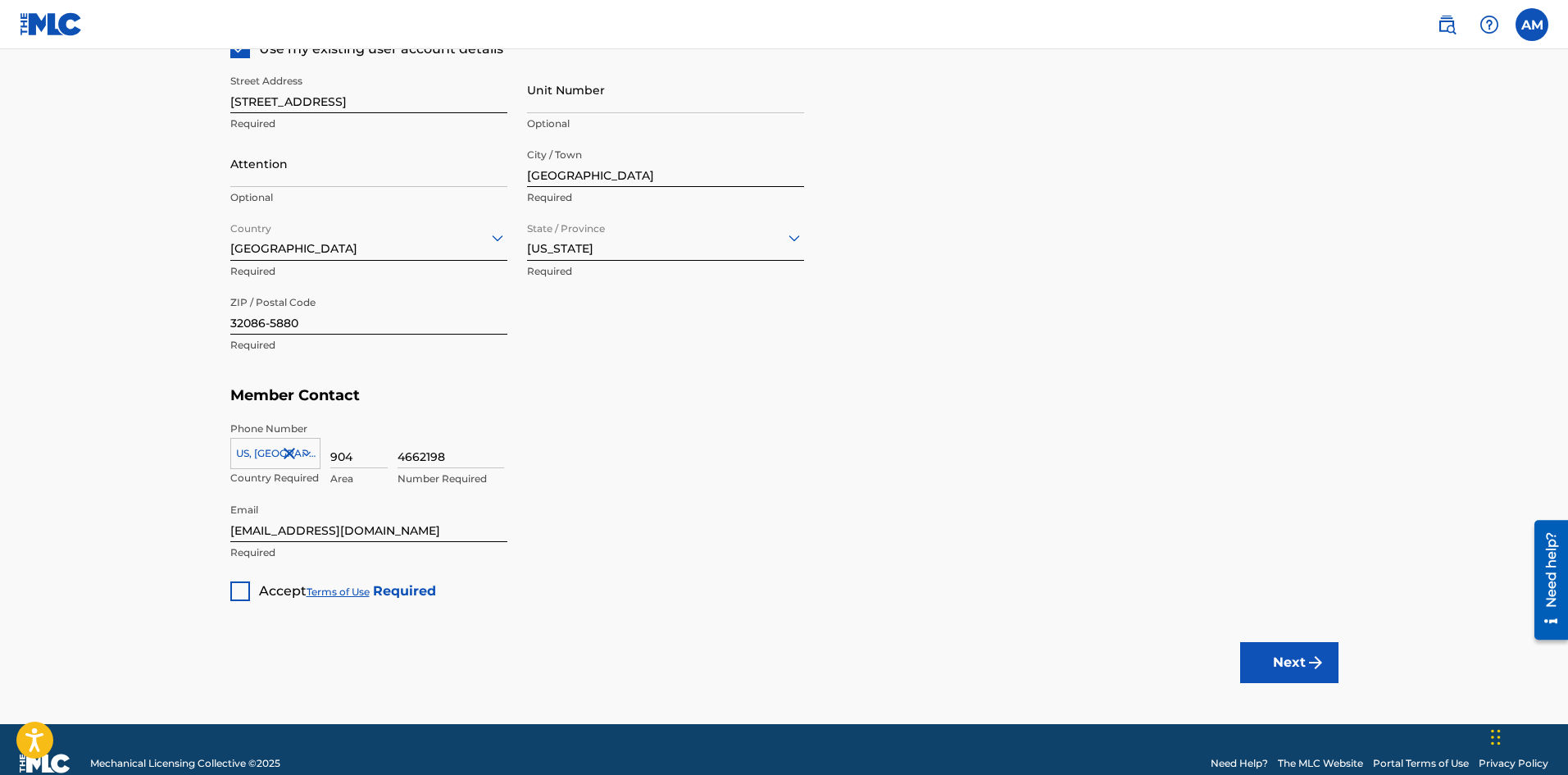
scroll to position [820, 0]
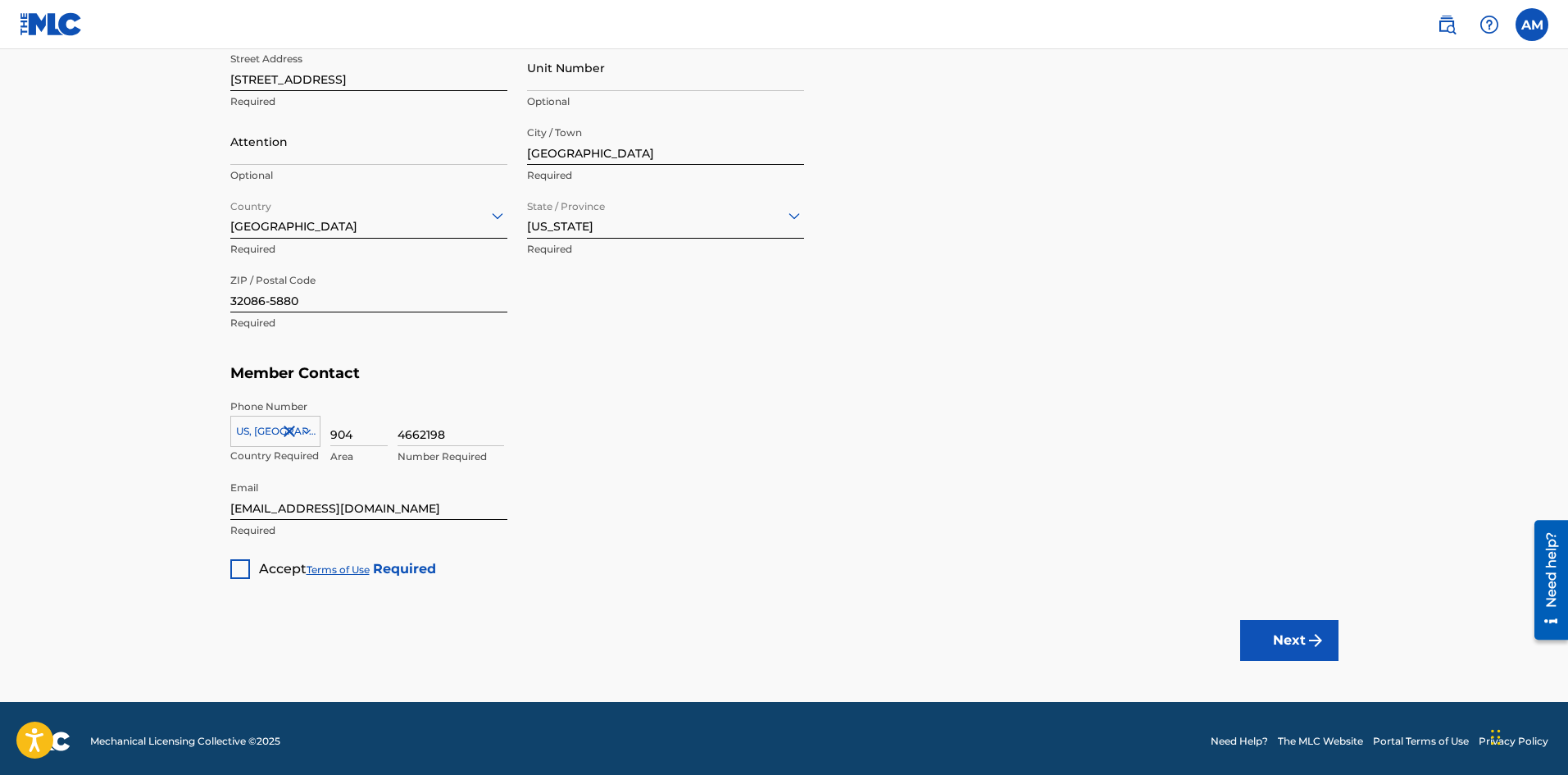
click at [233, 566] on div at bounding box center [240, 569] width 20 height 20
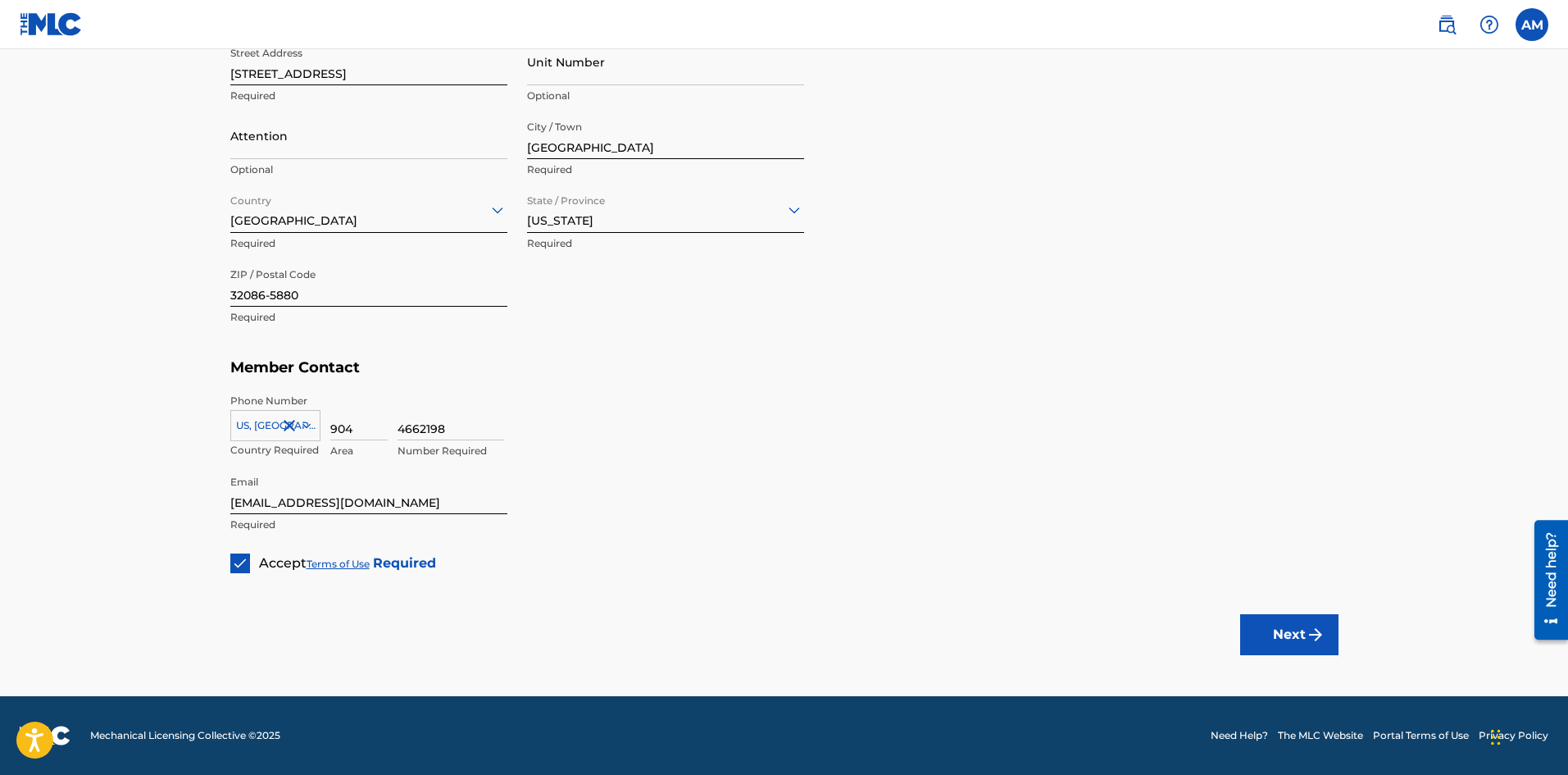
click at [1265, 632] on button "Next" at bounding box center [1289, 634] width 98 height 41
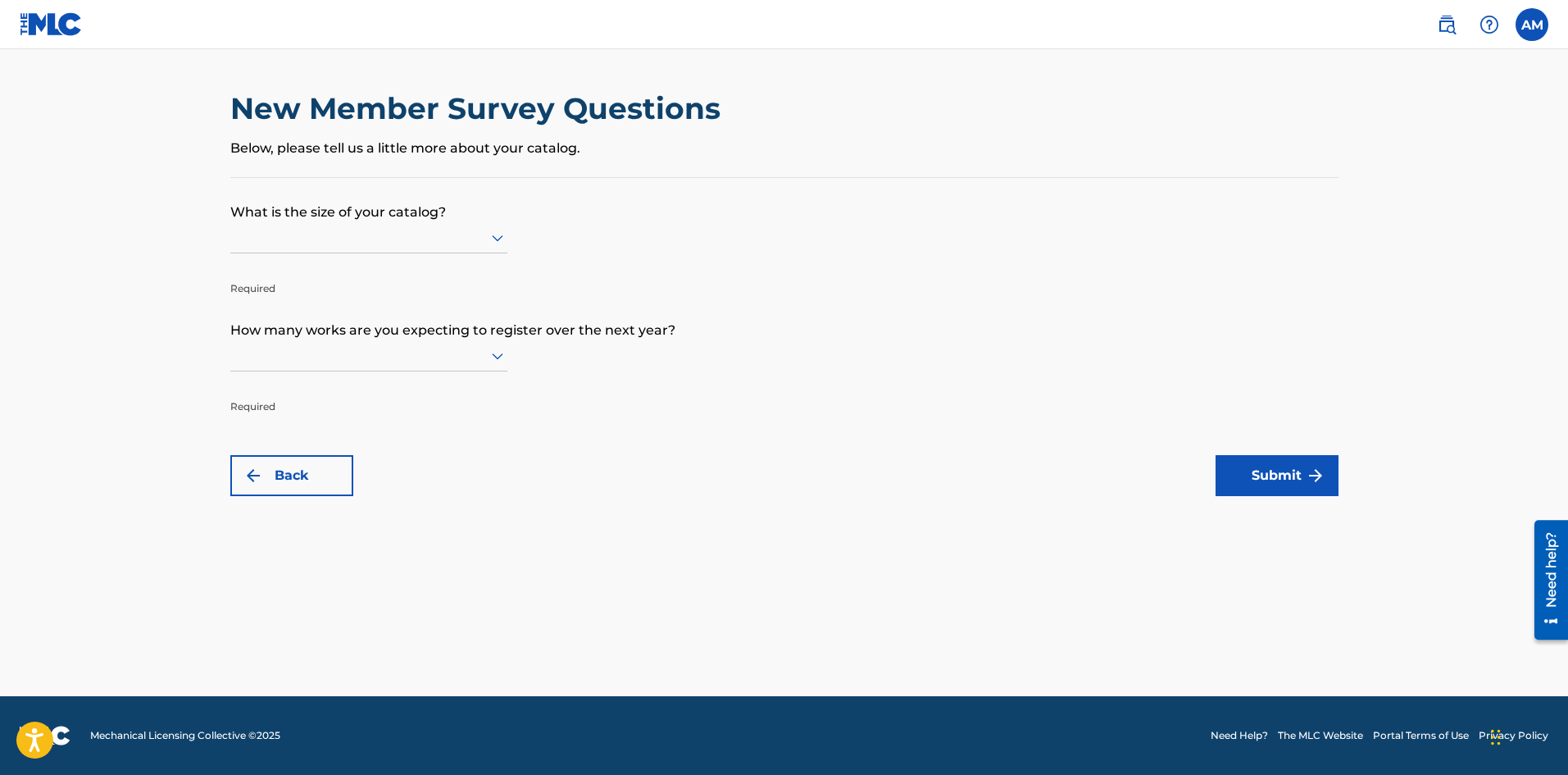
click at [354, 242] on div at bounding box center [368, 238] width 277 height 21
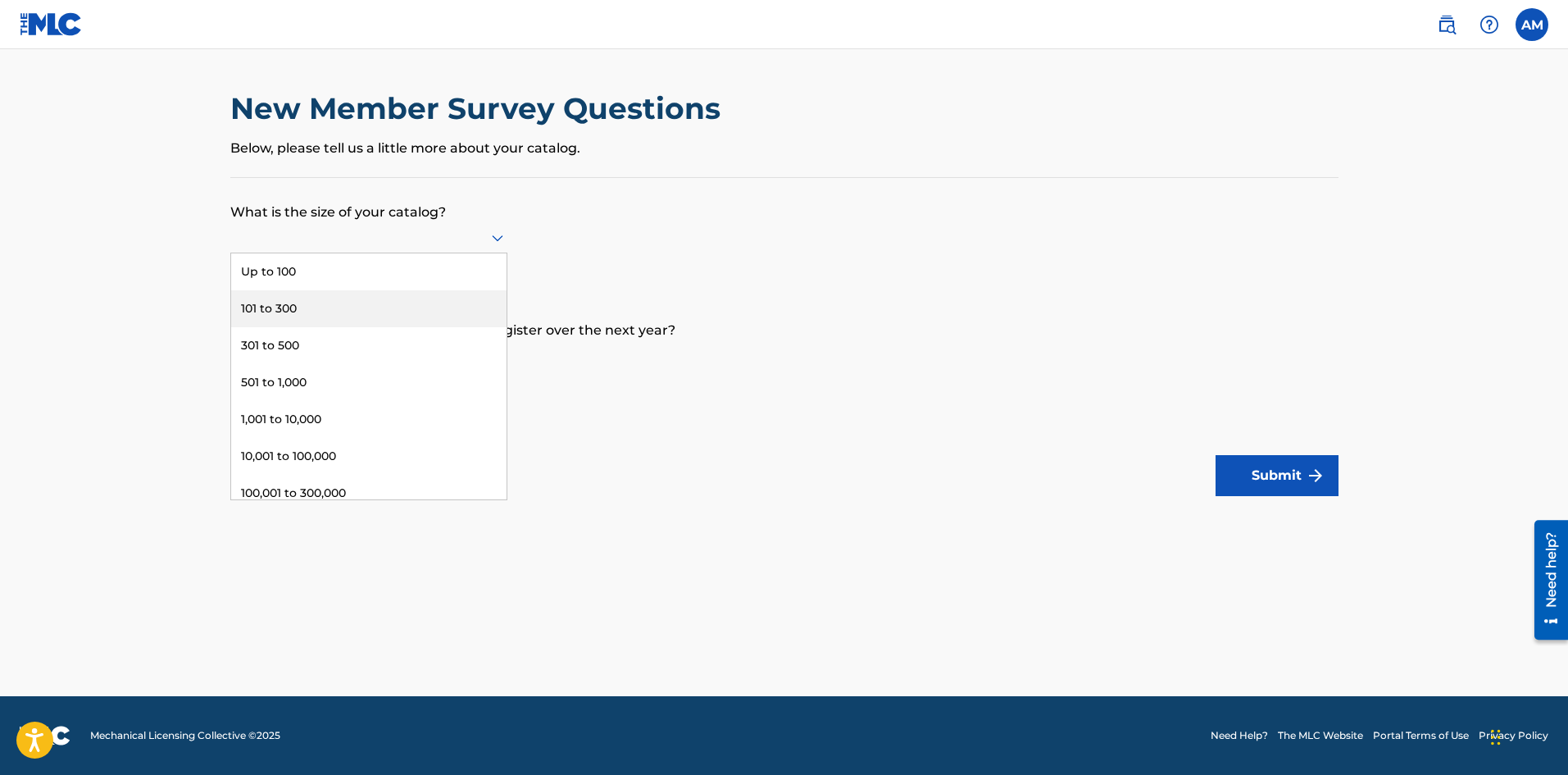
click at [311, 310] on div "101 to 300" at bounding box center [368, 308] width 275 height 37
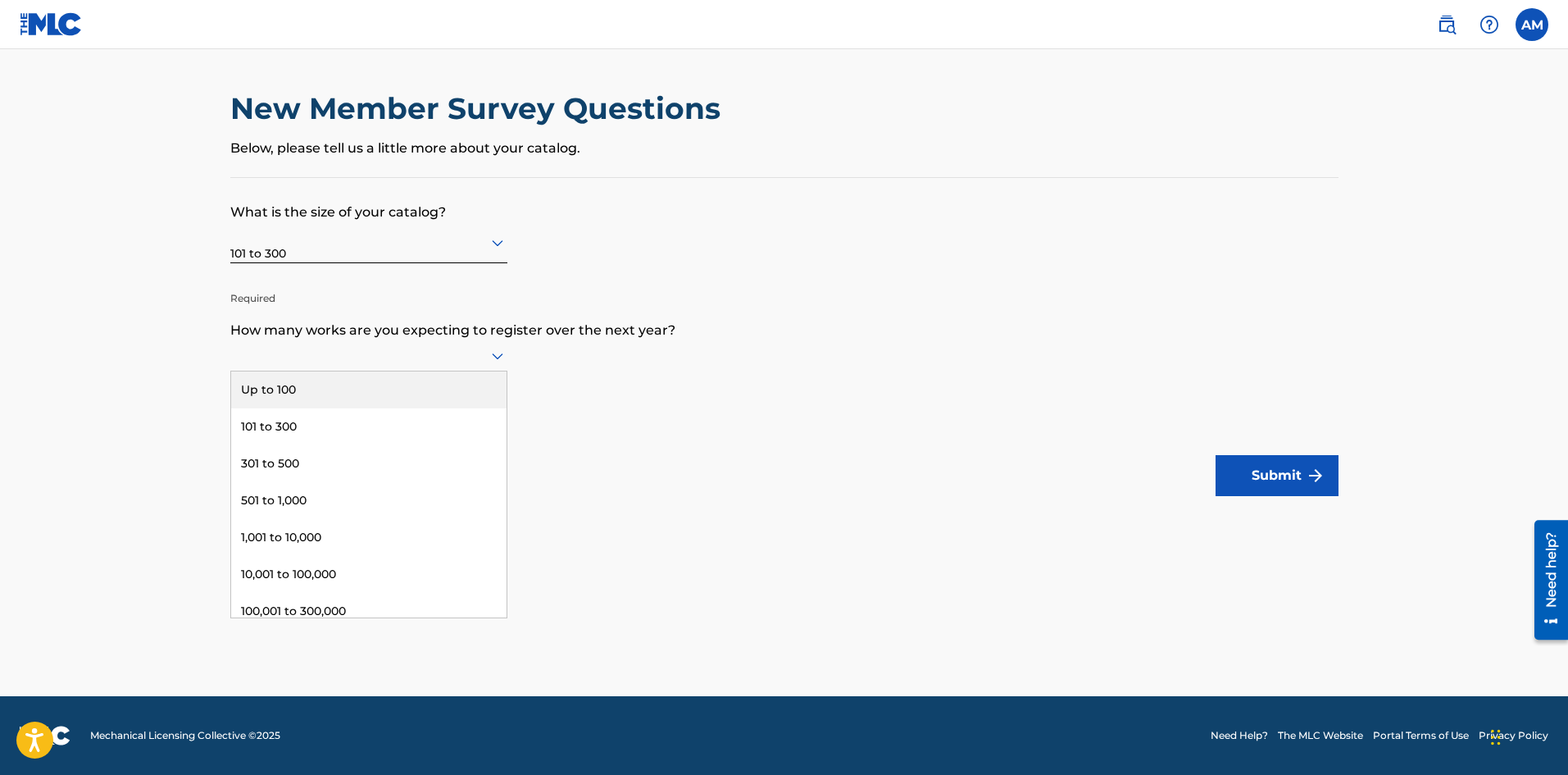
click at [335, 350] on div at bounding box center [368, 355] width 277 height 21
click at [329, 394] on div "Up to 100" at bounding box center [368, 389] width 275 height 37
click at [450, 370] on div at bounding box center [368, 360] width 277 height 21
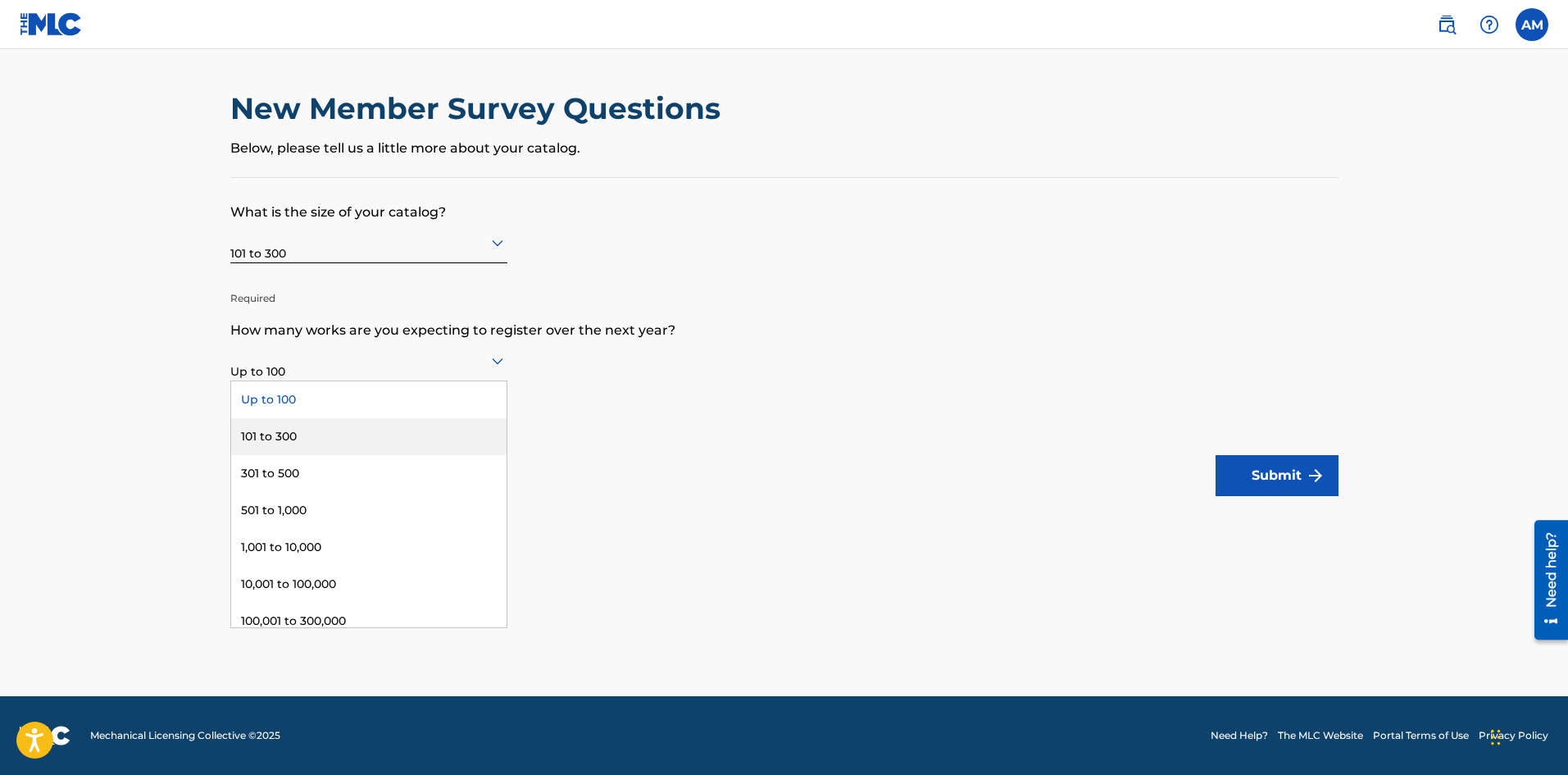
click at [356, 435] on div "101 to 300" at bounding box center [368, 436] width 275 height 37
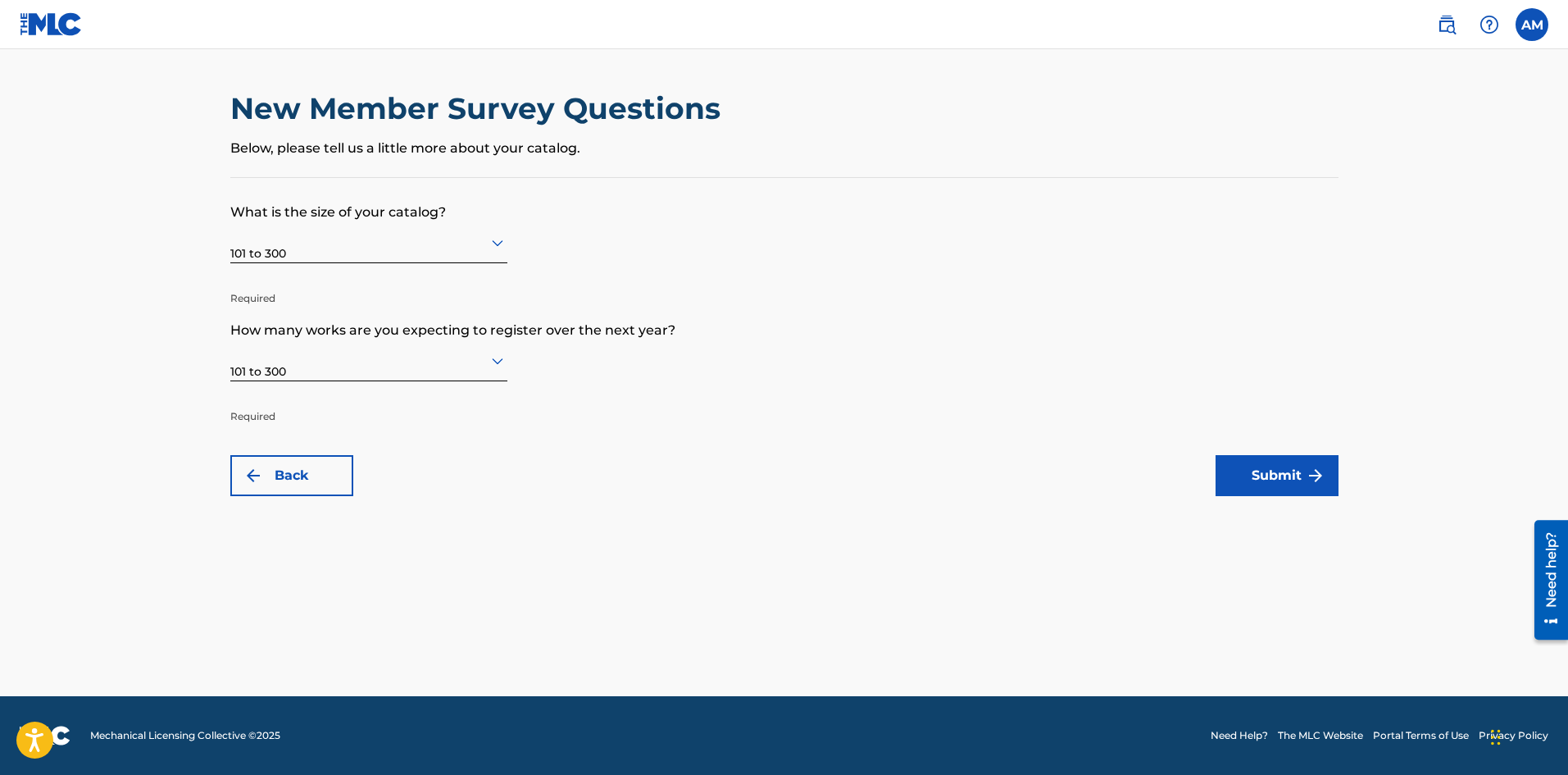
click at [628, 434] on form "What is the size of your catalog? 101 to 300 Required How many works are you ex…" at bounding box center [784, 337] width 1109 height 318
click at [302, 251] on div at bounding box center [368, 242] width 277 height 21
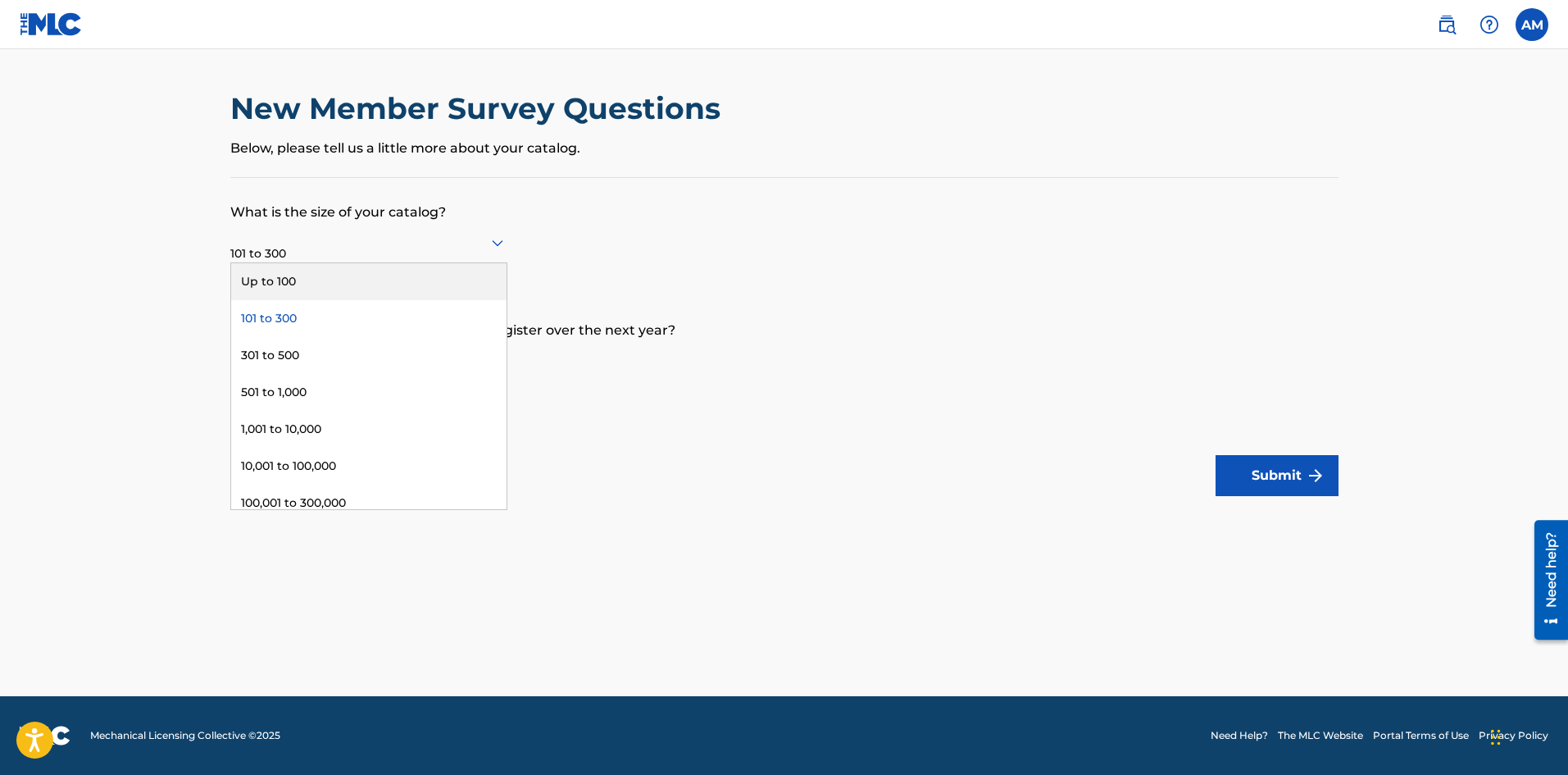
click at [299, 278] on div "Up to 100" at bounding box center [368, 281] width 275 height 37
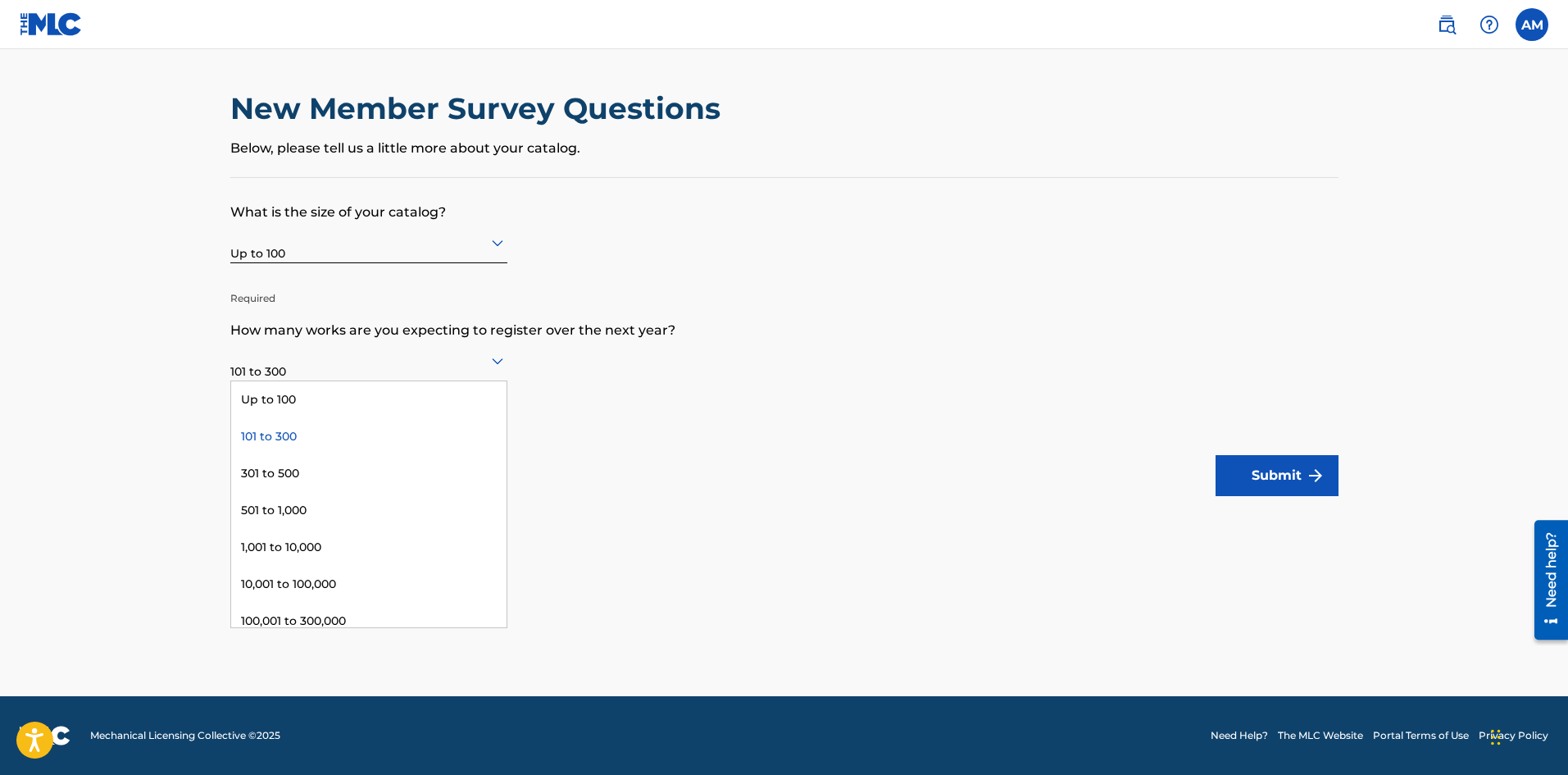
click at [295, 358] on div at bounding box center [368, 360] width 277 height 21
click at [296, 409] on div "Up to 100" at bounding box center [368, 399] width 275 height 37
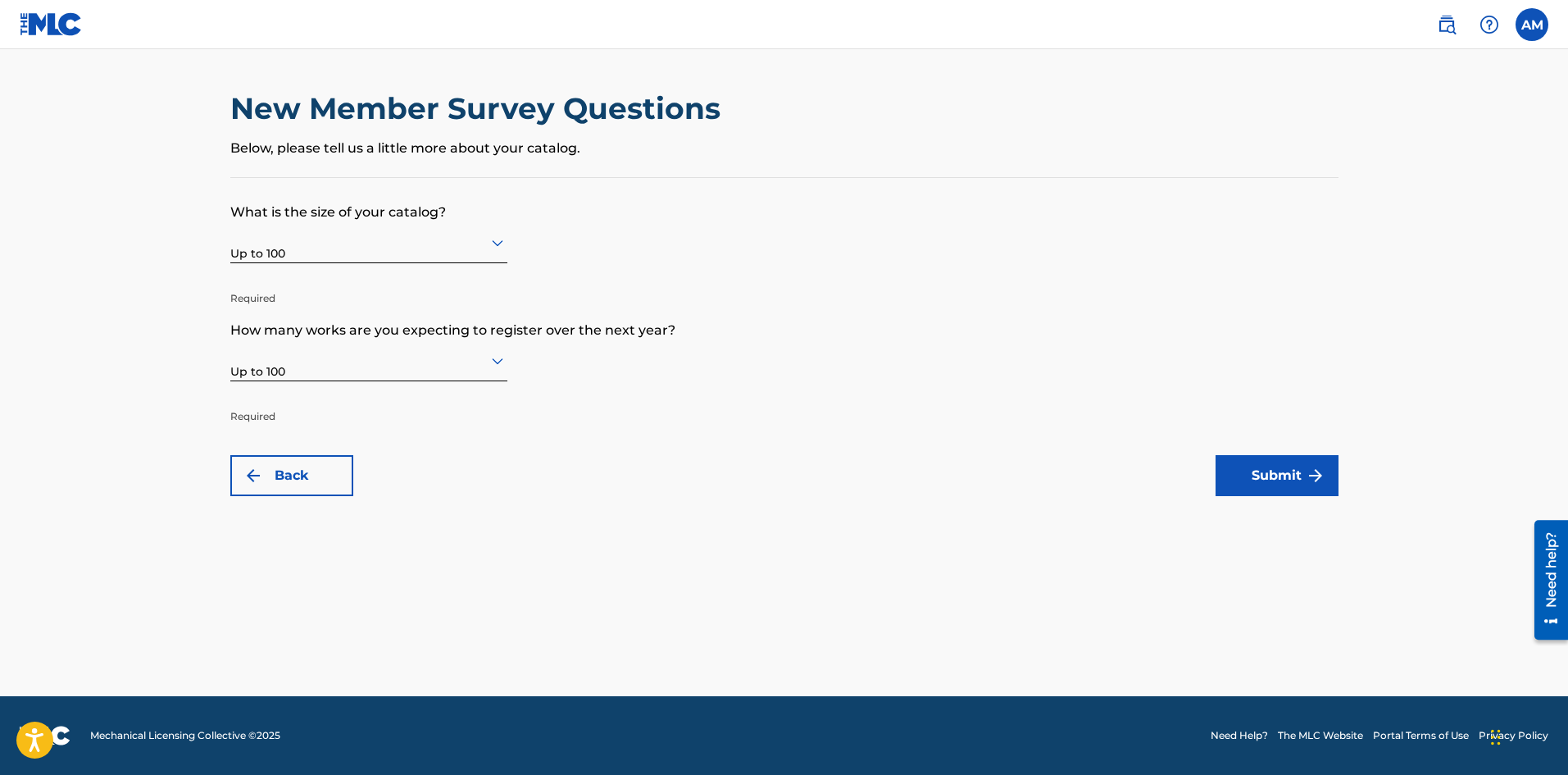
click at [1263, 464] on button "Submit" at bounding box center [1277, 475] width 123 height 41
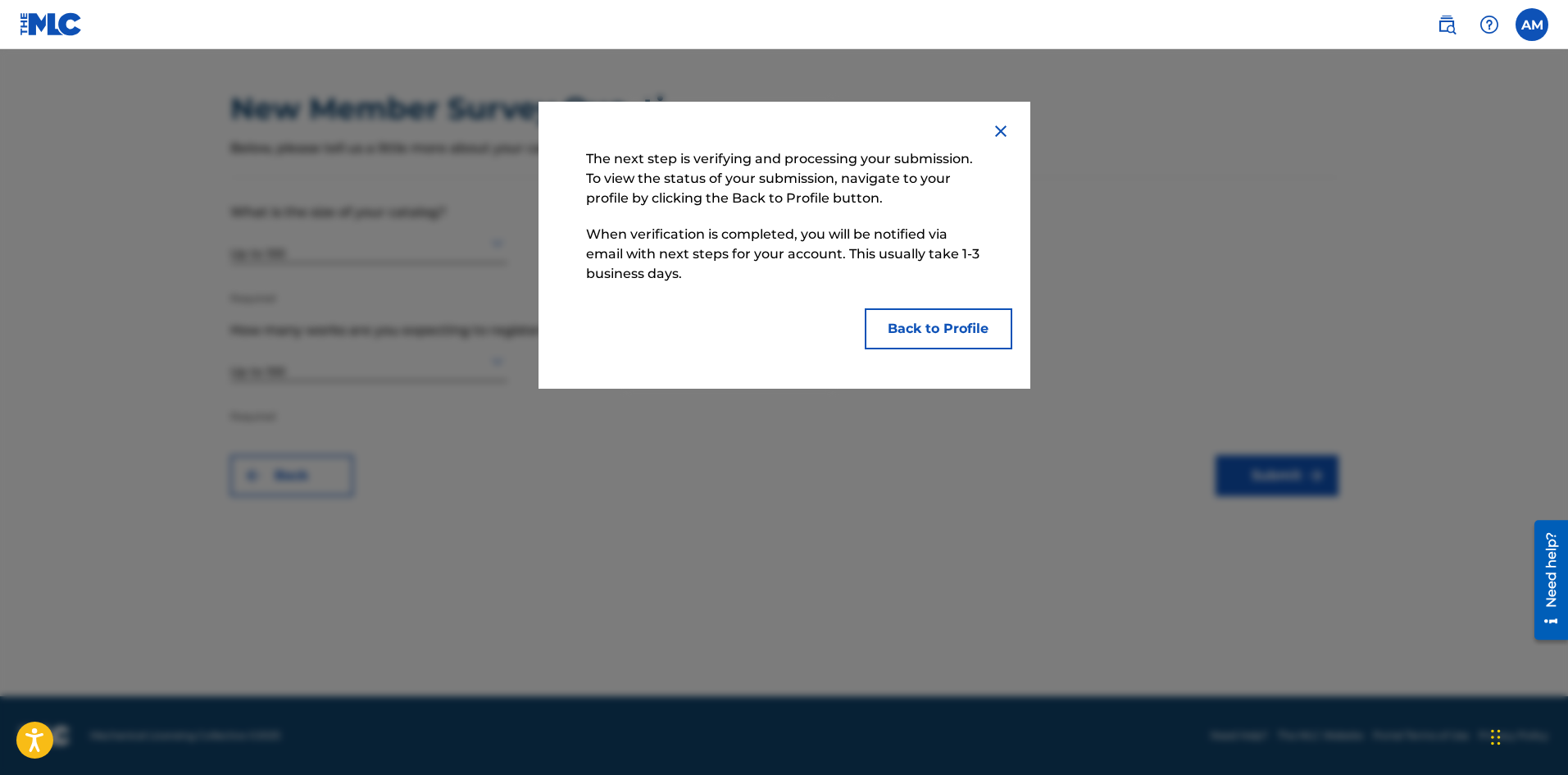
click at [949, 330] on button "Back to Profile" at bounding box center [938, 328] width 147 height 41
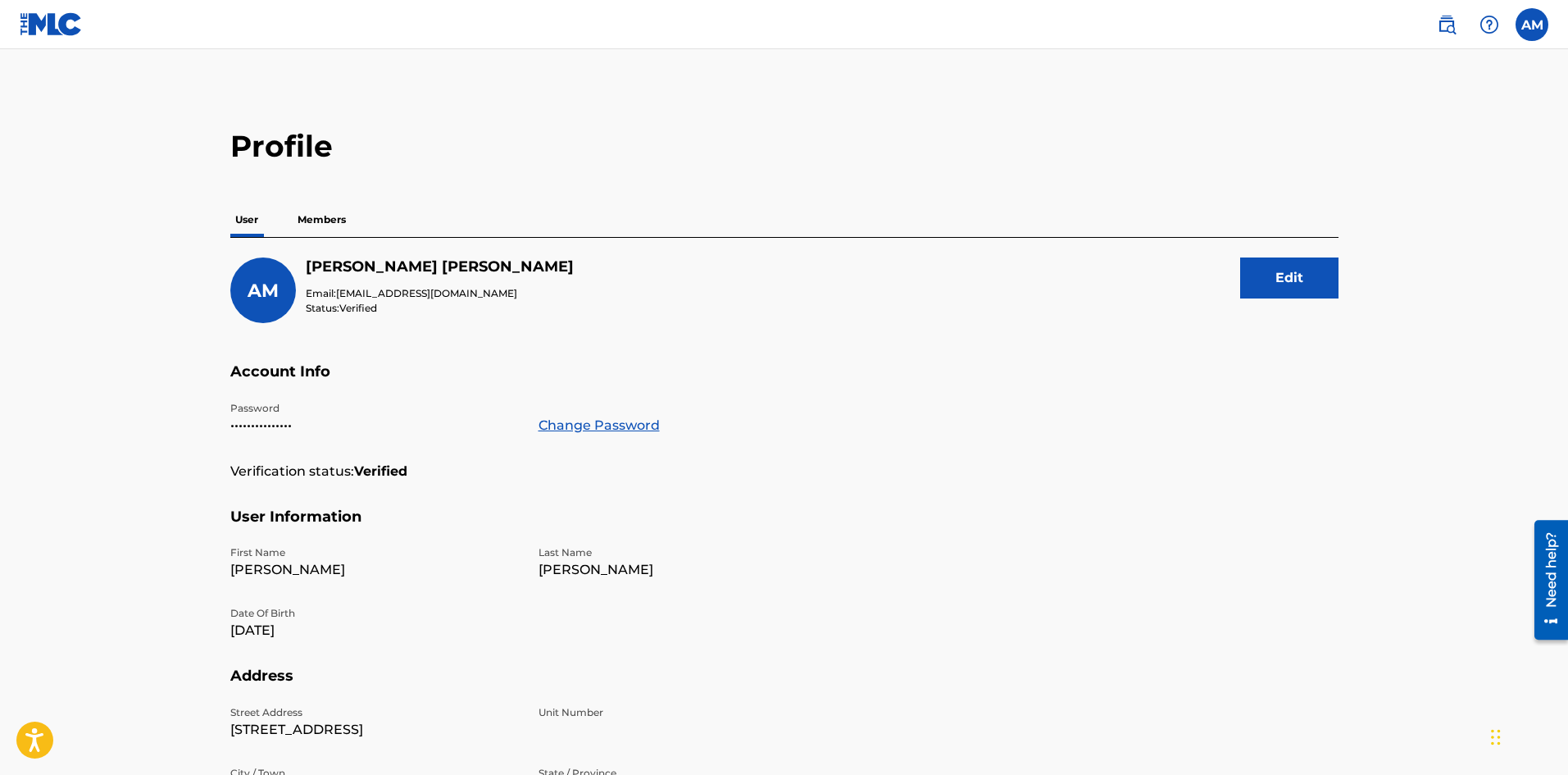
click at [1521, 29] on label at bounding box center [1532, 24] width 32 height 33
click at [1532, 24] on input "AM Aaron Mauch thefrizkyfrog@gmail.com Notification Preferences Profile Log out" at bounding box center [1532, 24] width 0 height 0
click at [1217, 138] on h2 "Profile" at bounding box center [784, 146] width 1109 height 37
click at [1459, 20] on link at bounding box center [1447, 24] width 32 height 33
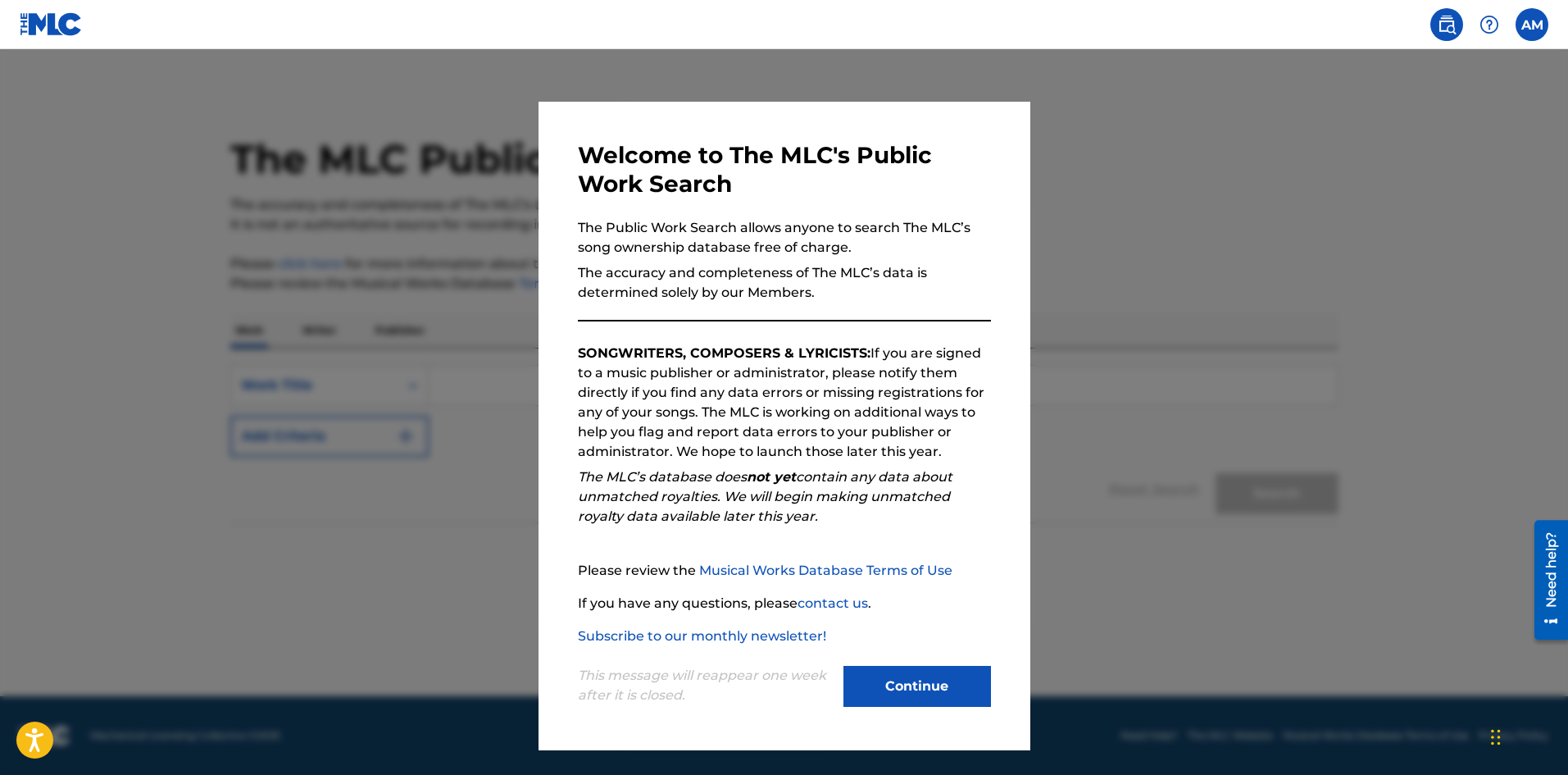
click at [893, 680] on button "Continue" at bounding box center [916, 686] width 147 height 41
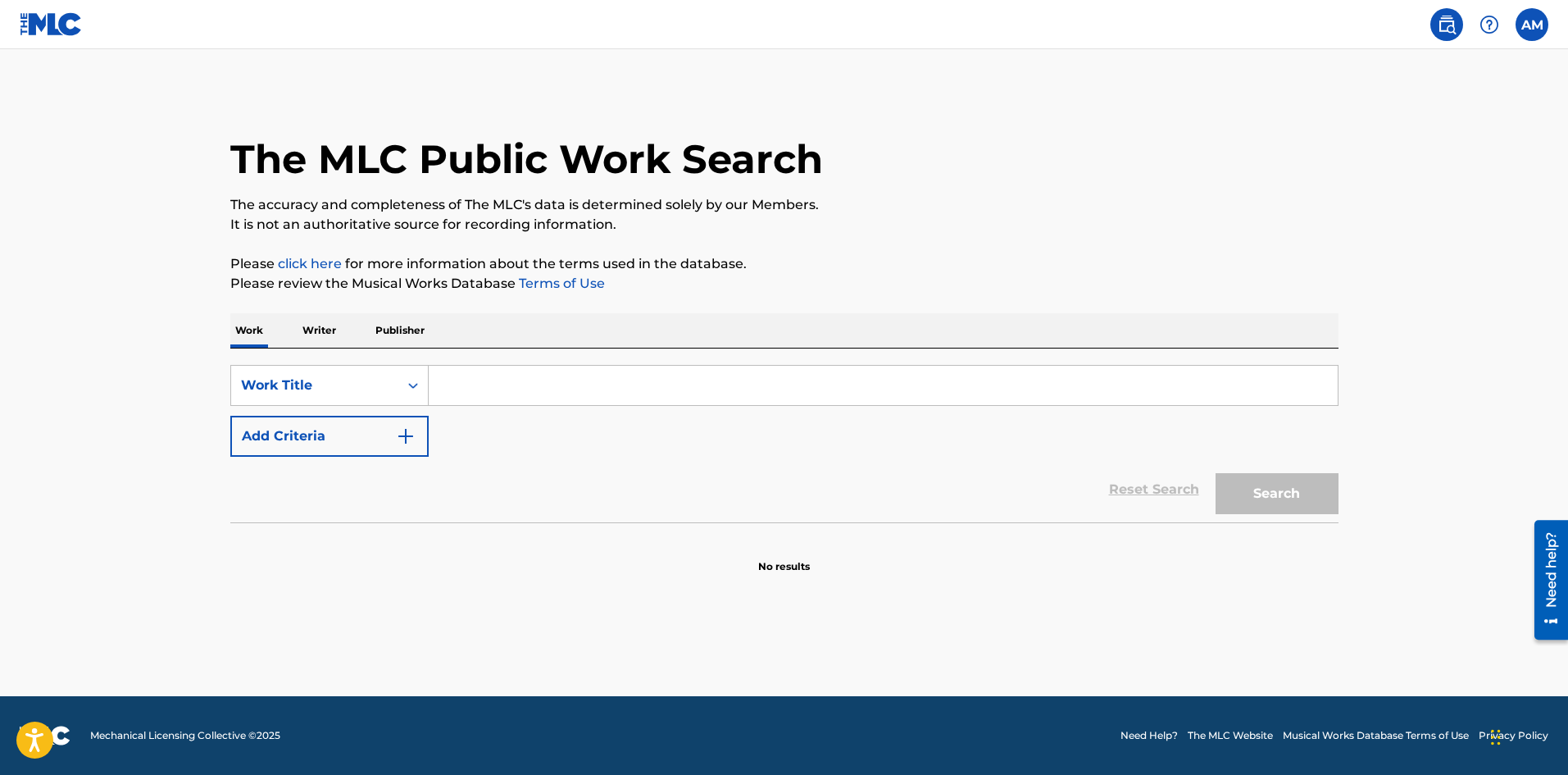
click at [488, 388] on input "Search Form" at bounding box center [883, 386] width 909 height 40
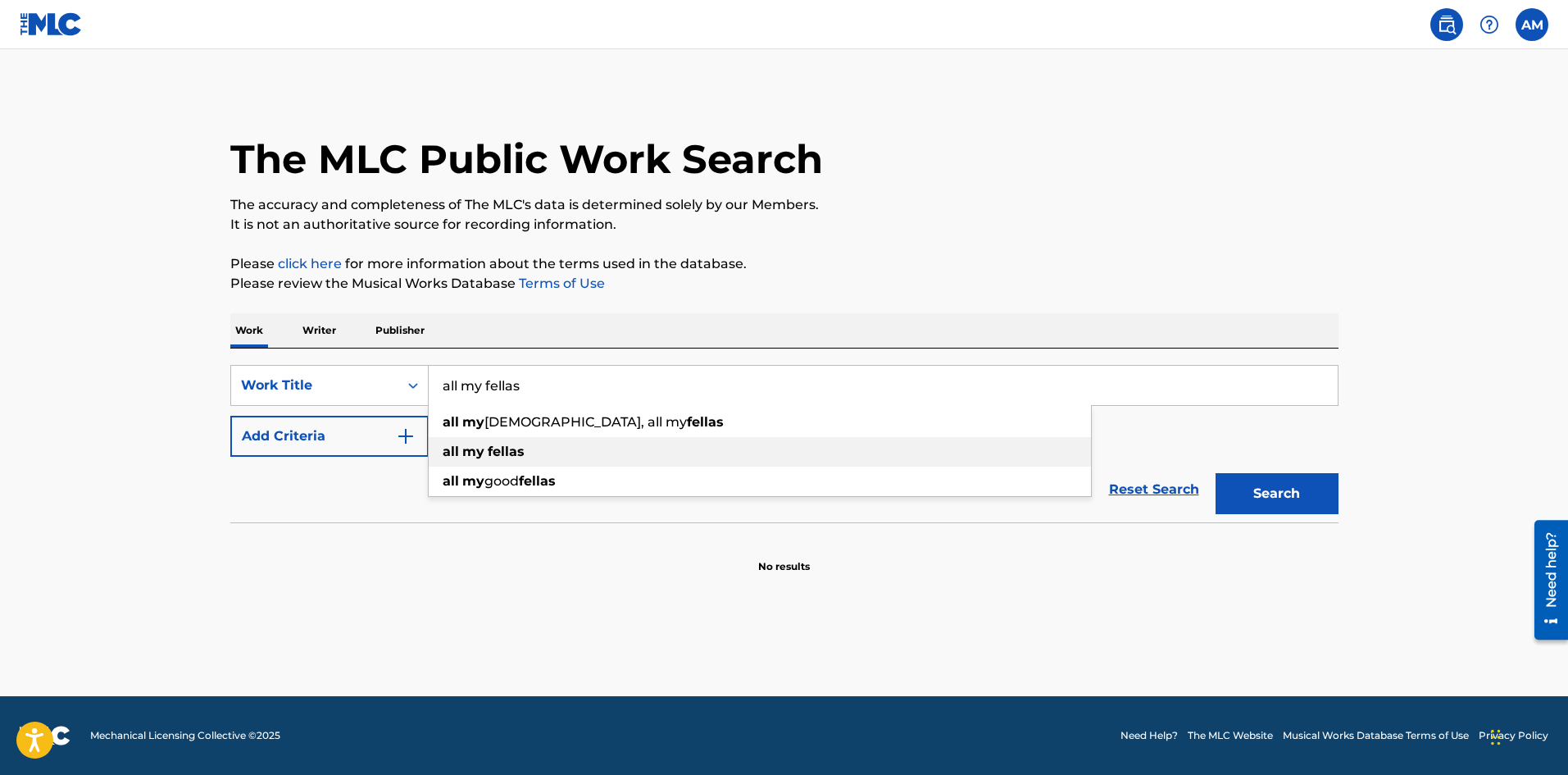
type input "all my fellas"
click at [528, 448] on div "all my fellas" at bounding box center [760, 452] width 663 height 30
click at [1270, 504] on button "Search" at bounding box center [1277, 493] width 123 height 41
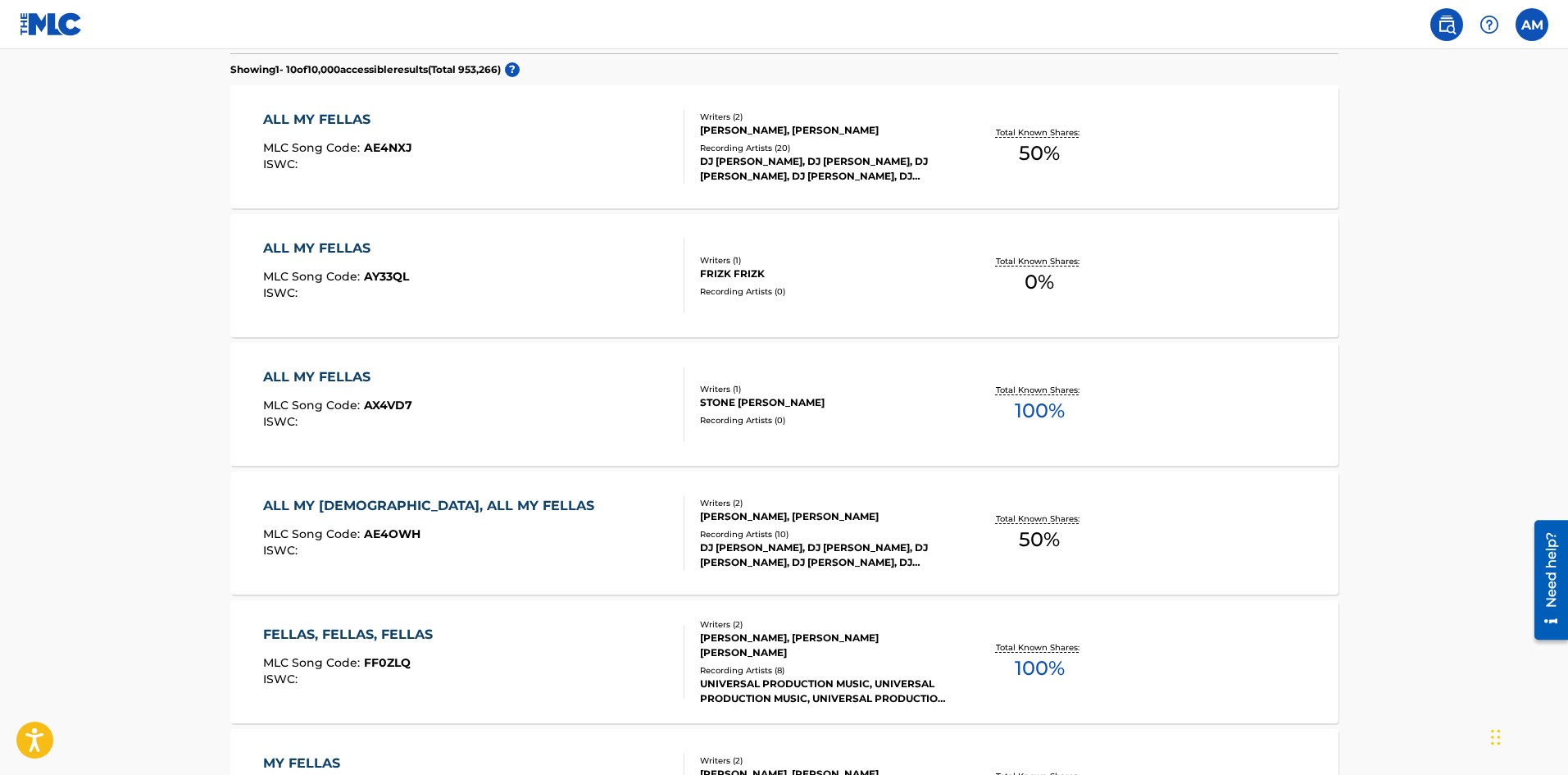
scroll to position [413, 0]
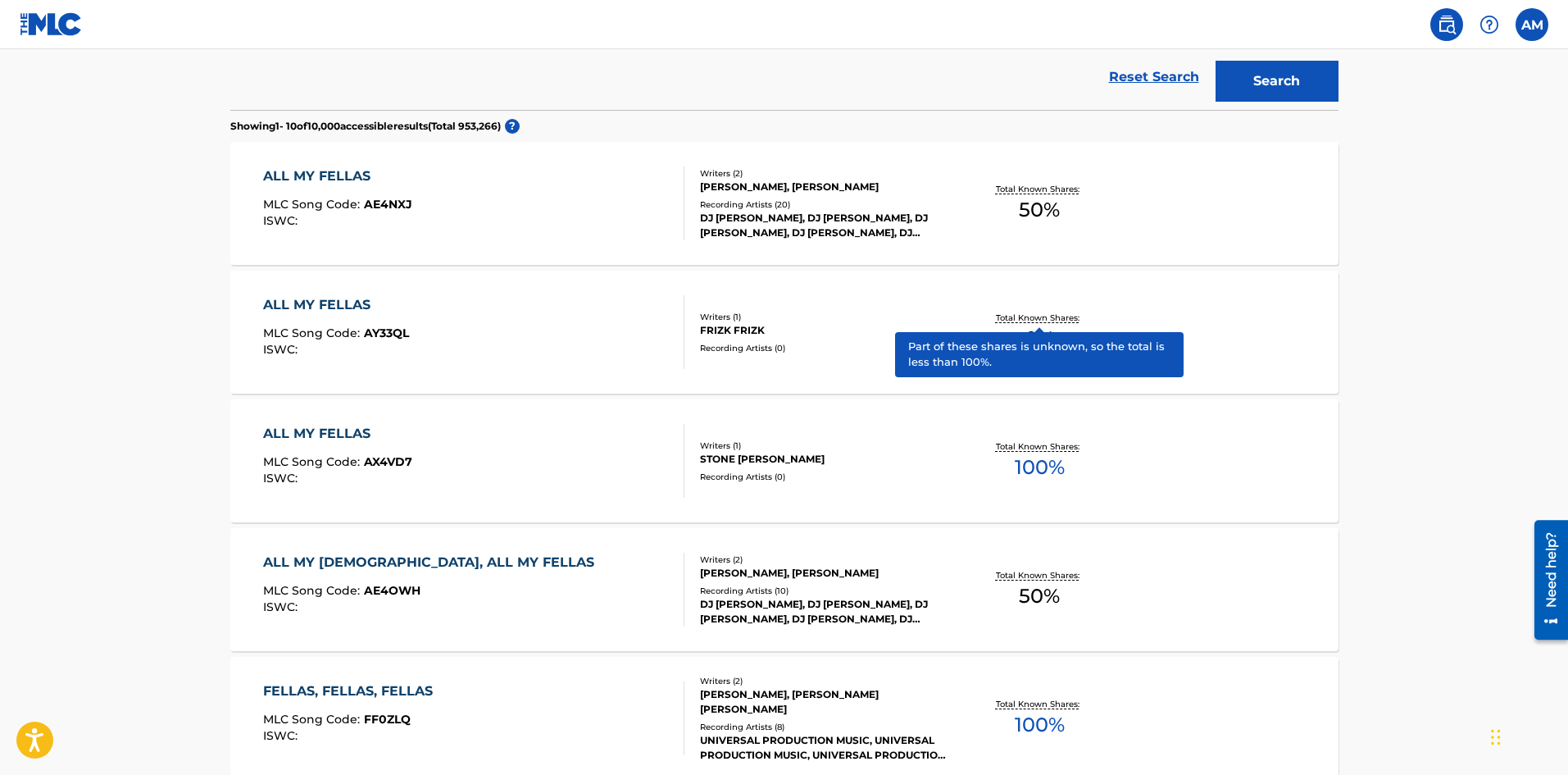
click at [1044, 322] on p "Total Known Shares:" at bounding box center [1039, 318] width 88 height 13
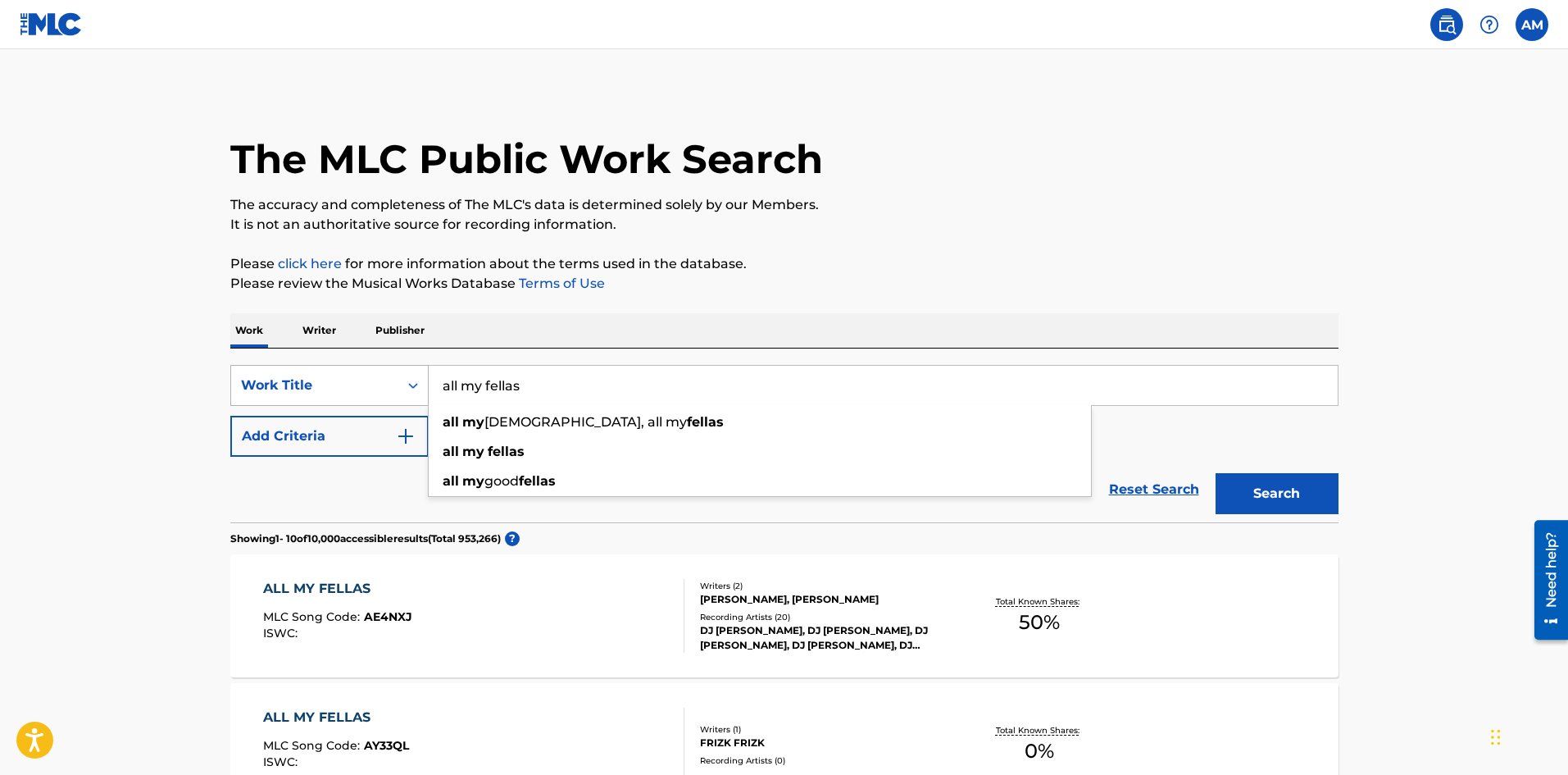
drag, startPoint x: 524, startPoint y: 379, endPoint x: 407, endPoint y: 374, distance: 117.1
click at [407, 374] on div "SearchWithCriteria4da5bbe3-792e-47ad-bfc1-bd8d46a76642 Work Title all my fellas…" at bounding box center [784, 385] width 1109 height 41
type input "frizk fundamentals"
click at [1216, 473] on button "Search" at bounding box center [1277, 493] width 123 height 41
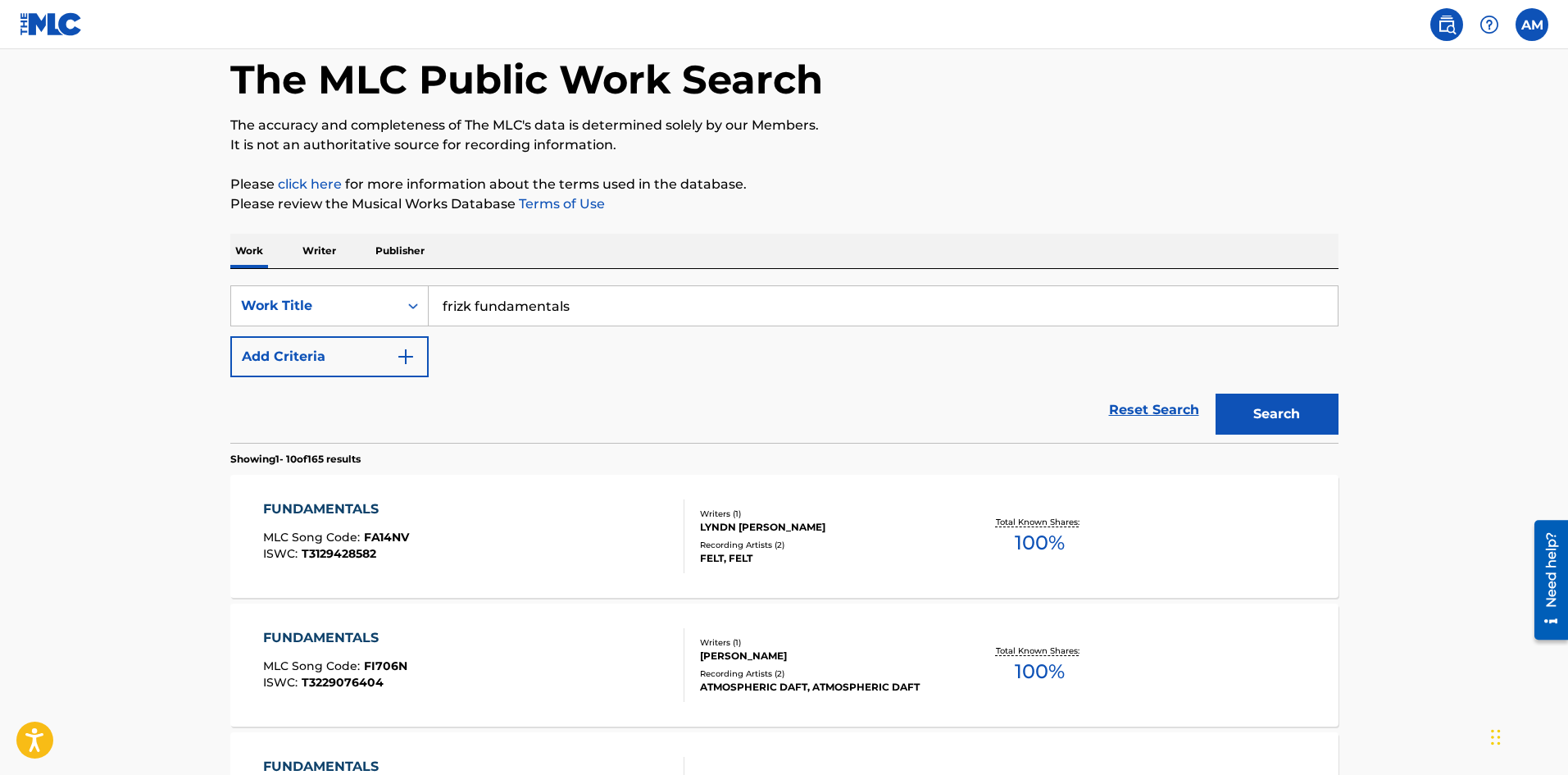
scroll to position [82, 0]
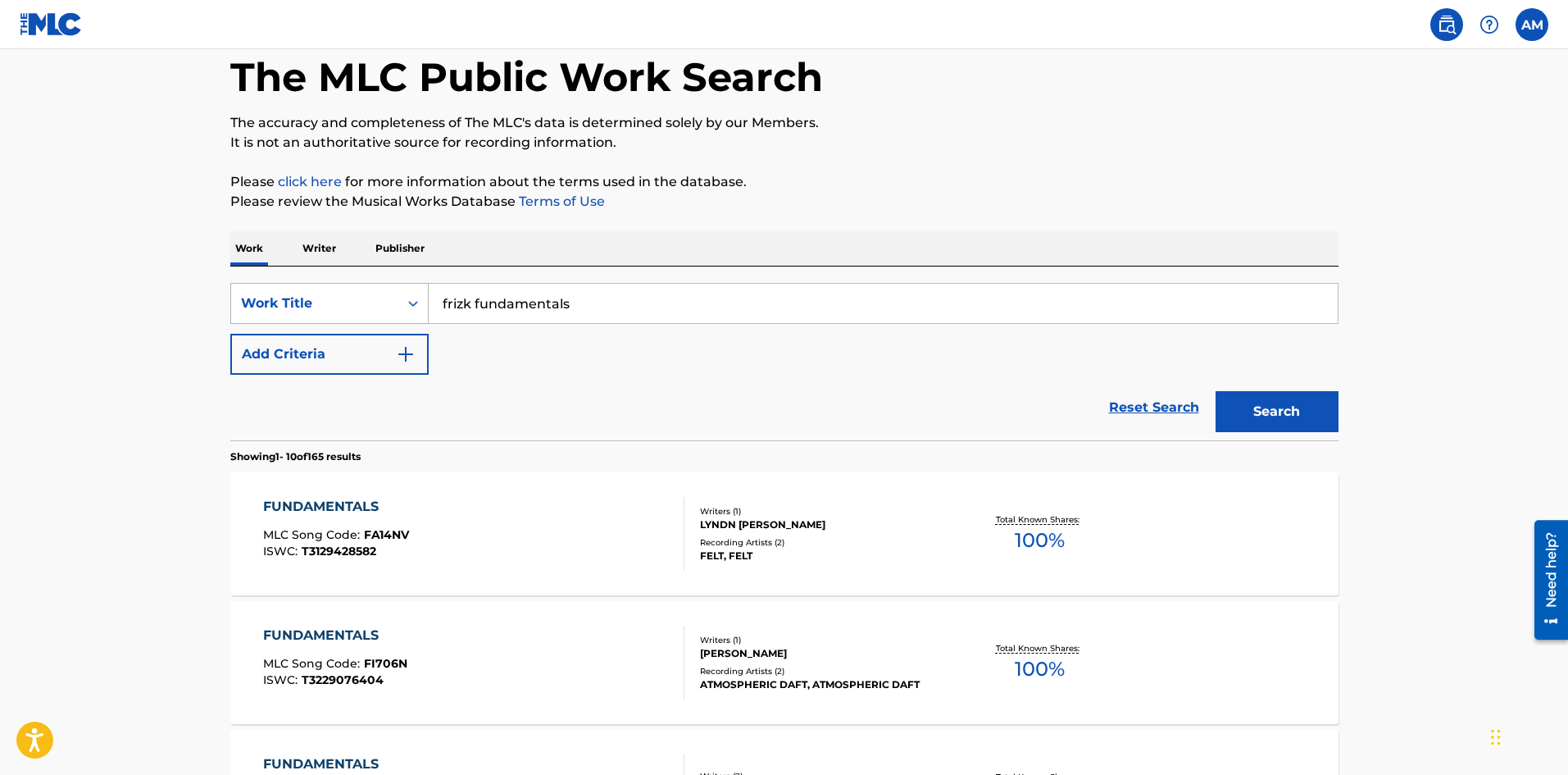
drag, startPoint x: 598, startPoint y: 306, endPoint x: 415, endPoint y: 304, distance: 183.0
click at [415, 304] on div "SearchWithCriteria4da5bbe3-792e-47ad-bfc1-bd8d46a76642 Work Title frizk fundame…" at bounding box center [784, 303] width 1109 height 41
type input "forgotten arcade"
click at [557, 343] on strong "arcade" at bounding box center [534, 340] width 47 height 15
click at [1282, 419] on button "Search" at bounding box center [1277, 411] width 123 height 41
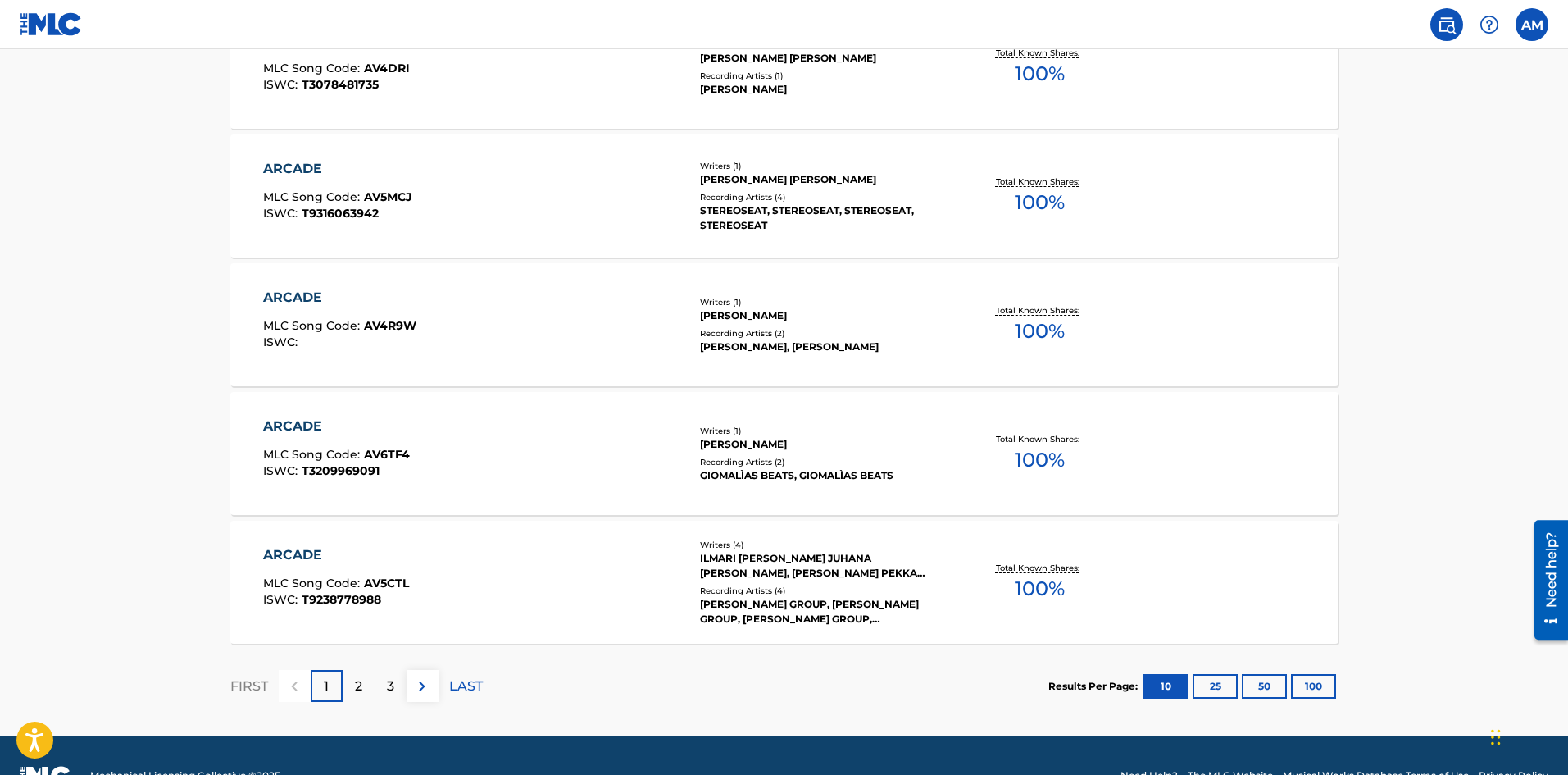
scroll to position [1230, 0]
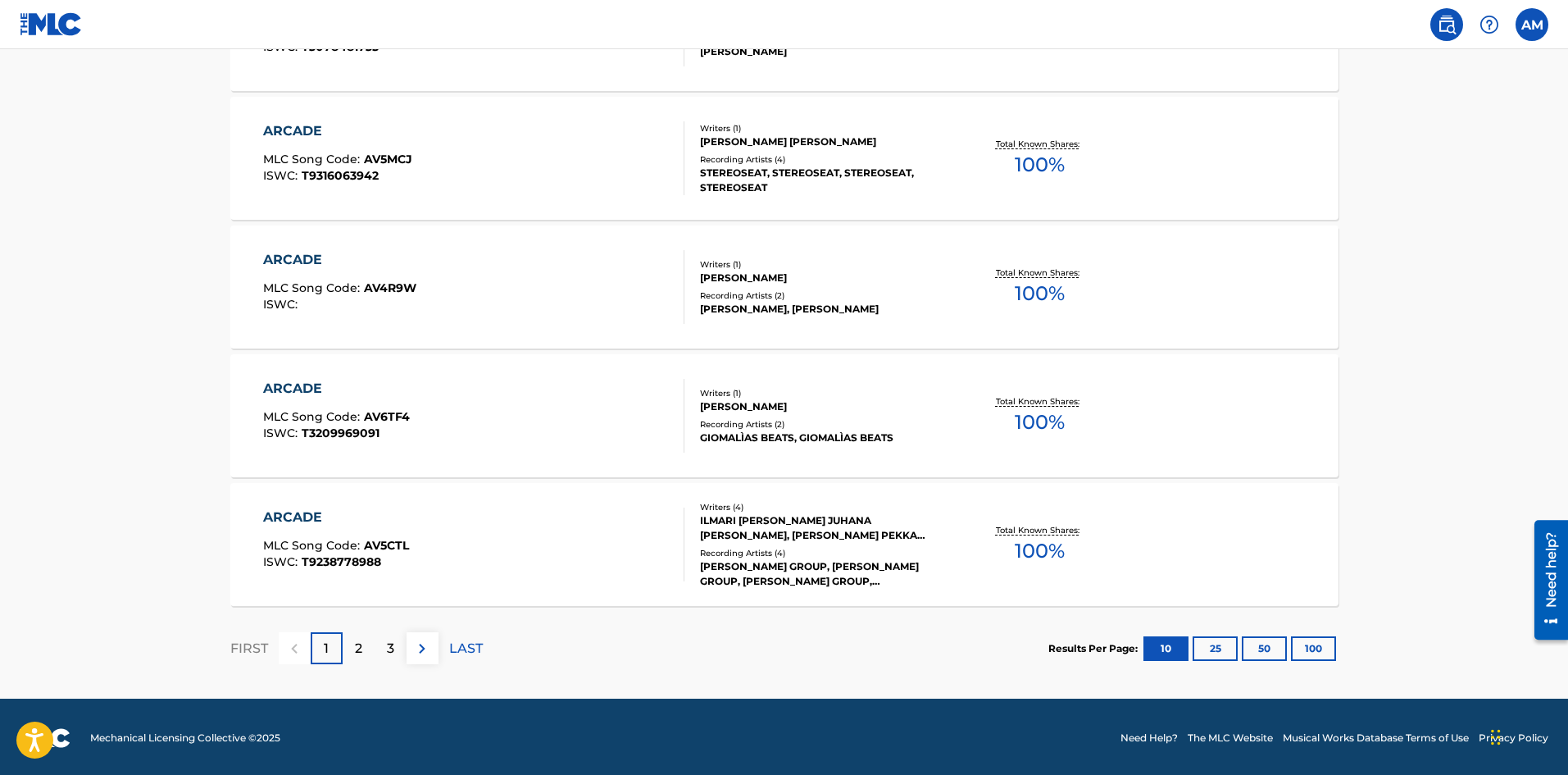
click at [423, 651] on img at bounding box center [422, 649] width 20 height 20
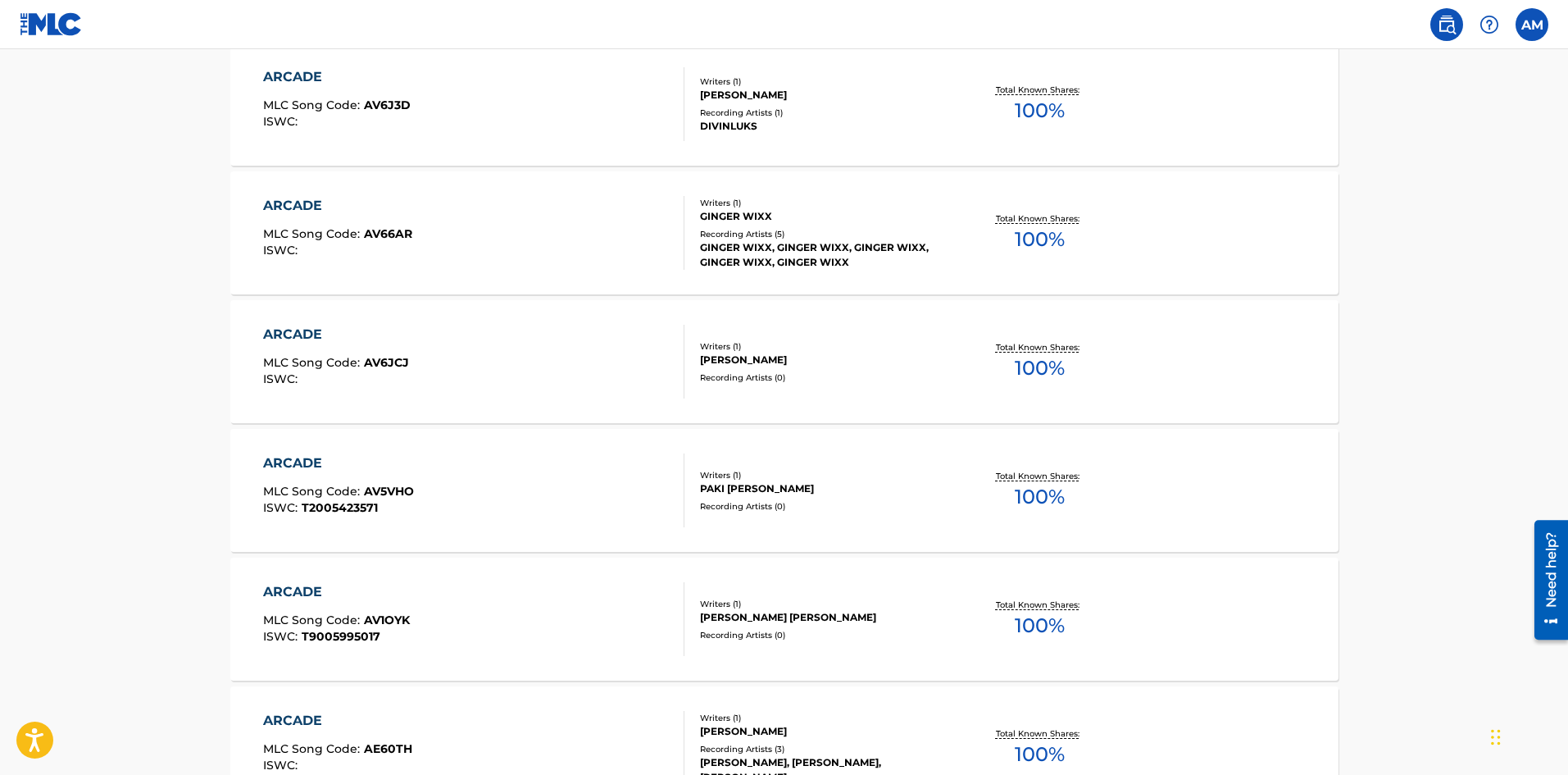
scroll to position [0, 0]
